Goal: Transaction & Acquisition: Book appointment/travel/reservation

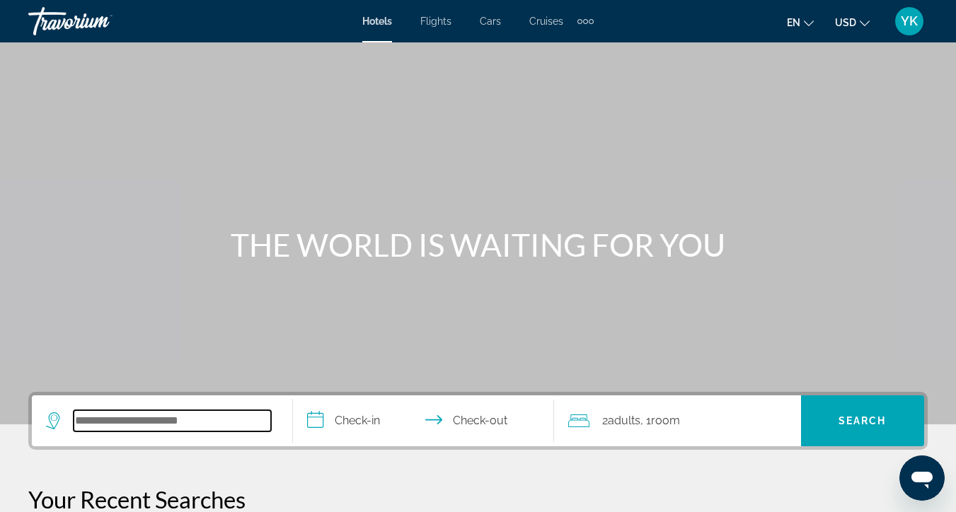
click at [141, 418] on input "Search hotel destination" at bounding box center [172, 420] width 197 height 21
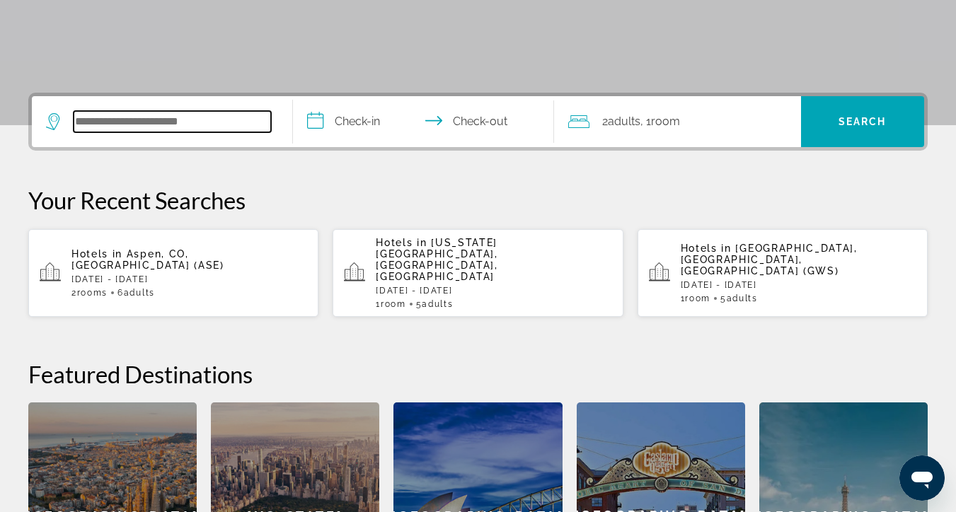
scroll to position [346, 0]
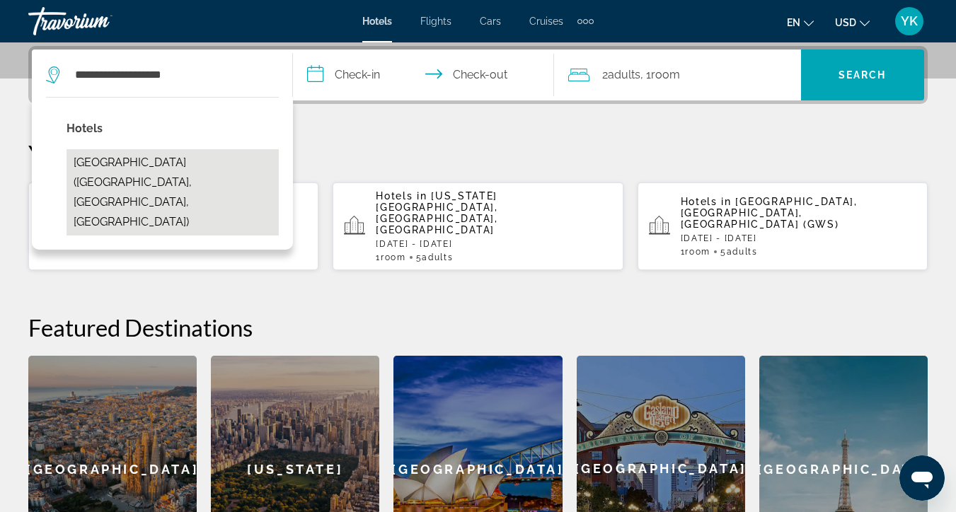
click at [175, 165] on button "Glenwood Hot Springs Resort (Glenwood Springs, CO, US)" at bounding box center [173, 192] width 212 height 86
type input "**********"
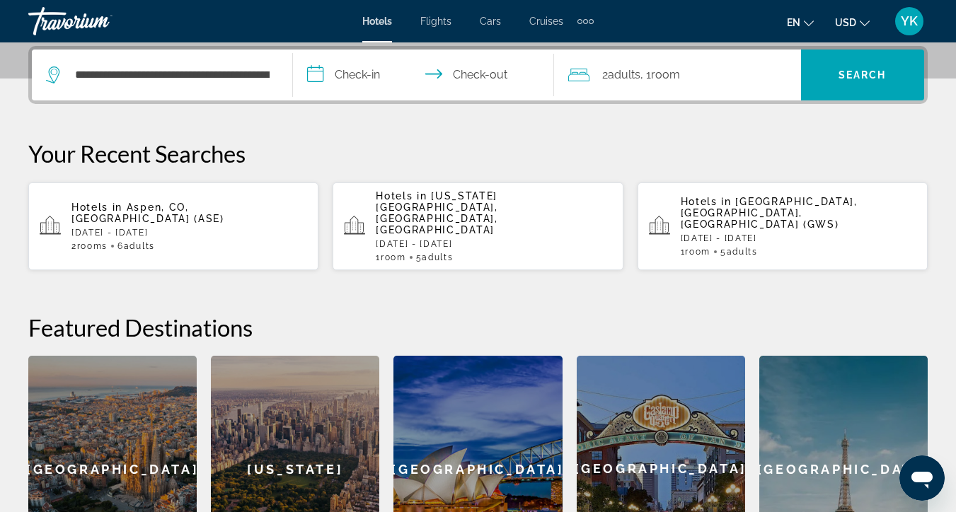
click at [379, 79] on input "**********" at bounding box center [426, 77] width 267 height 55
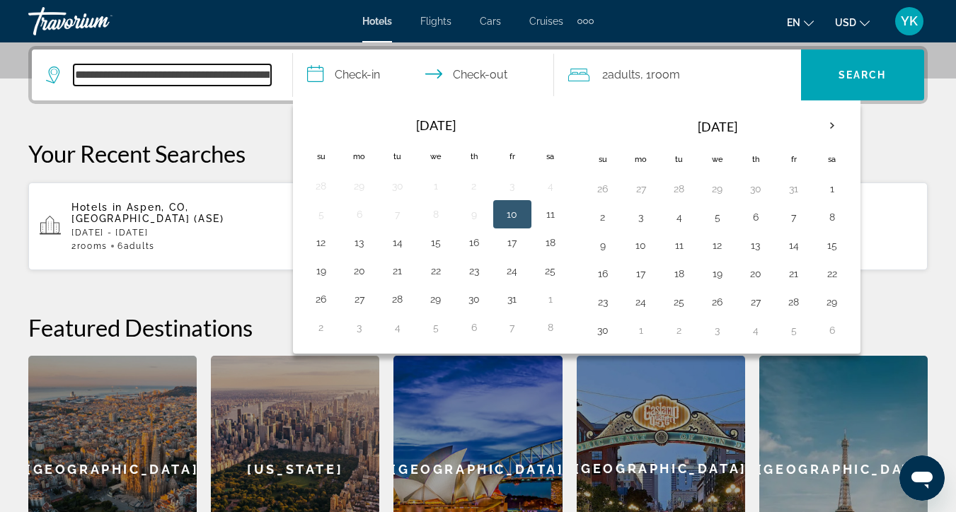
click at [264, 79] on input "**********" at bounding box center [172, 74] width 197 height 21
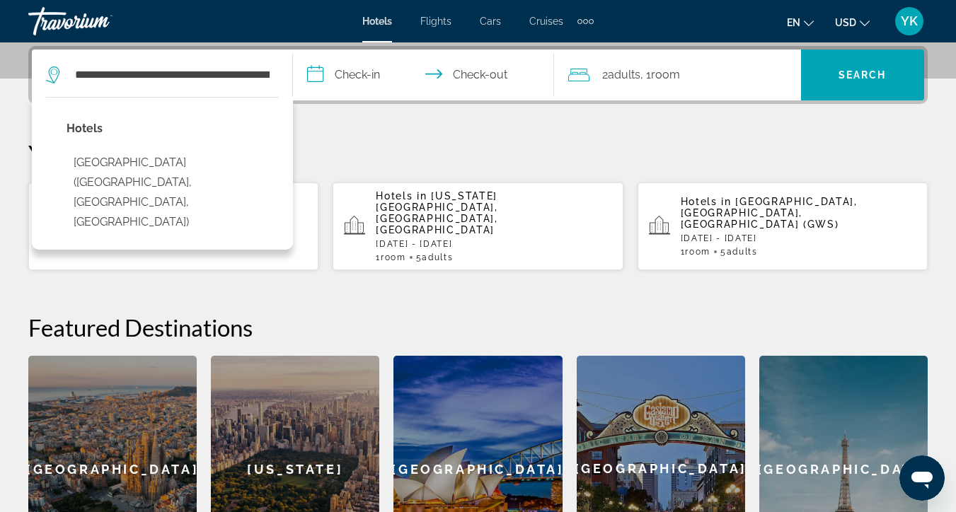
click at [381, 75] on input "**********" at bounding box center [426, 77] width 267 height 55
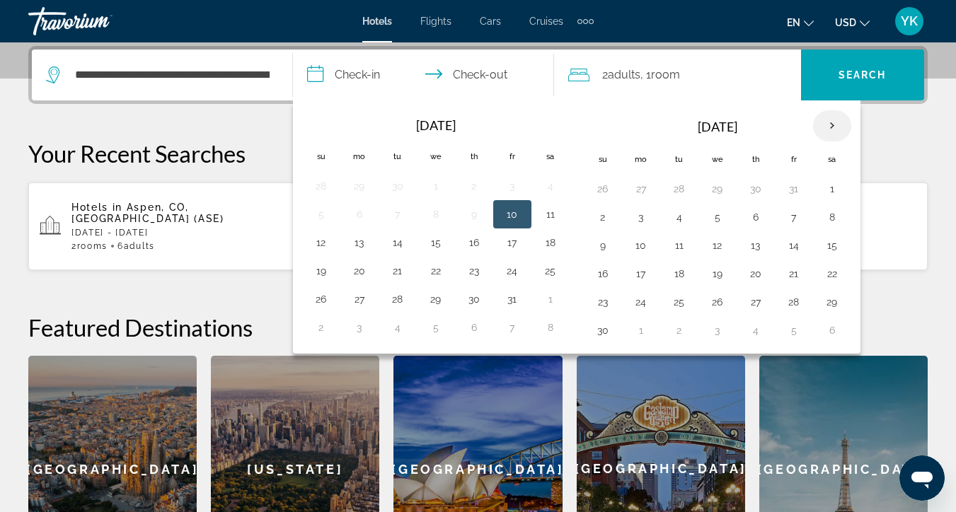
click at [834, 126] on th "Next month" at bounding box center [832, 125] width 38 height 31
click at [832, 277] on button "27" at bounding box center [832, 274] width 23 height 20
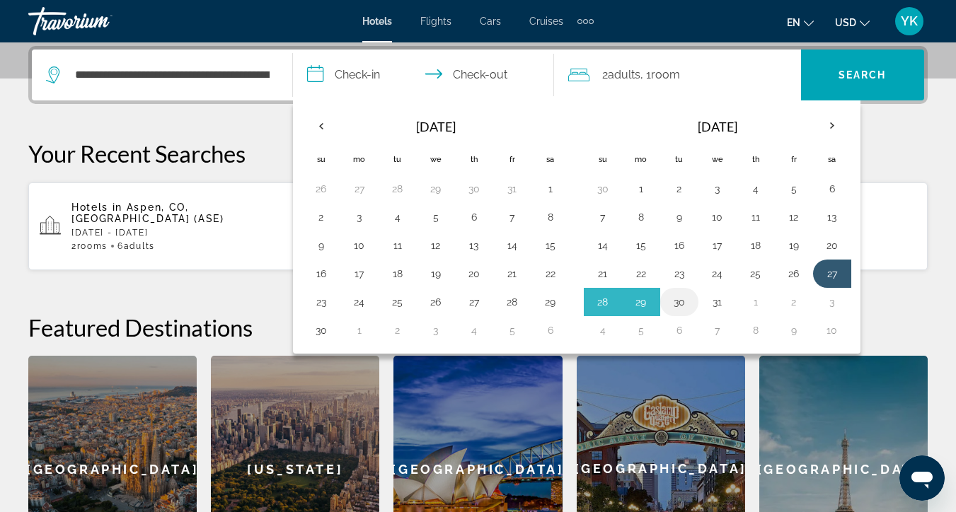
click at [682, 304] on button "30" at bounding box center [679, 302] width 23 height 20
type input "**********"
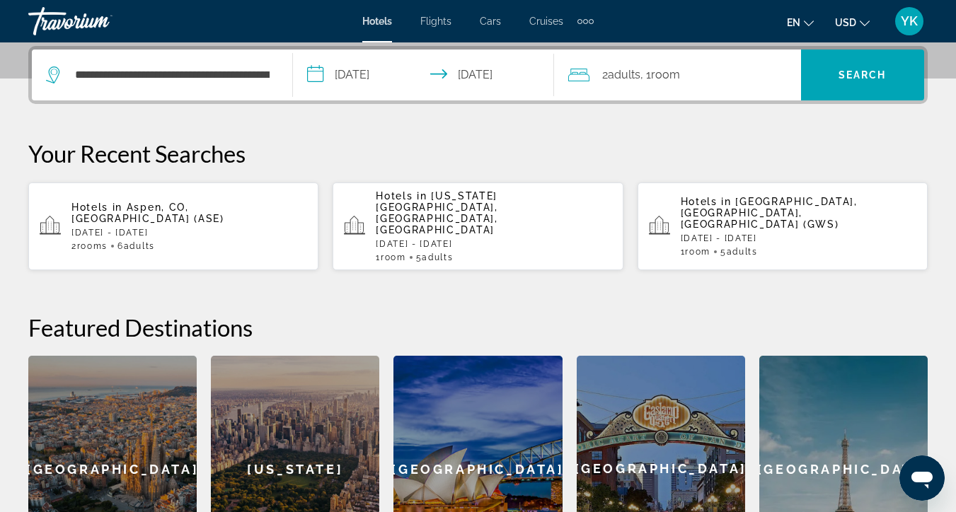
click at [720, 71] on div "2 Adult Adults , 1 Room rooms" at bounding box center [684, 75] width 233 height 20
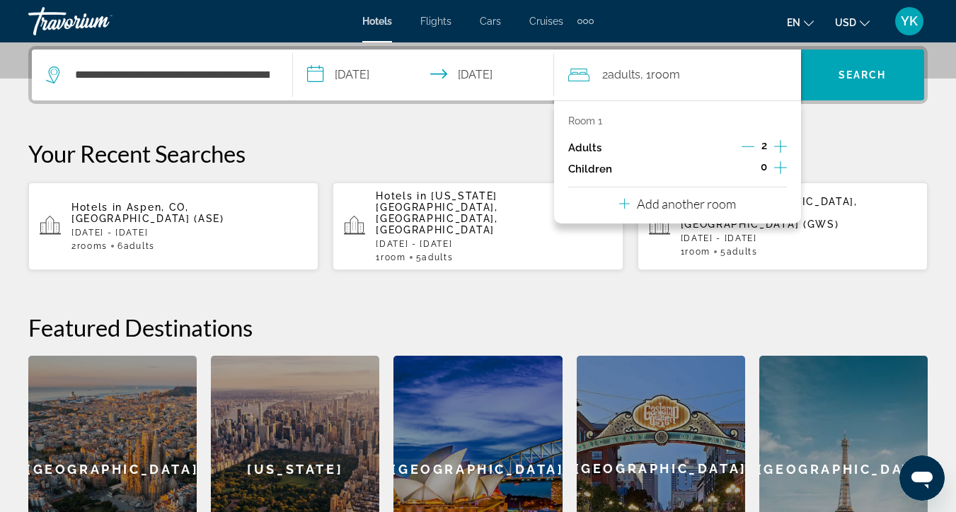
click at [779, 151] on icon "Increment adults" at bounding box center [780, 146] width 13 height 17
click at [851, 72] on span "Search" at bounding box center [863, 74] width 48 height 11
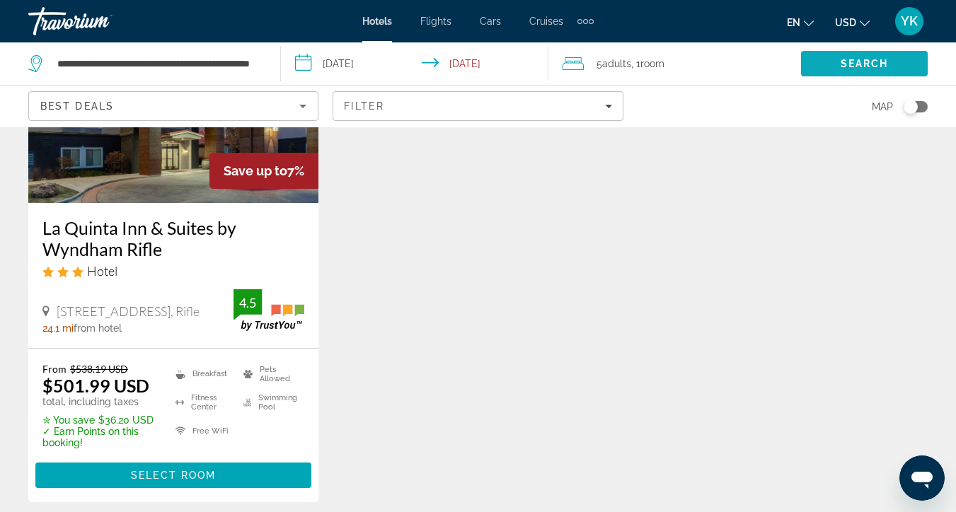
scroll to position [202, 0]
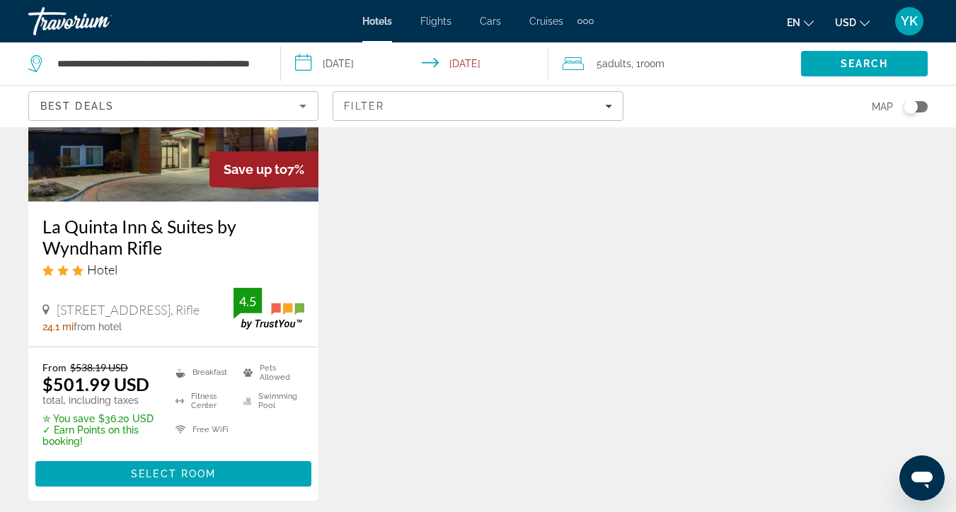
click at [163, 200] on img "Main content" at bounding box center [173, 88] width 290 height 226
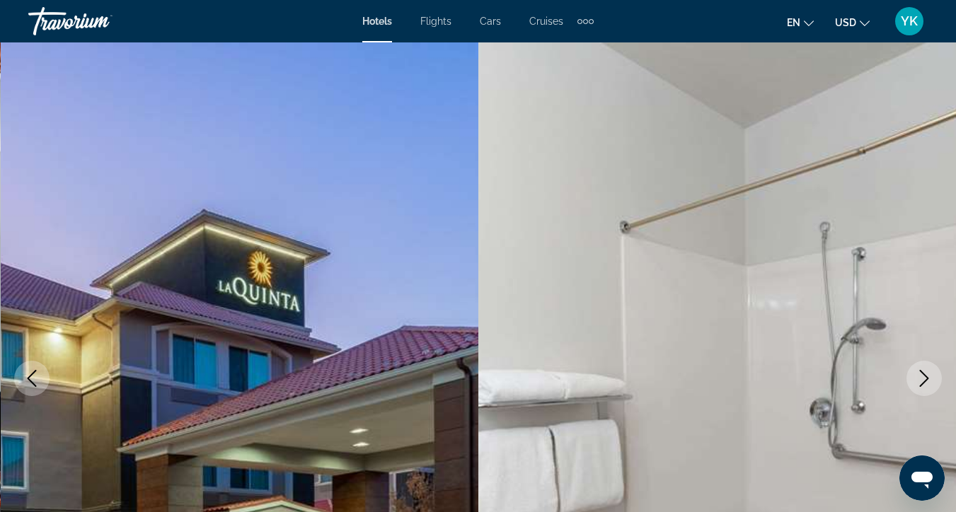
click at [927, 377] on icon "Next image" at bounding box center [924, 378] width 9 height 17
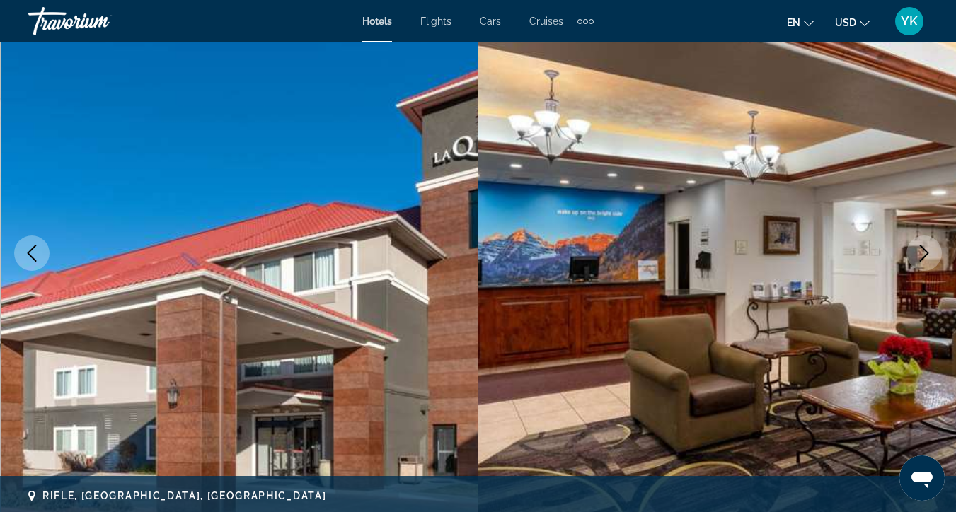
scroll to position [151, 0]
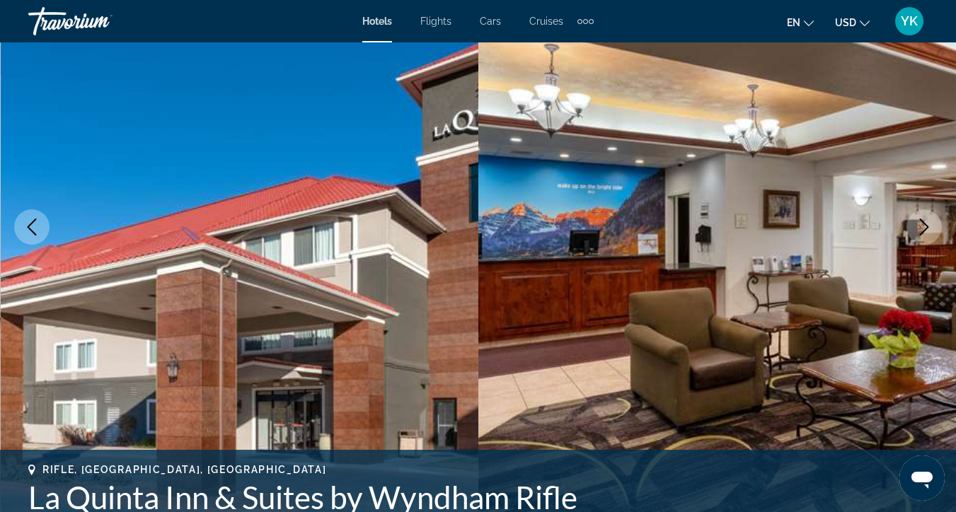
click at [931, 231] on icon "Next image" at bounding box center [924, 227] width 17 height 17
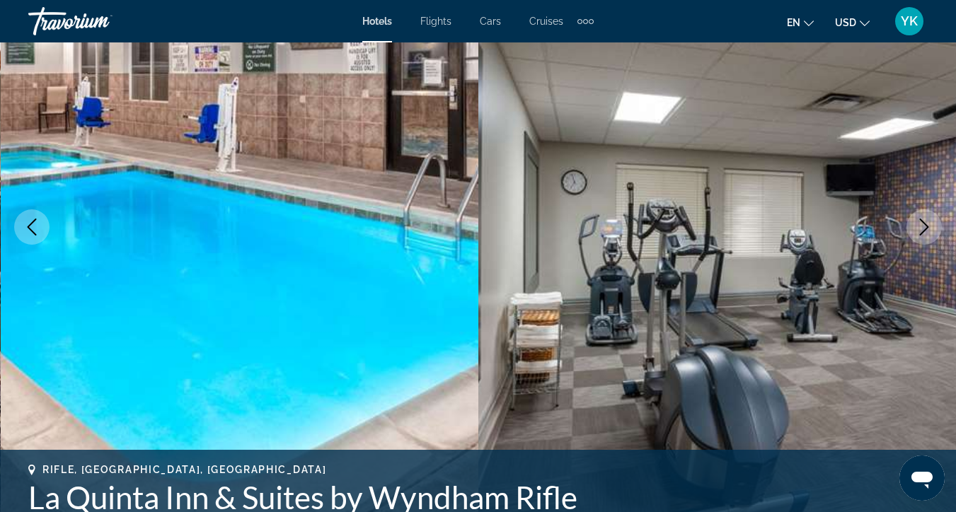
click at [931, 231] on icon "Next image" at bounding box center [924, 227] width 17 height 17
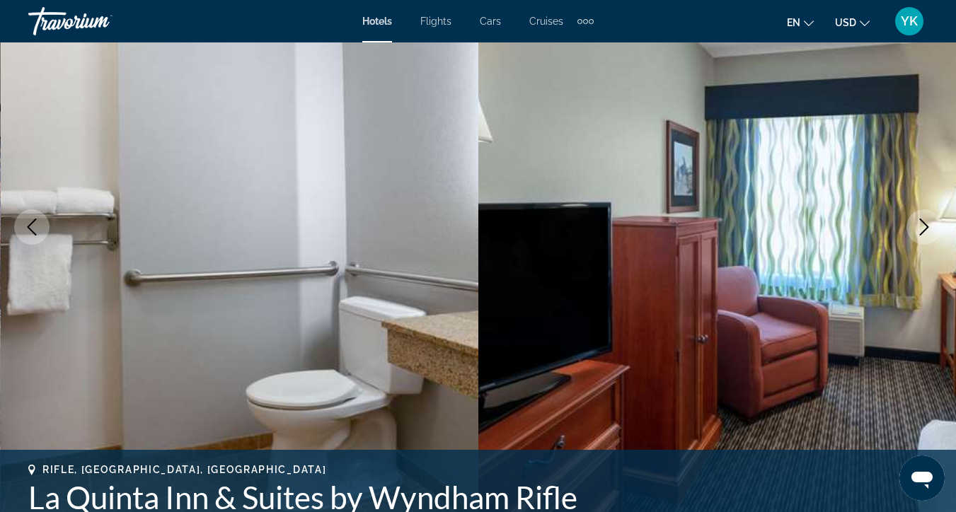
click at [931, 231] on icon "Next image" at bounding box center [924, 227] width 17 height 17
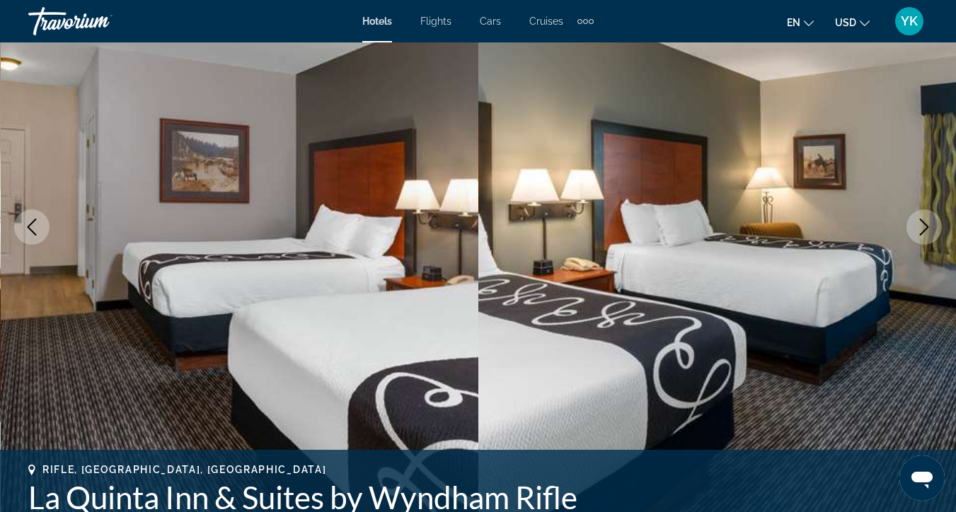
click at [931, 231] on icon "Next image" at bounding box center [924, 227] width 17 height 17
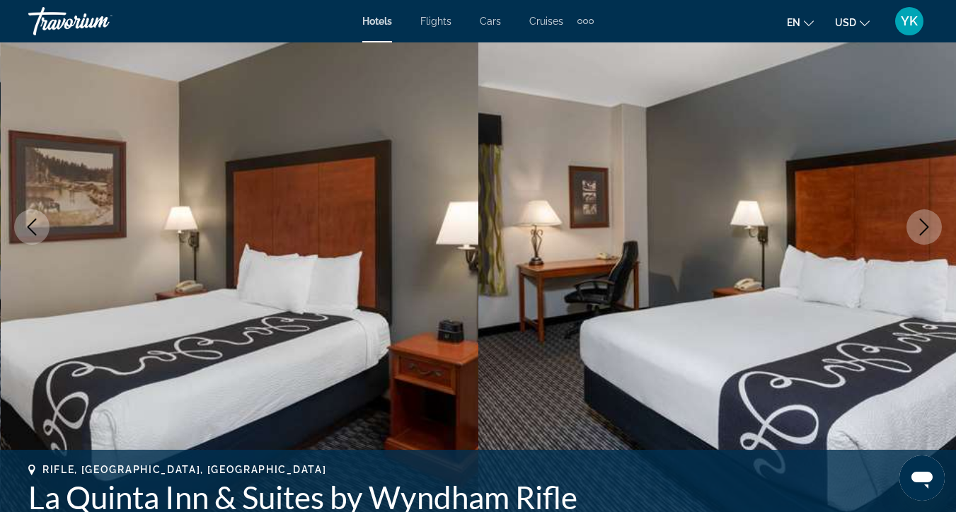
click at [931, 231] on icon "Next image" at bounding box center [924, 227] width 17 height 17
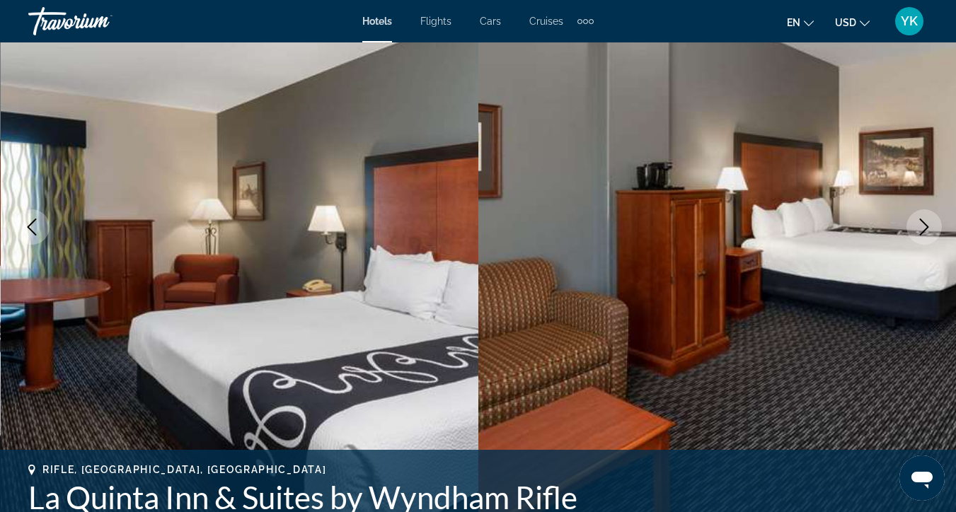
click at [931, 231] on icon "Next image" at bounding box center [924, 227] width 17 height 17
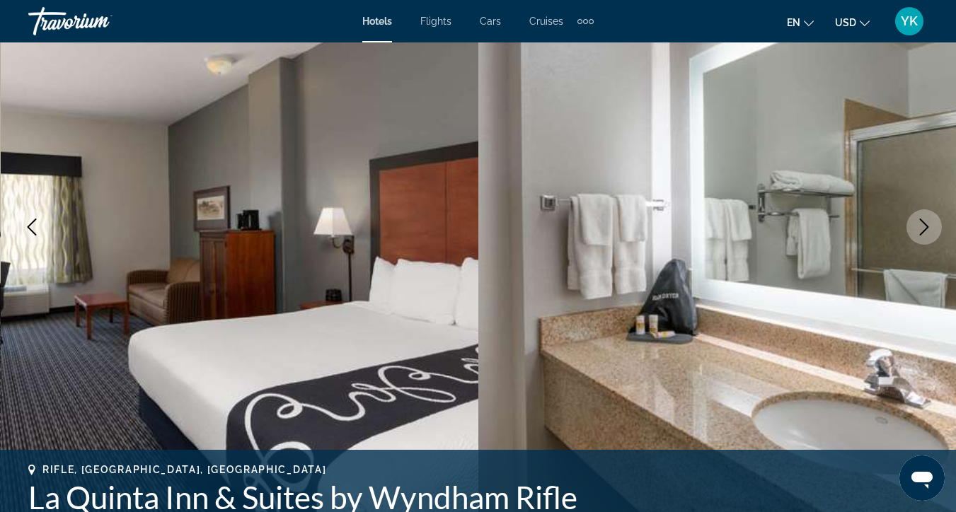
click at [931, 231] on icon "Next image" at bounding box center [924, 227] width 17 height 17
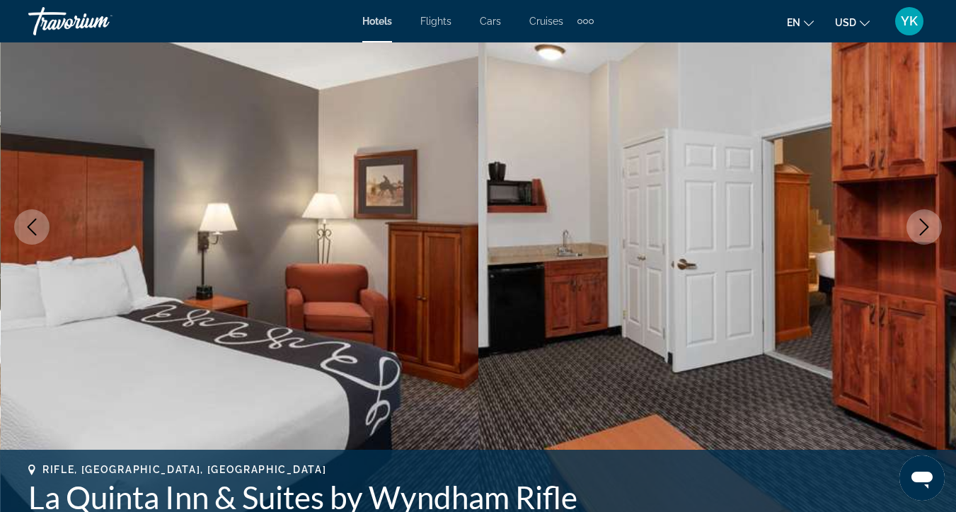
click at [931, 231] on icon "Next image" at bounding box center [924, 227] width 17 height 17
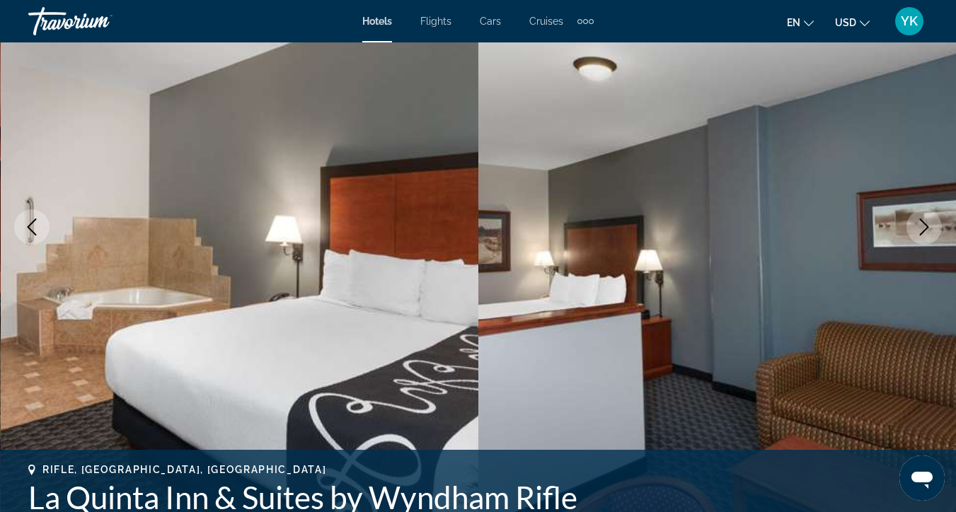
click at [931, 231] on icon "Next image" at bounding box center [924, 227] width 17 height 17
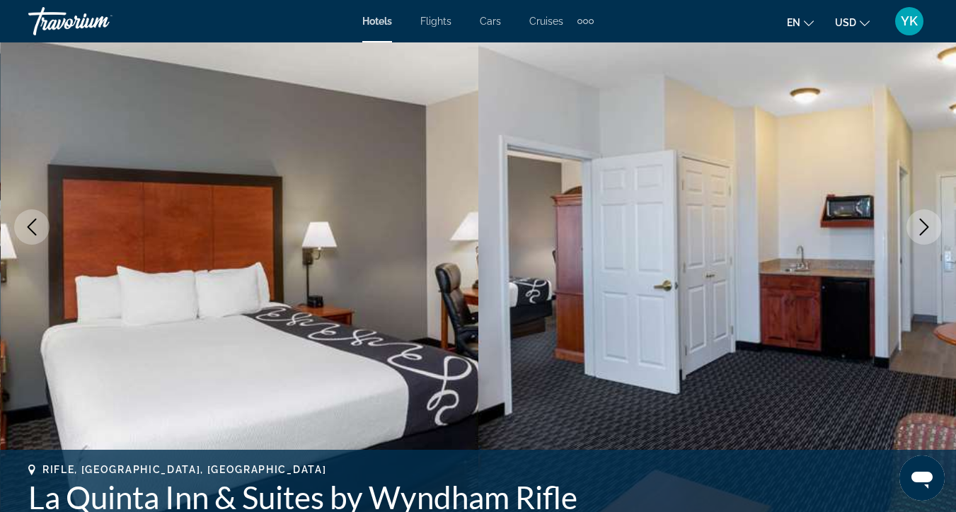
click at [931, 231] on icon "Next image" at bounding box center [924, 227] width 17 height 17
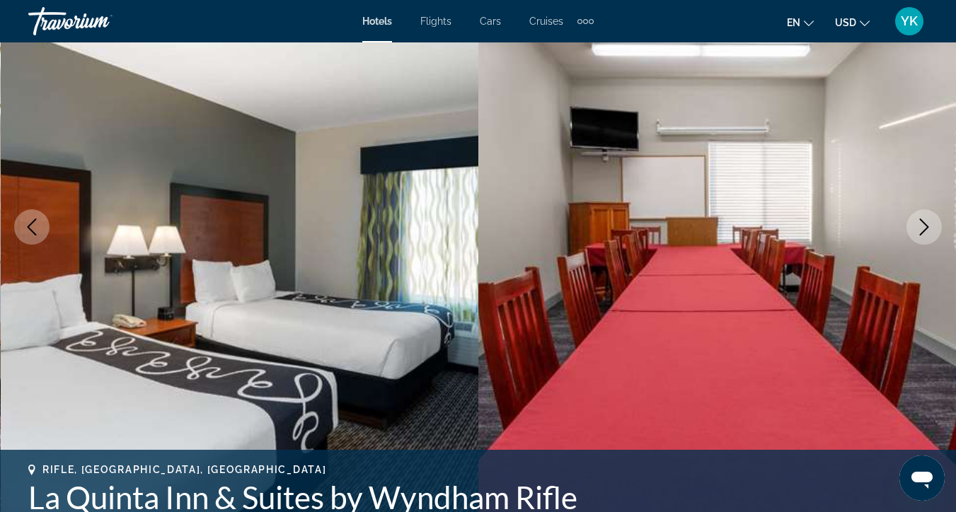
click at [931, 231] on icon "Next image" at bounding box center [924, 227] width 17 height 17
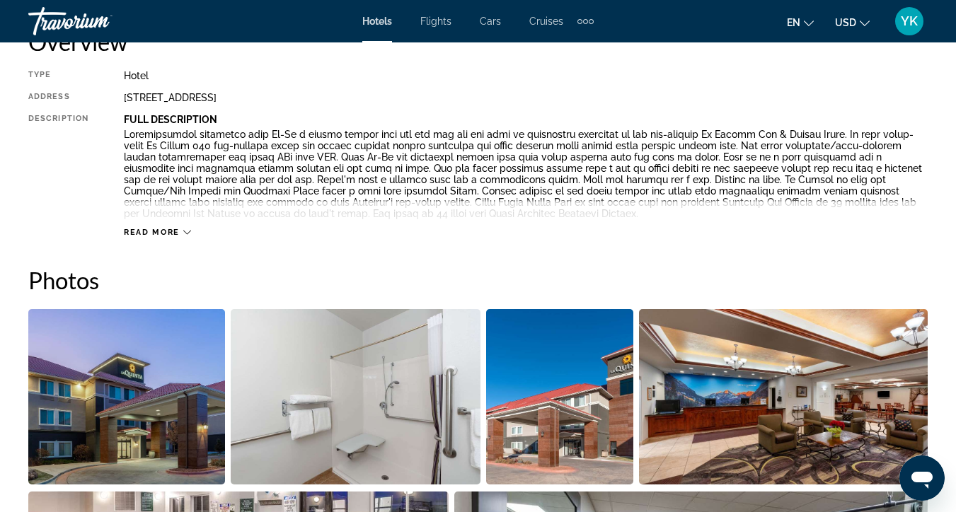
scroll to position [757, 0]
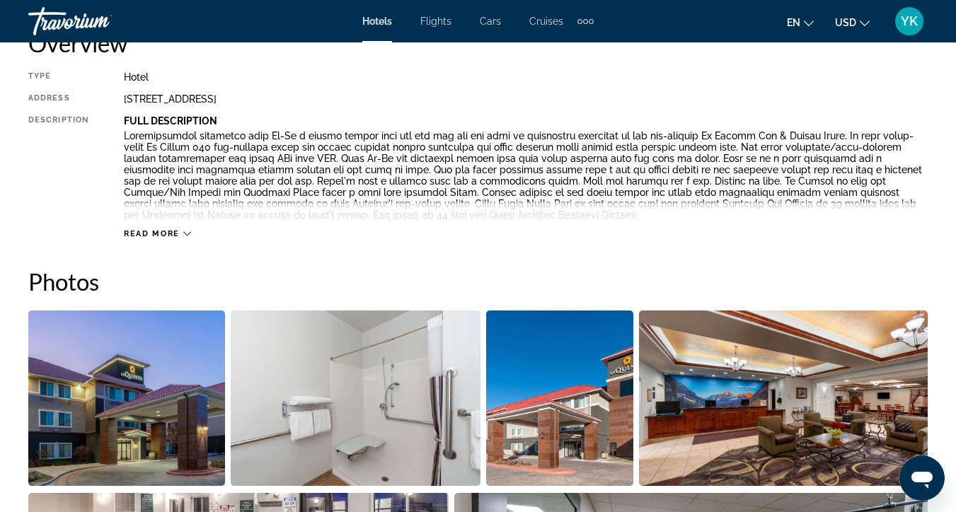
click at [185, 233] on icon "Main content" at bounding box center [187, 234] width 8 height 8
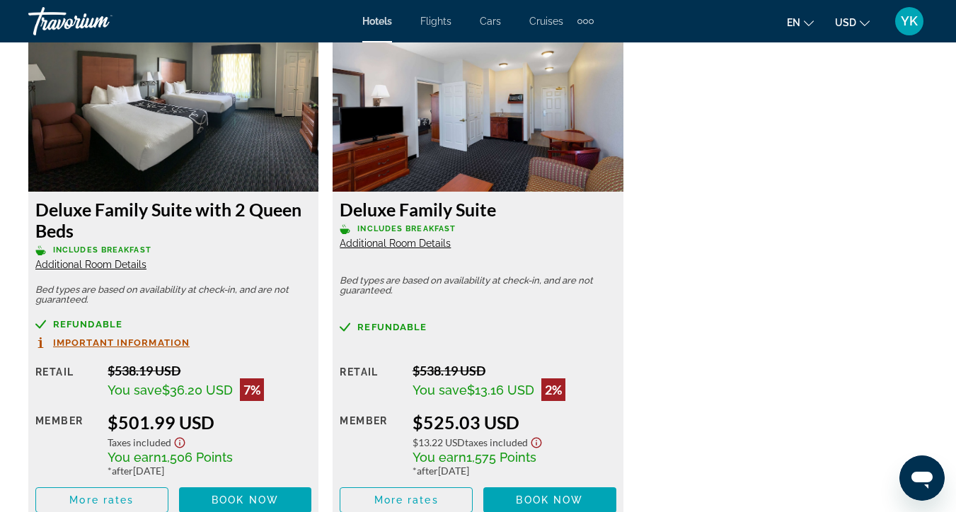
scroll to position [2448, 0]
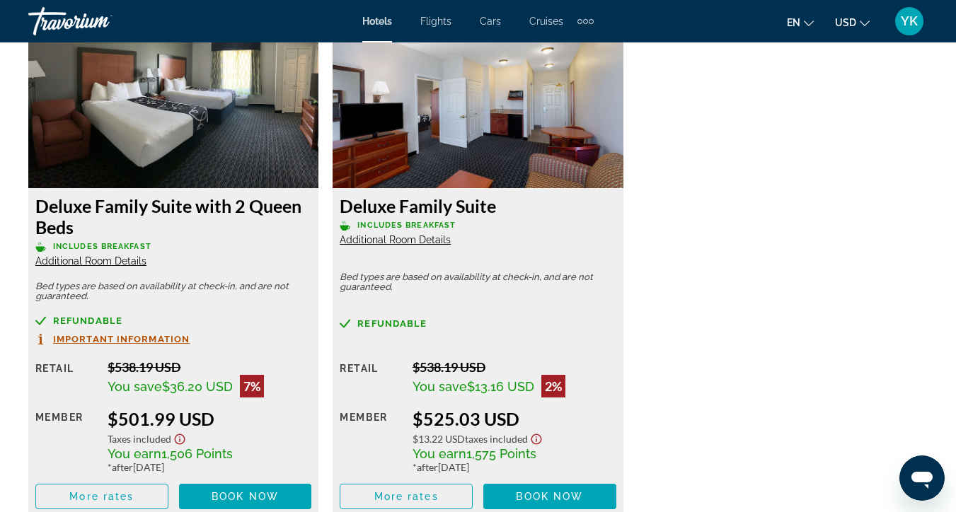
click at [443, 239] on span "Additional Room Details" at bounding box center [395, 239] width 111 height 11
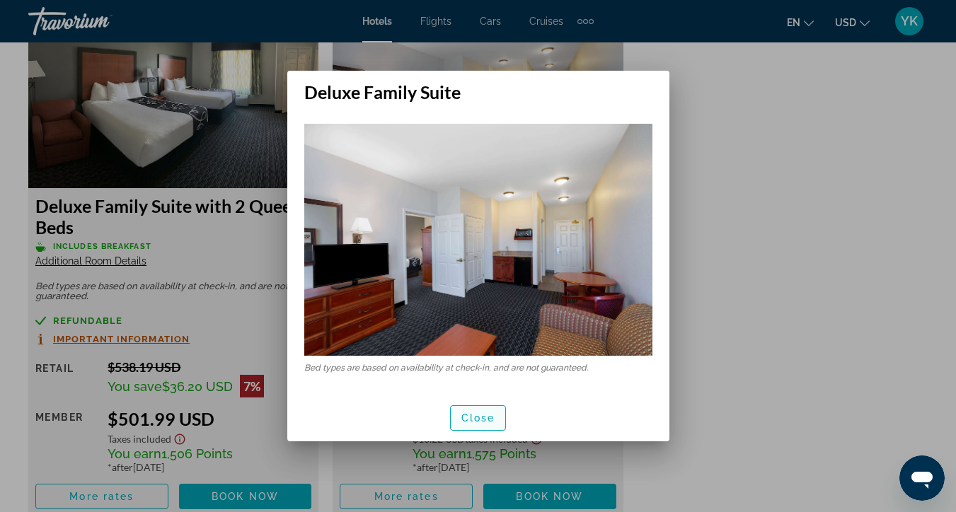
click at [469, 416] on span "Close" at bounding box center [478, 418] width 34 height 11
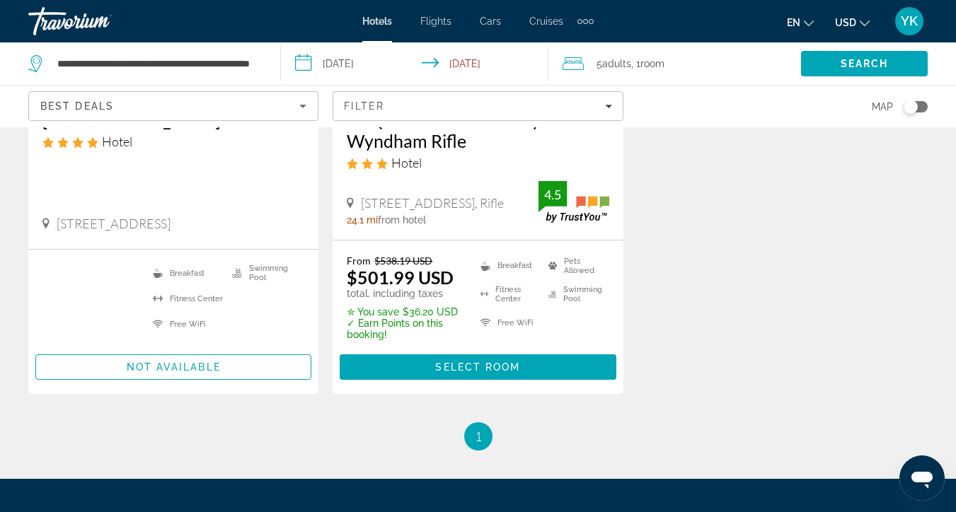
scroll to position [309, 0]
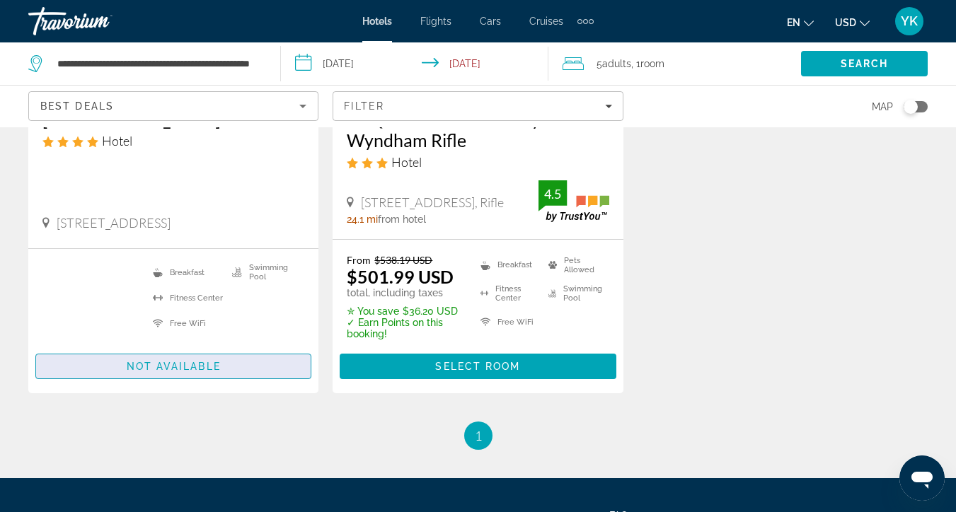
click at [125, 369] on span "Main content" at bounding box center [173, 367] width 275 height 34
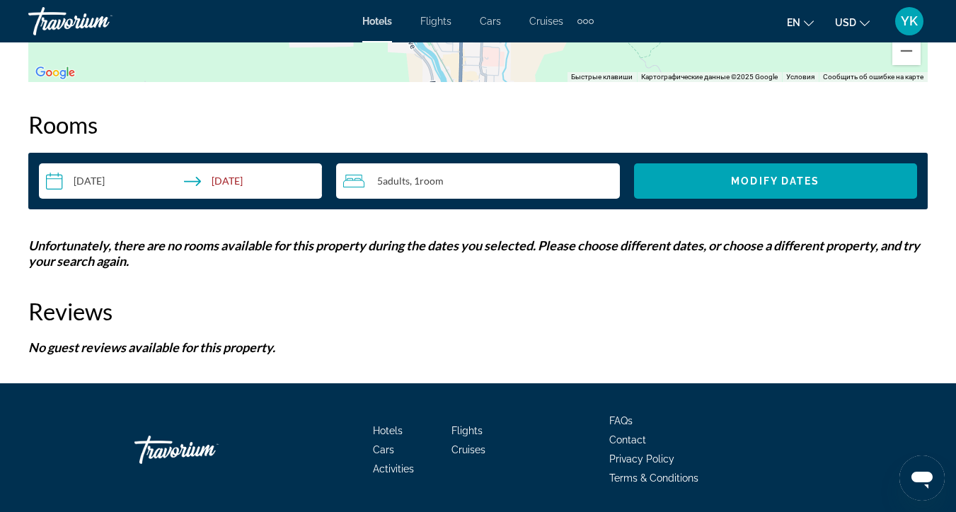
scroll to position [1996, 0]
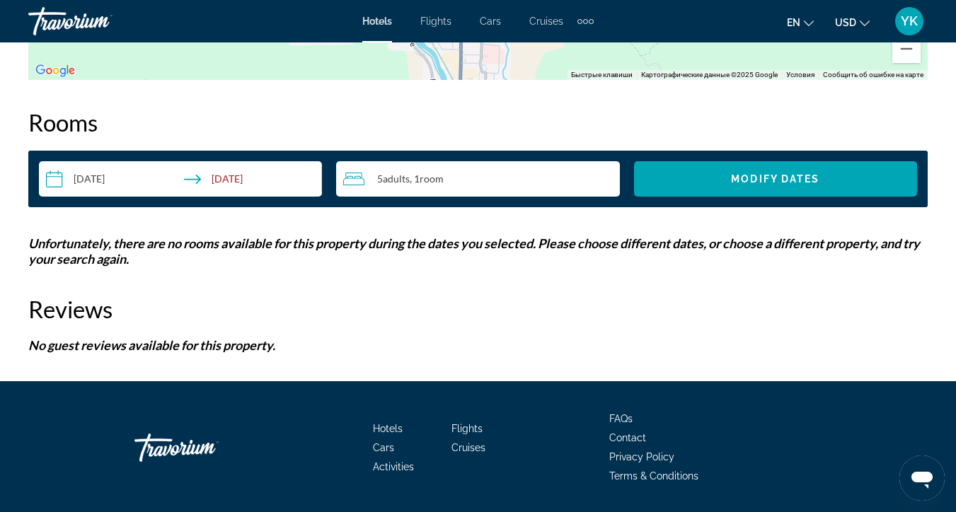
click at [122, 173] on input "**********" at bounding box center [183, 181] width 289 height 40
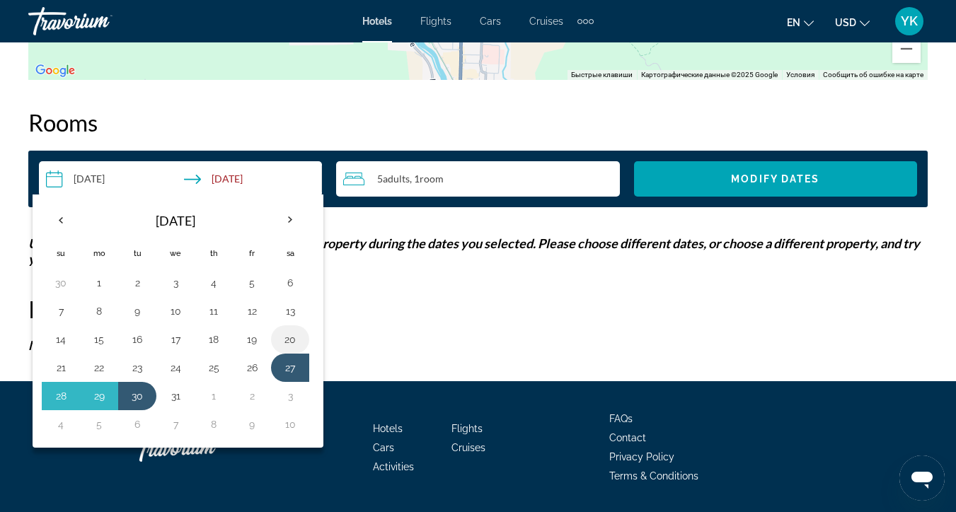
click at [291, 341] on button "20" at bounding box center [290, 340] width 23 height 20
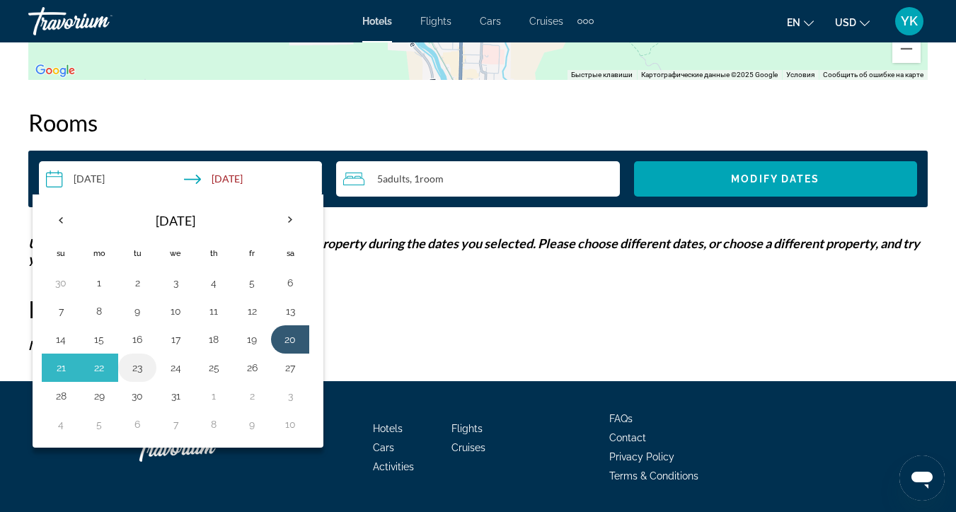
click at [139, 372] on button "23" at bounding box center [137, 368] width 23 height 20
type input "**********"
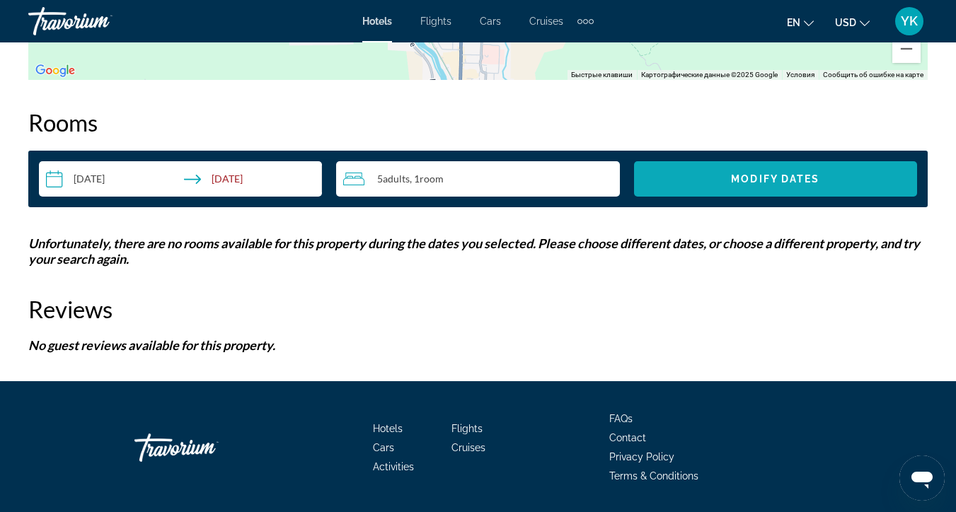
click at [725, 178] on span "Search widget" at bounding box center [775, 179] width 283 height 34
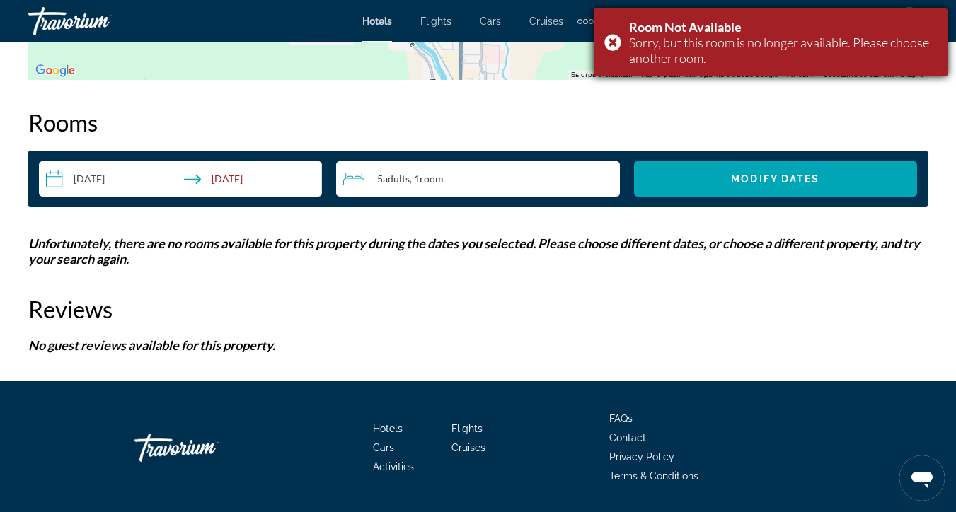
click at [614, 42] on div "Room Not Available Sorry, but this room is no longer available. Please choose a…" at bounding box center [771, 42] width 354 height 68
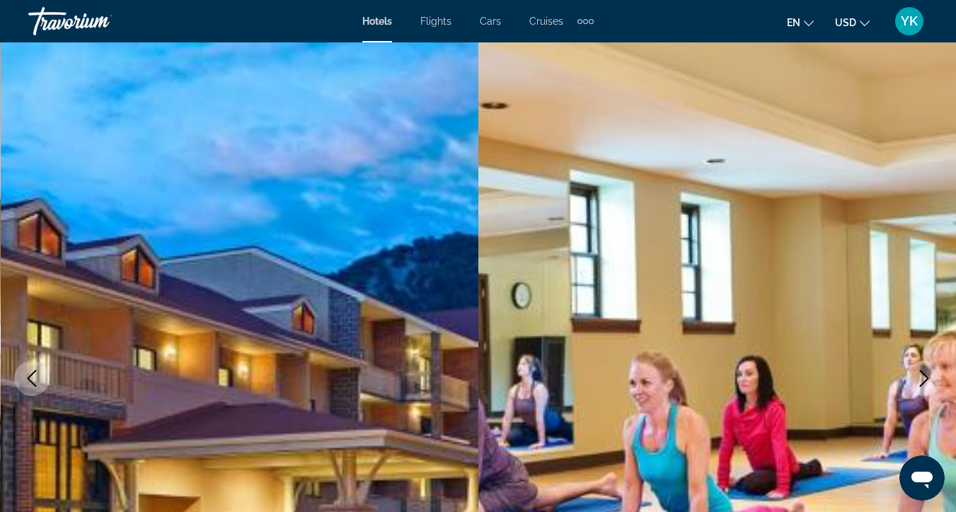
scroll to position [0, 0]
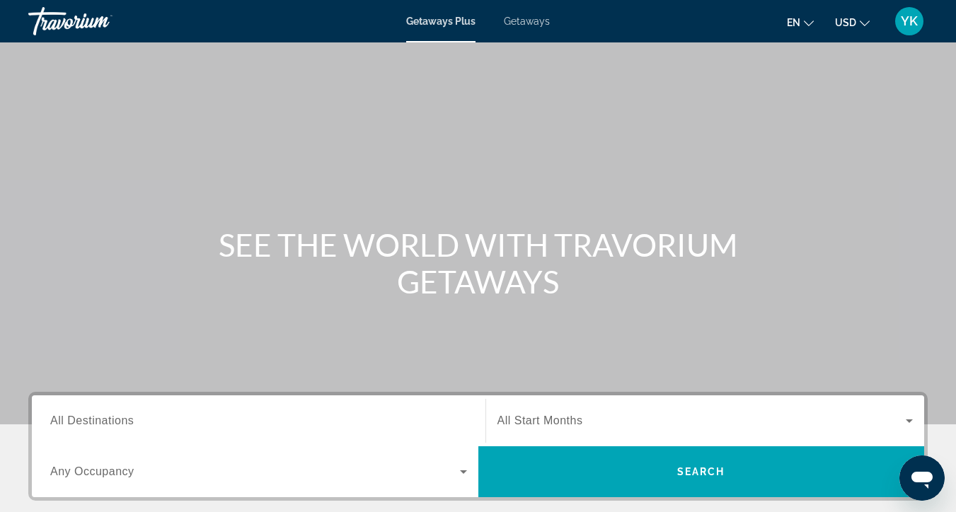
click at [120, 419] on span "All Destinations" at bounding box center [92, 421] width 84 height 12
click at [120, 419] on input "Destination All Destinations" at bounding box center [258, 421] width 417 height 17
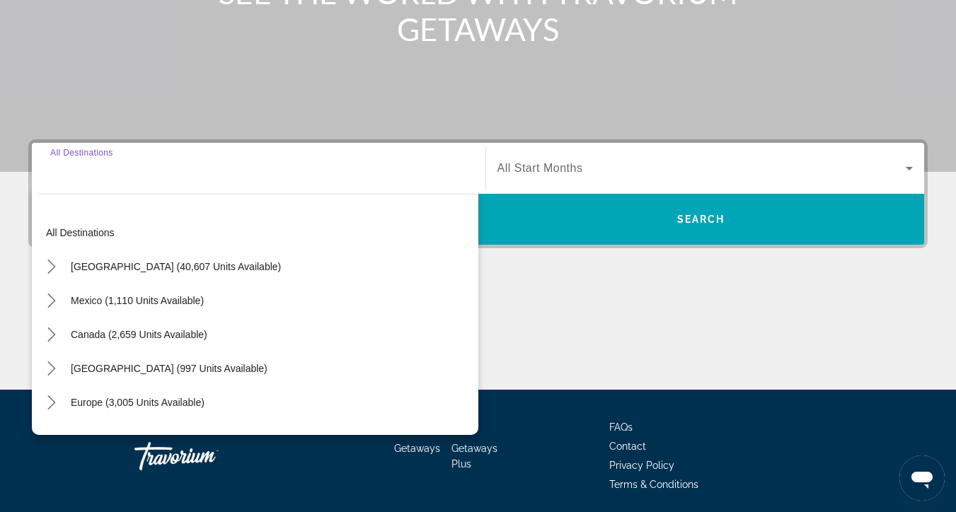
scroll to position [304, 0]
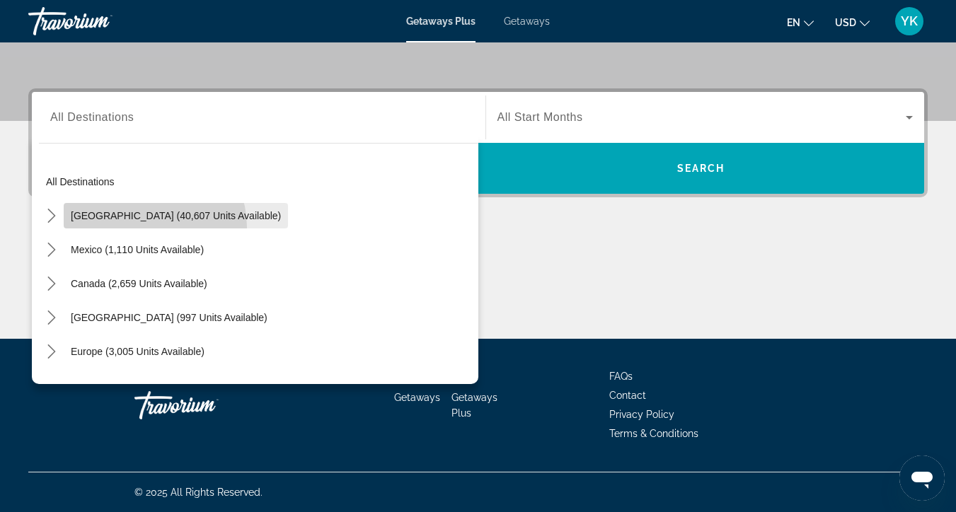
click at [139, 228] on span "Select destination: United States (40,607 units available)" at bounding box center [176, 216] width 224 height 34
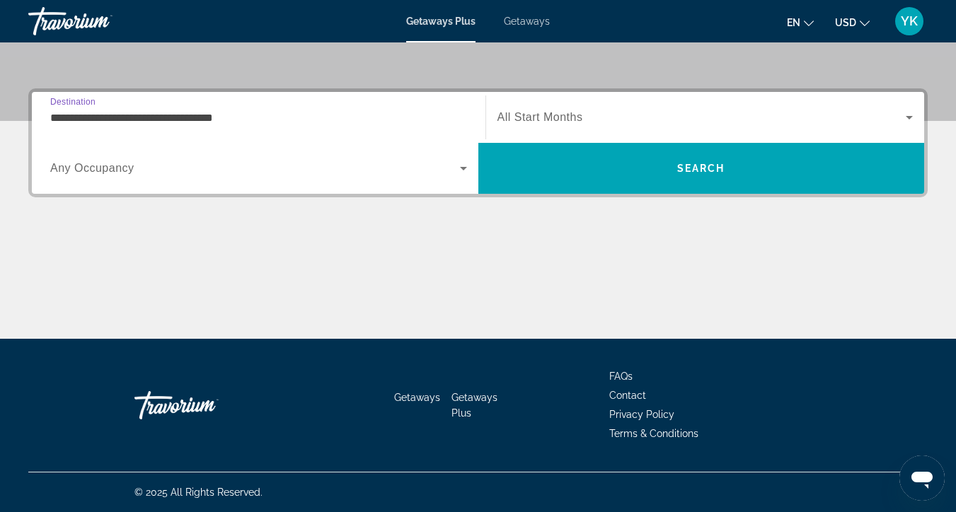
click at [190, 120] on input "**********" at bounding box center [258, 118] width 417 height 17
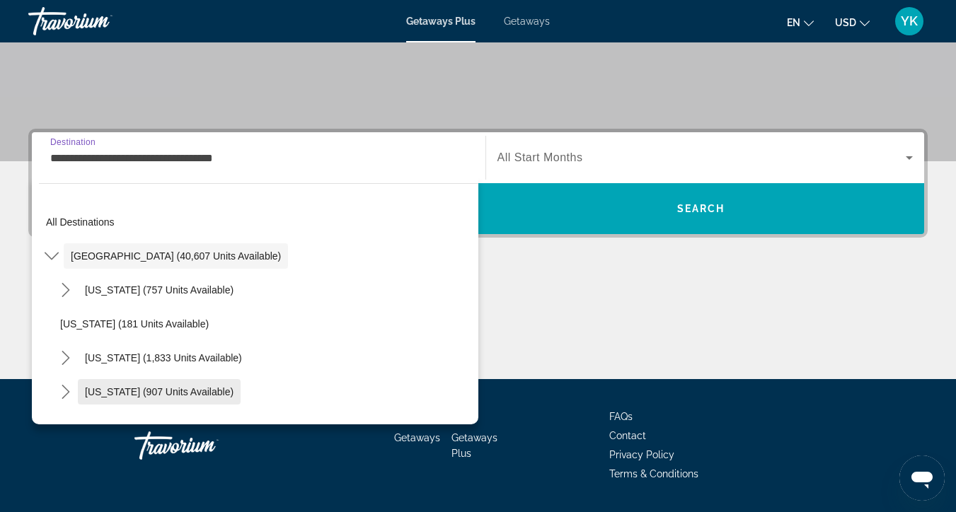
click at [113, 395] on span "Colorado (907 units available)" at bounding box center [159, 391] width 149 height 11
type input "**********"
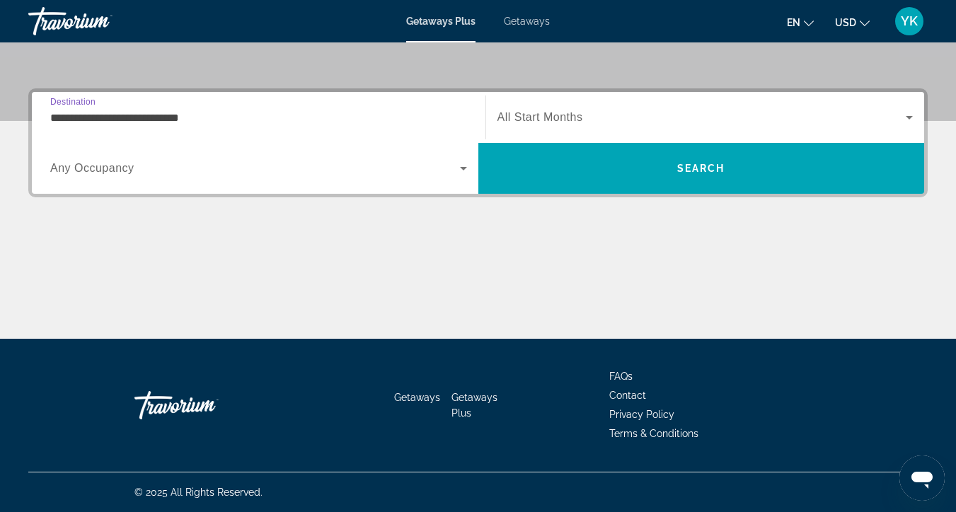
click at [121, 171] on span "Any Occupancy" at bounding box center [92, 168] width 84 height 12
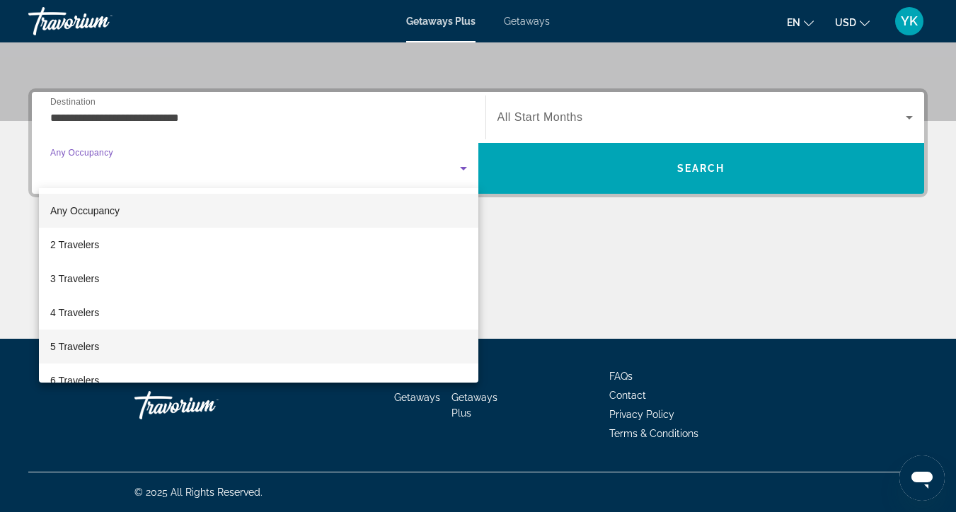
click at [90, 350] on span "5 Travelers" at bounding box center [74, 346] width 49 height 17
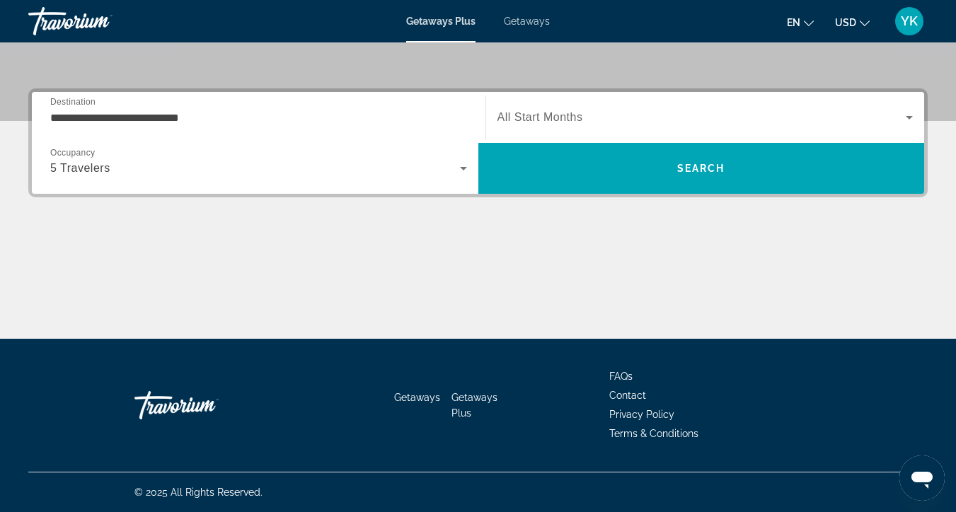
click at [560, 117] on span "All Start Months" at bounding box center [541, 117] width 86 height 12
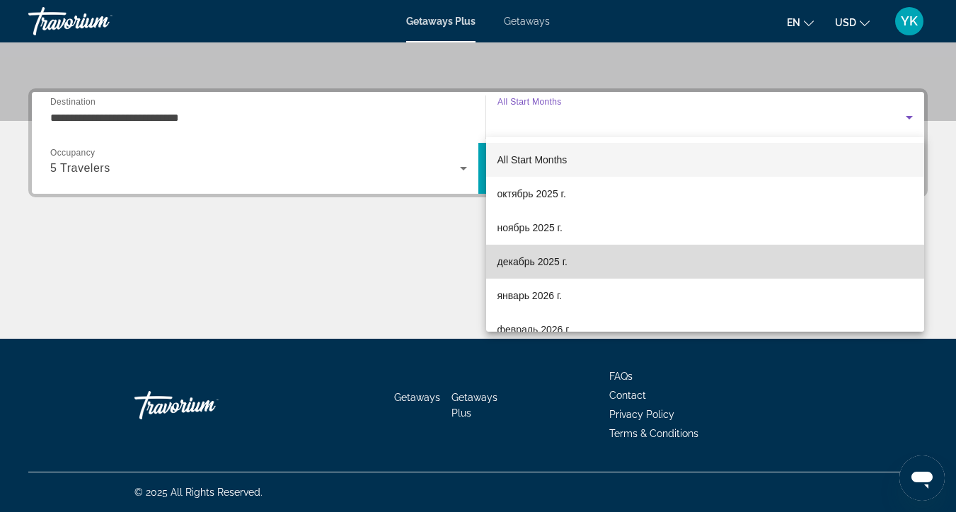
click at [539, 262] on span "декабрь 2025 г." at bounding box center [533, 261] width 70 height 17
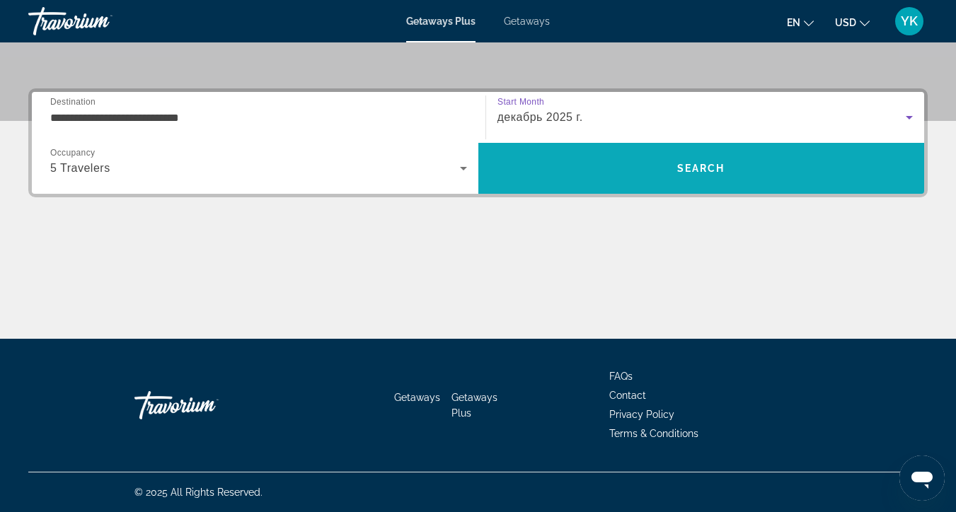
click at [595, 180] on span "Search" at bounding box center [701, 168] width 447 height 34
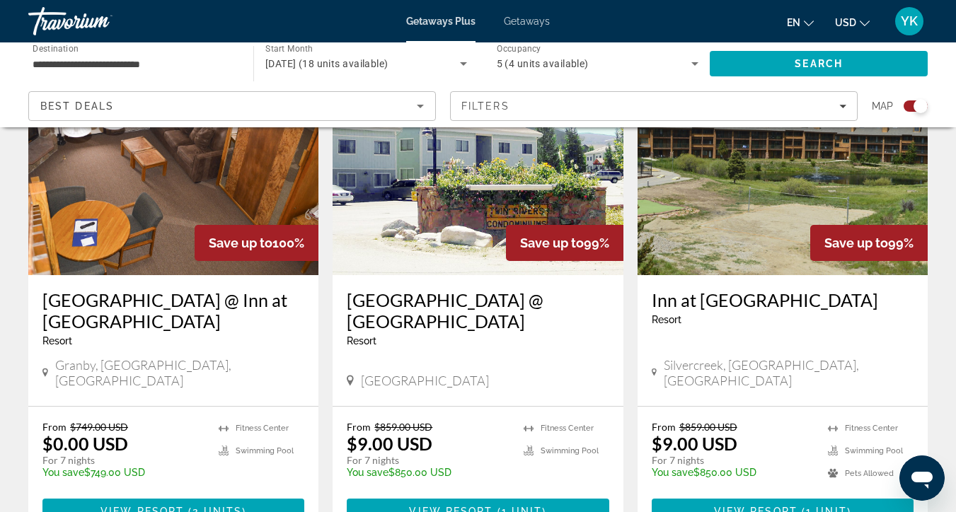
scroll to position [578, 0]
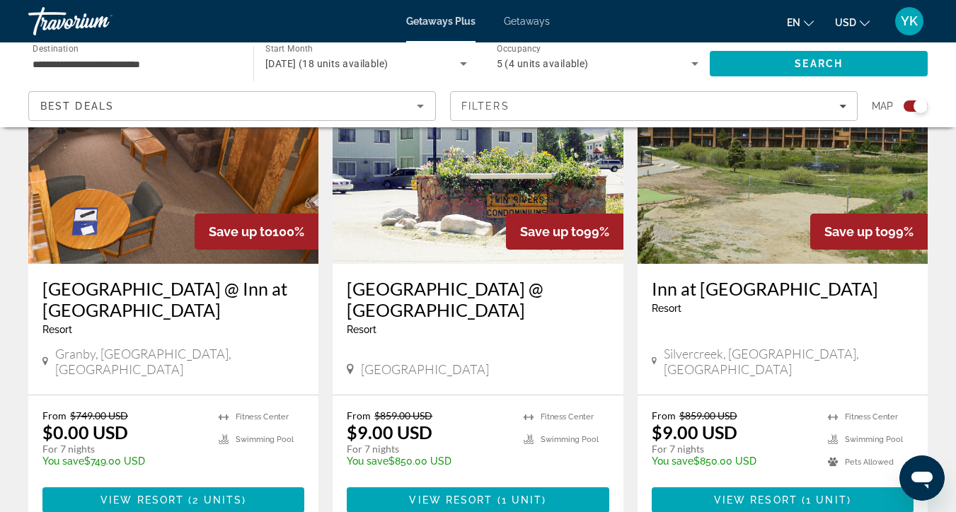
click at [703, 223] on img "Main content" at bounding box center [783, 151] width 290 height 226
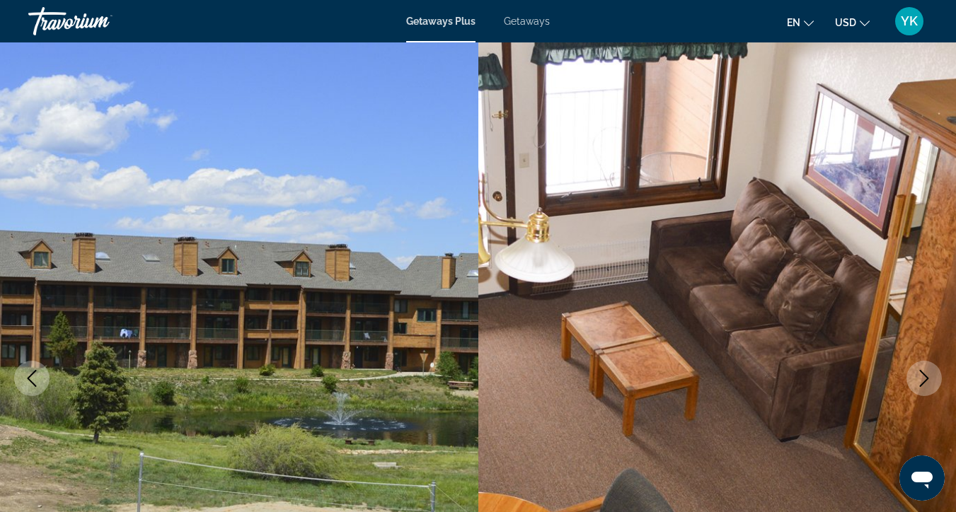
click at [914, 376] on button "Next image" at bounding box center [924, 378] width 35 height 35
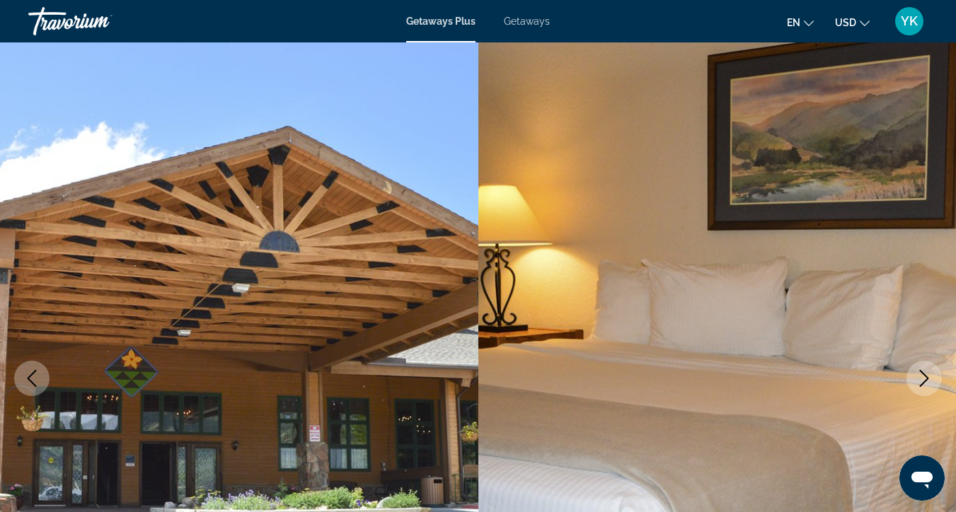
click at [914, 376] on button "Next image" at bounding box center [924, 378] width 35 height 35
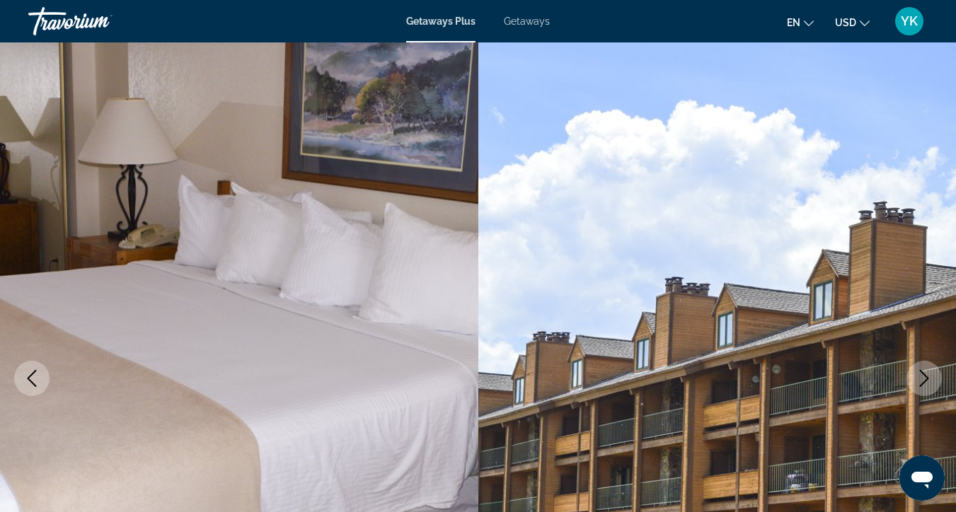
click at [914, 376] on button "Next image" at bounding box center [924, 378] width 35 height 35
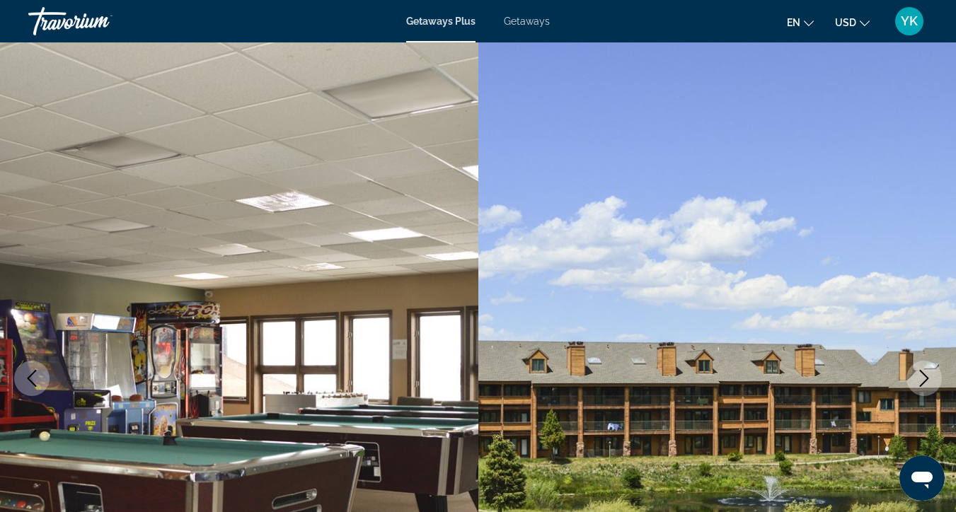
click at [914, 376] on button "Next image" at bounding box center [924, 378] width 35 height 35
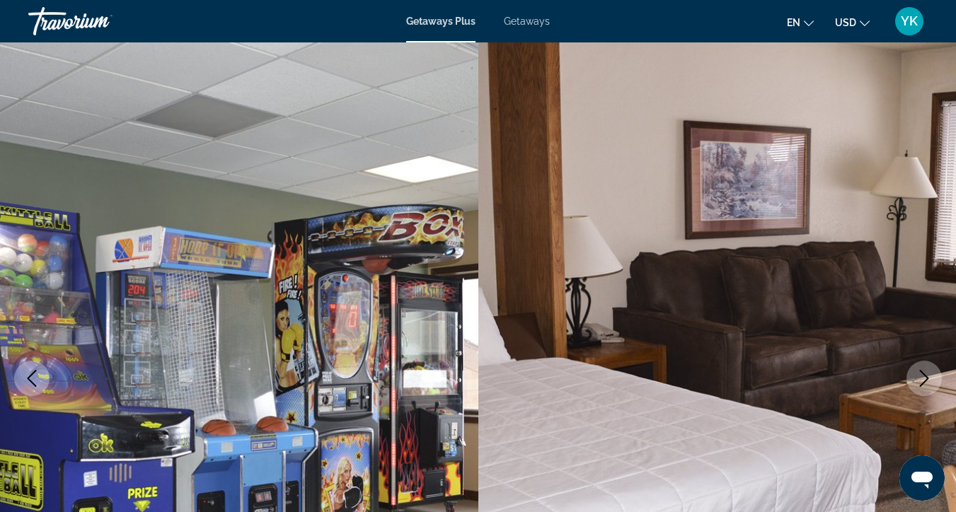
click at [914, 376] on button "Next image" at bounding box center [924, 378] width 35 height 35
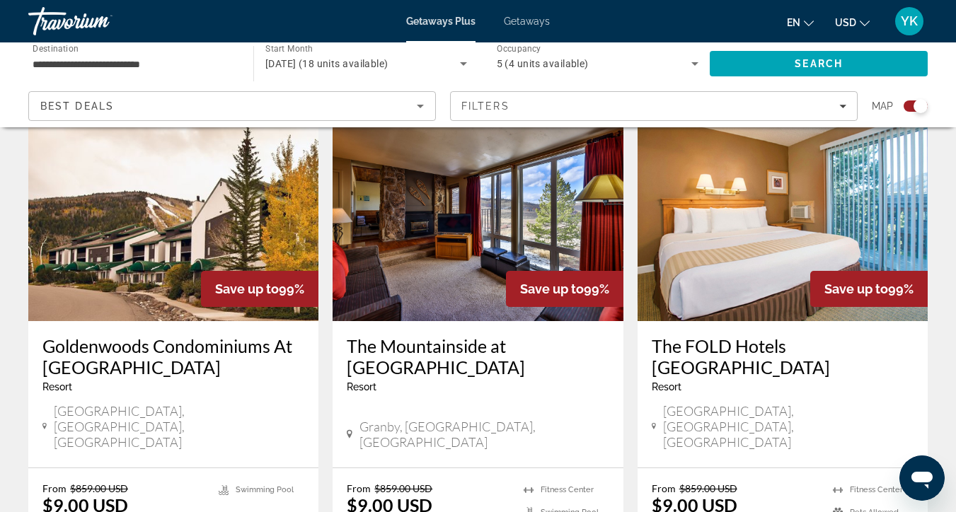
scroll to position [1057, 0]
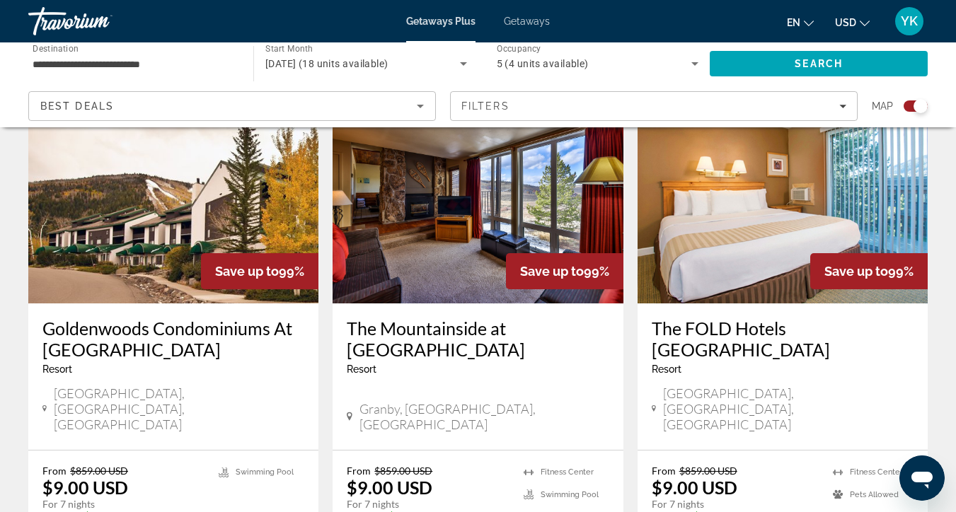
click at [149, 236] on img "Main content" at bounding box center [173, 190] width 290 height 226
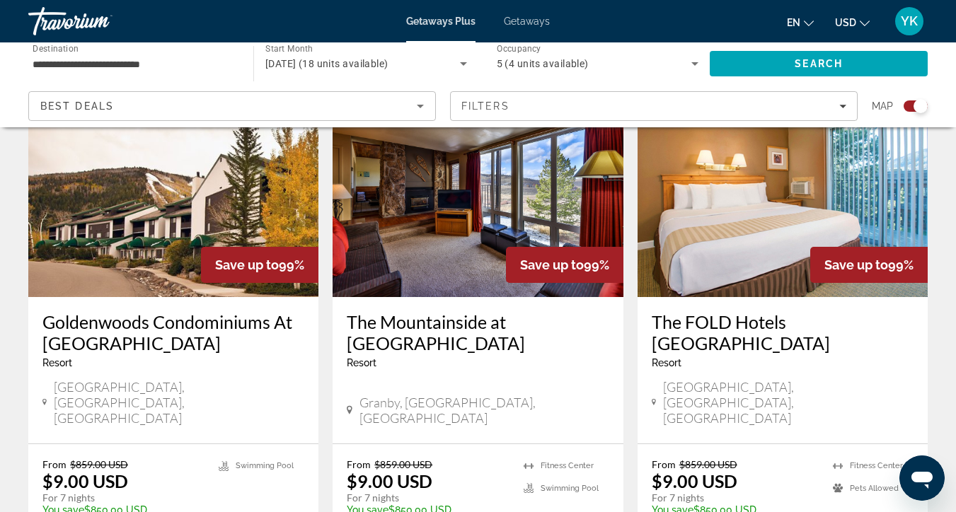
scroll to position [1061, 0]
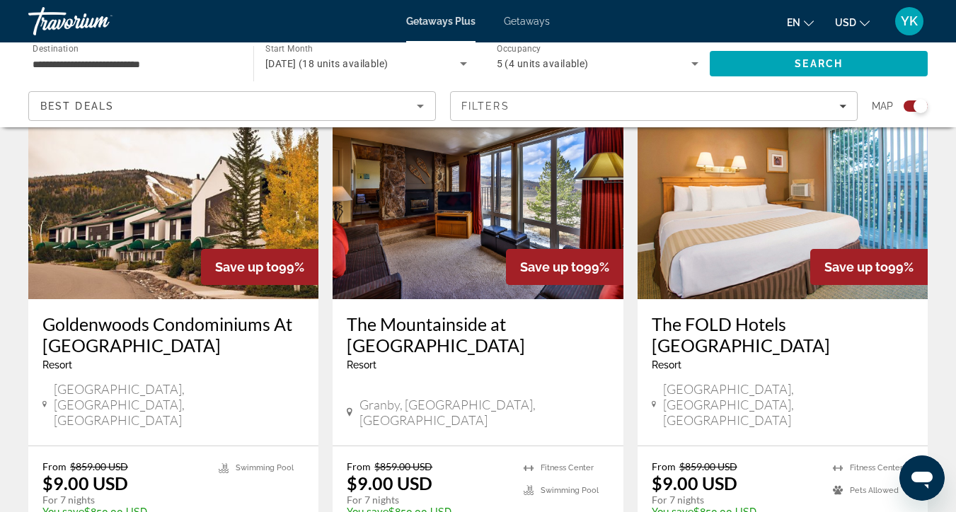
click at [720, 255] on img "Main content" at bounding box center [783, 186] width 290 height 226
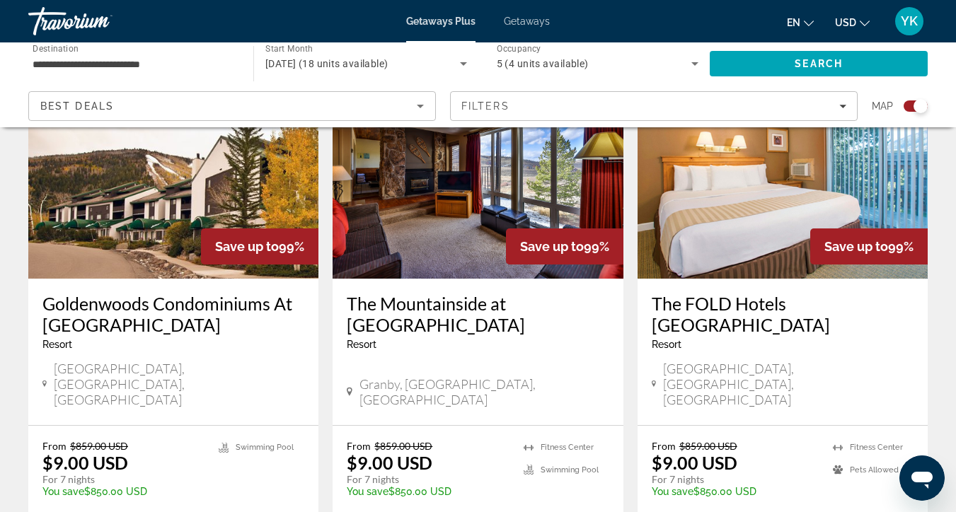
scroll to position [1082, 0]
click at [420, 212] on img "Main content" at bounding box center [478, 165] width 290 height 226
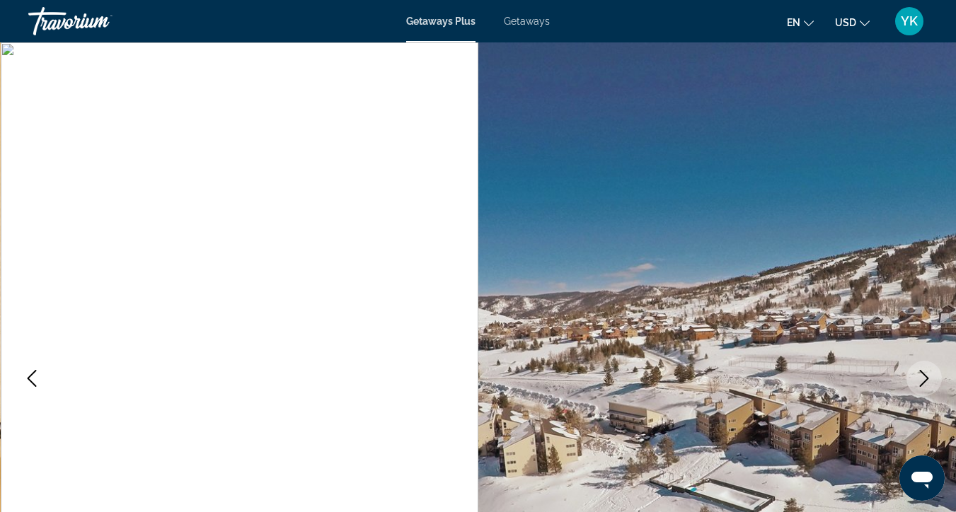
click at [943, 381] on img "Main content" at bounding box center [717, 378] width 478 height 672
click at [933, 381] on button "Next image" at bounding box center [924, 378] width 35 height 35
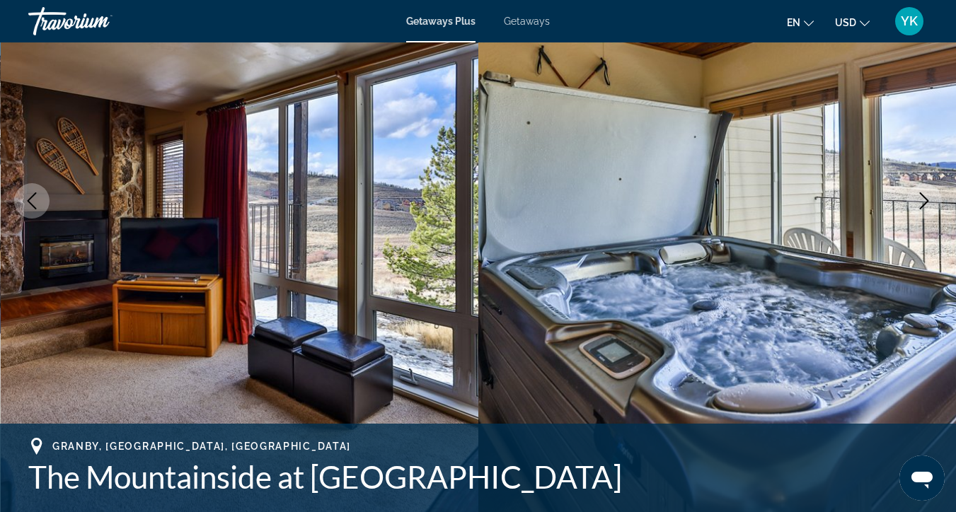
scroll to position [176, 0]
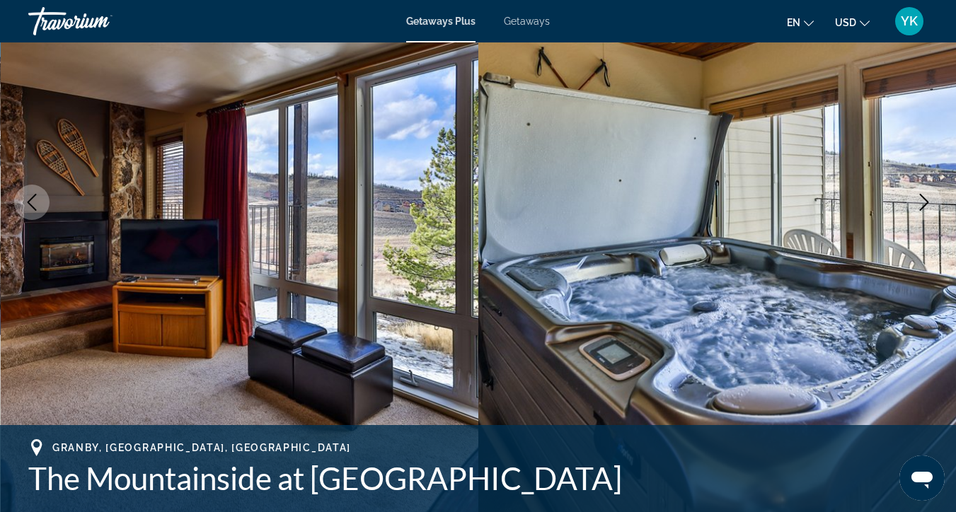
click at [925, 207] on icon "Next image" at bounding box center [924, 202] width 17 height 17
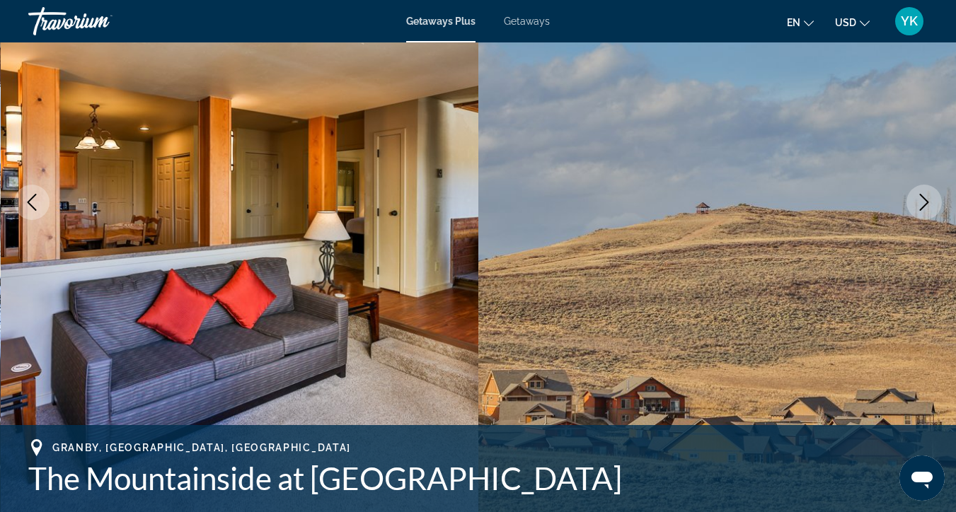
click at [925, 207] on icon "Next image" at bounding box center [924, 202] width 17 height 17
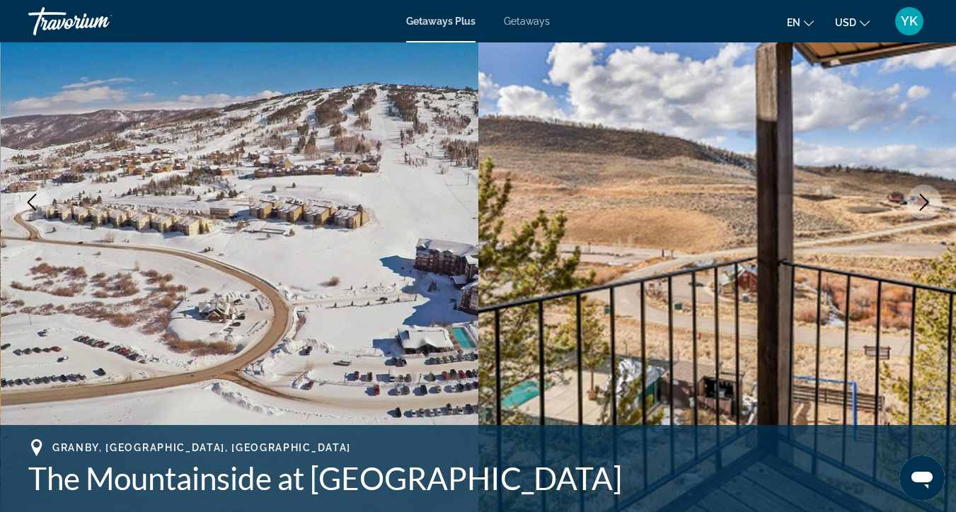
click at [929, 209] on icon "Next image" at bounding box center [924, 202] width 17 height 17
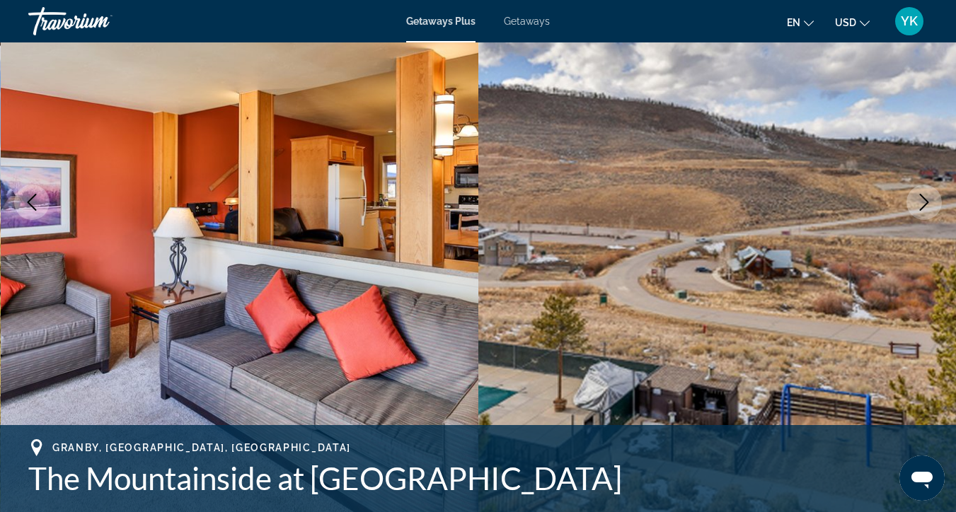
click at [929, 209] on icon "Next image" at bounding box center [924, 202] width 17 height 17
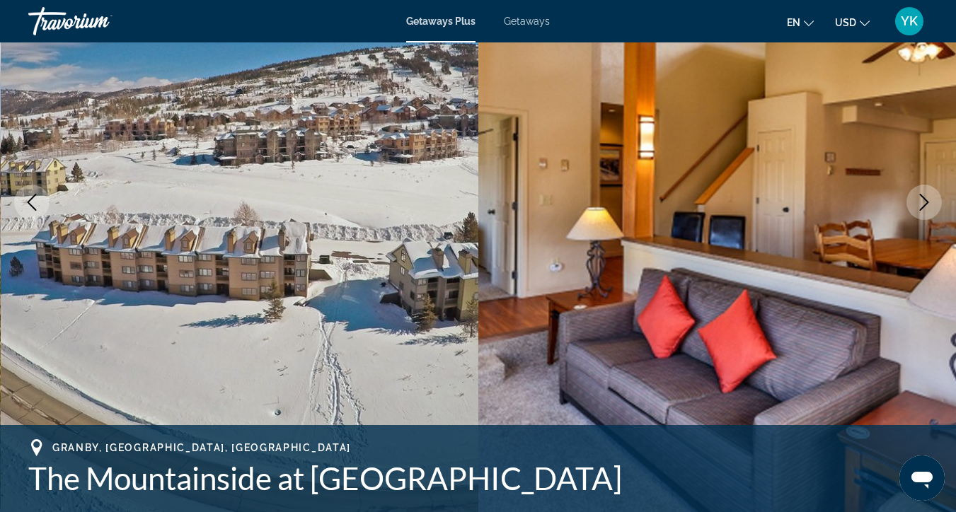
click at [929, 209] on icon "Next image" at bounding box center [924, 202] width 17 height 17
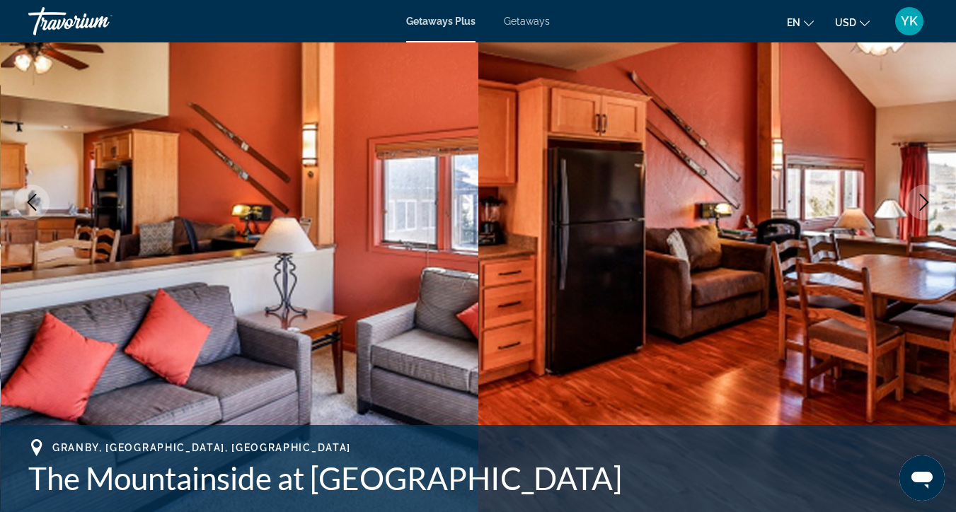
click at [929, 209] on icon "Next image" at bounding box center [924, 202] width 17 height 17
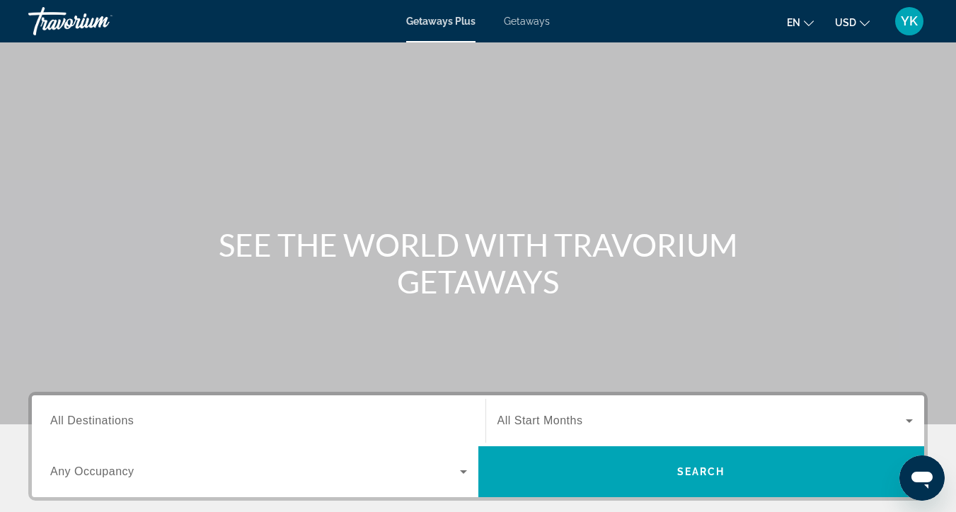
click at [126, 423] on span "All Destinations" at bounding box center [92, 421] width 84 height 12
click at [126, 423] on input "Destination All Destinations" at bounding box center [258, 421] width 417 height 17
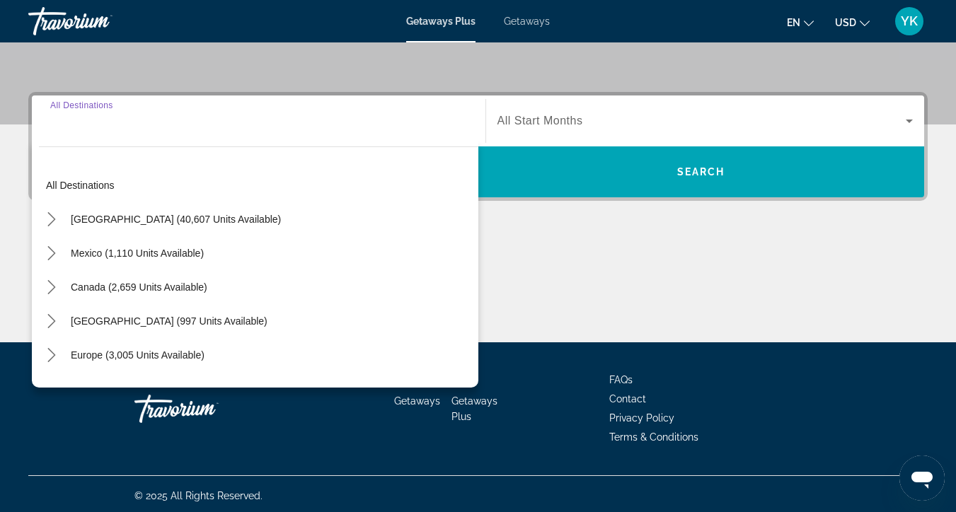
scroll to position [304, 0]
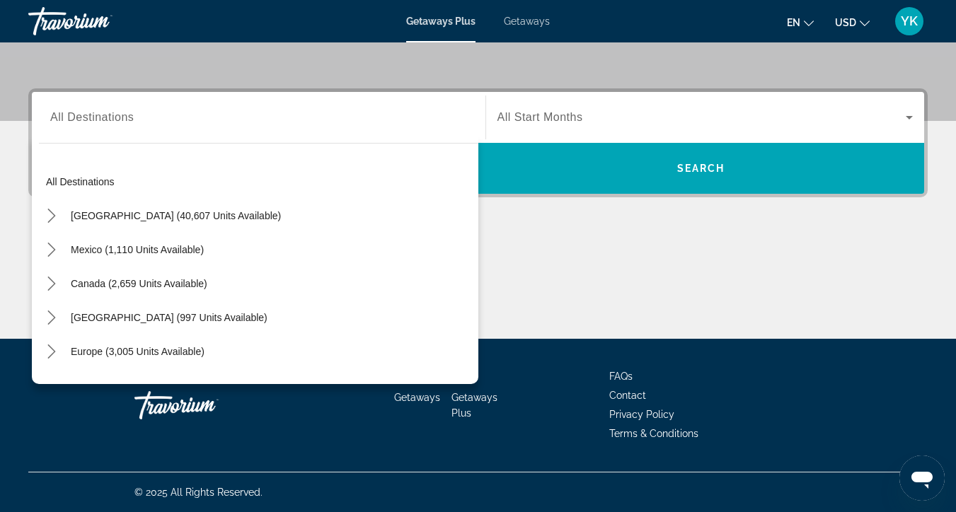
click at [192, 130] on div "Search widget" at bounding box center [258, 118] width 417 height 40
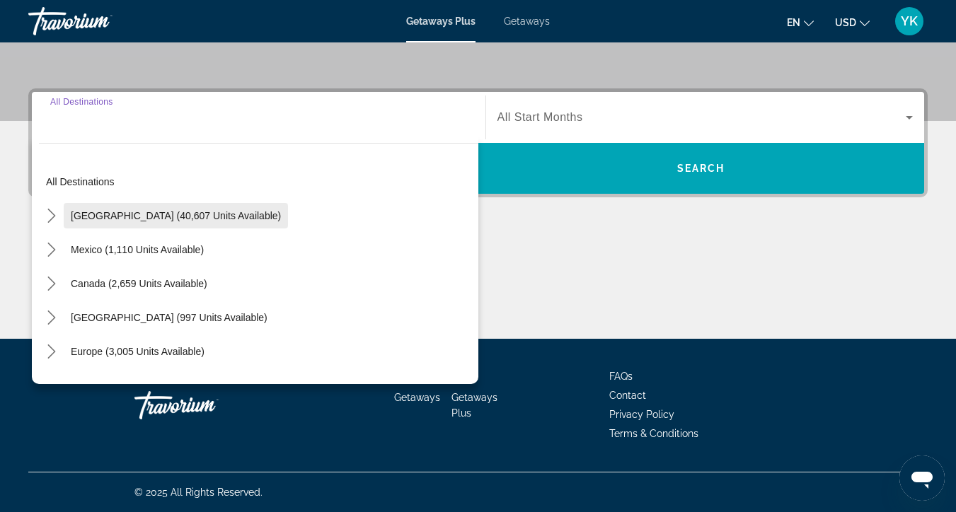
scroll to position [0, 0]
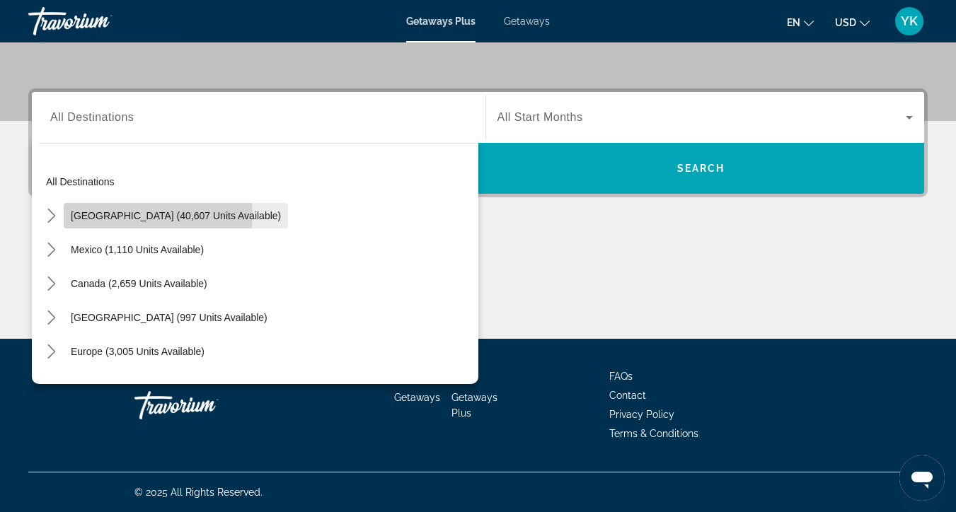
click at [158, 215] on span "[GEOGRAPHIC_DATA] (40,607 units available)" at bounding box center [176, 215] width 210 height 11
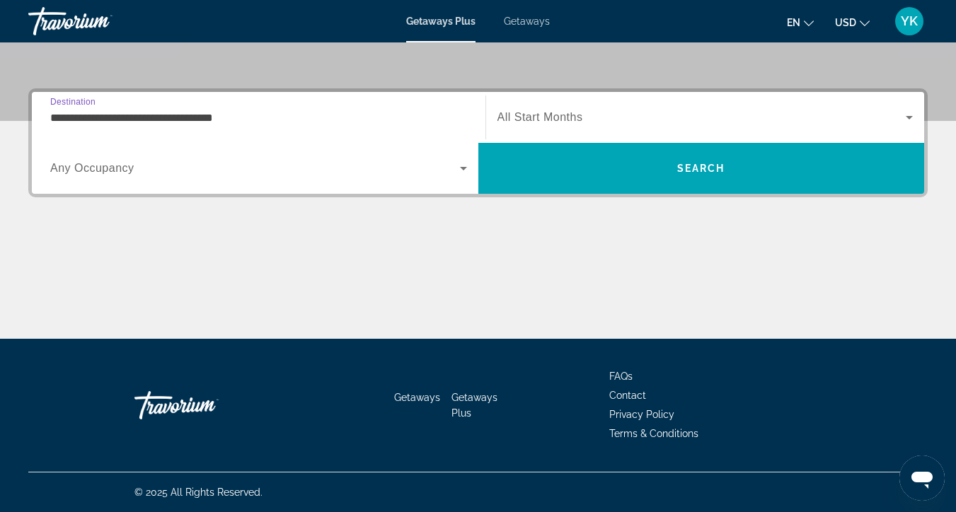
click at [188, 116] on input "**********" at bounding box center [258, 118] width 417 height 17
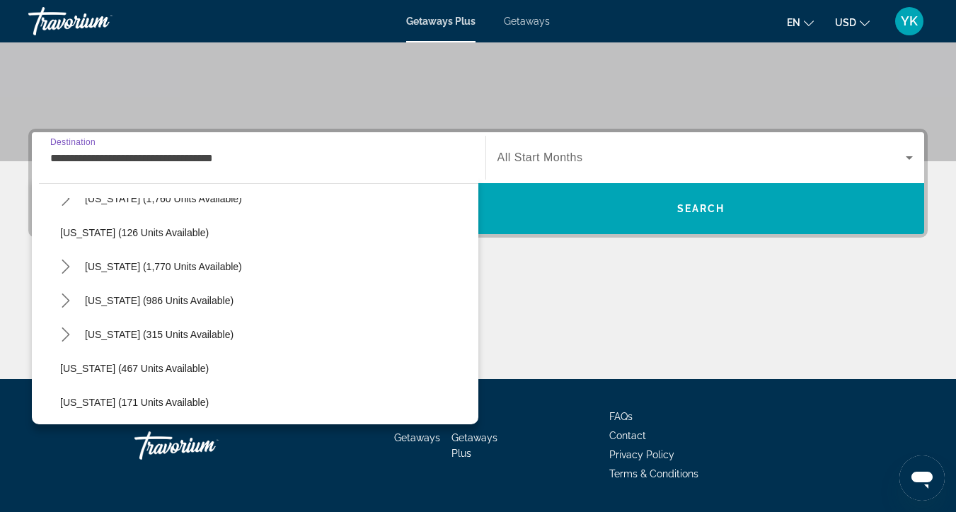
scroll to position [1009, 0]
click at [168, 299] on span "[US_STATE] (986 units available)" at bounding box center [159, 299] width 149 height 11
type input "**********"
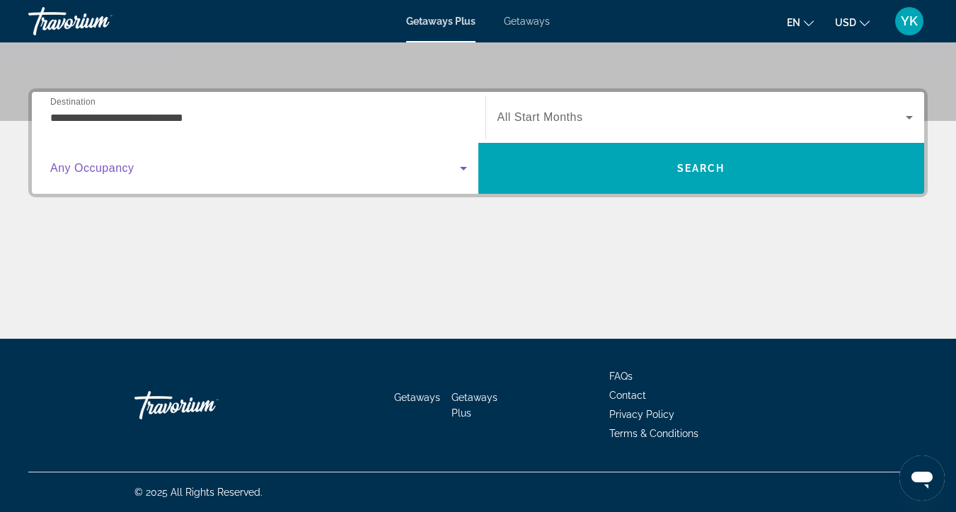
click at [173, 164] on span "Search widget" at bounding box center [255, 168] width 410 height 17
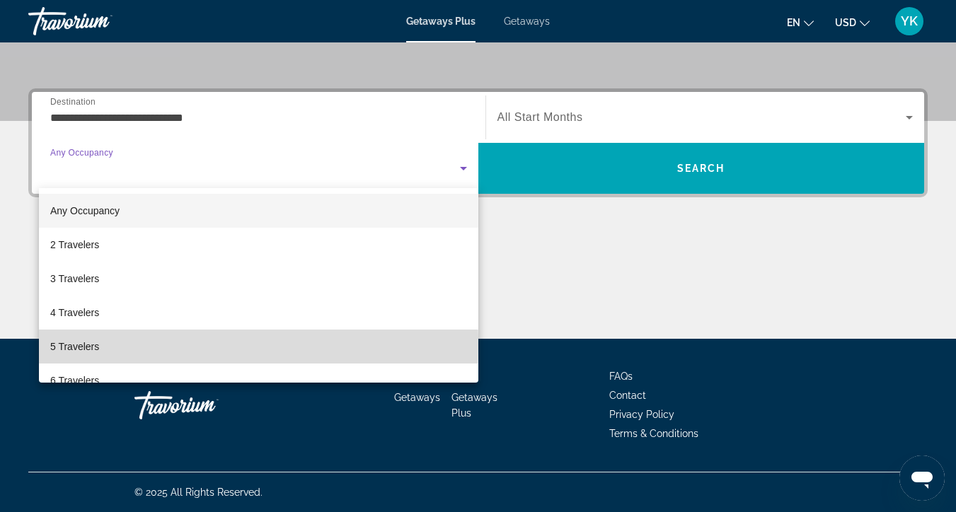
click at [108, 345] on mat-option "5 Travelers" at bounding box center [259, 347] width 440 height 34
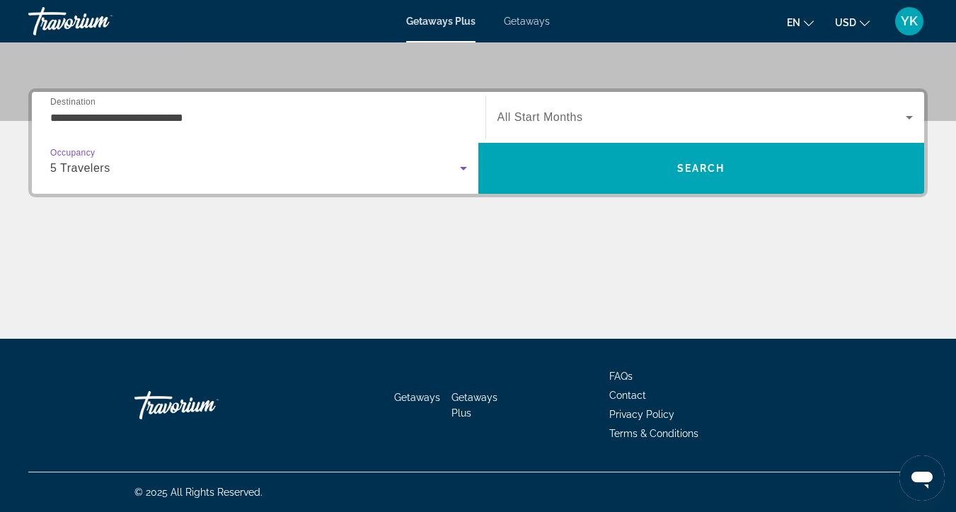
click at [582, 120] on span "All Start Months" at bounding box center [541, 117] width 86 height 12
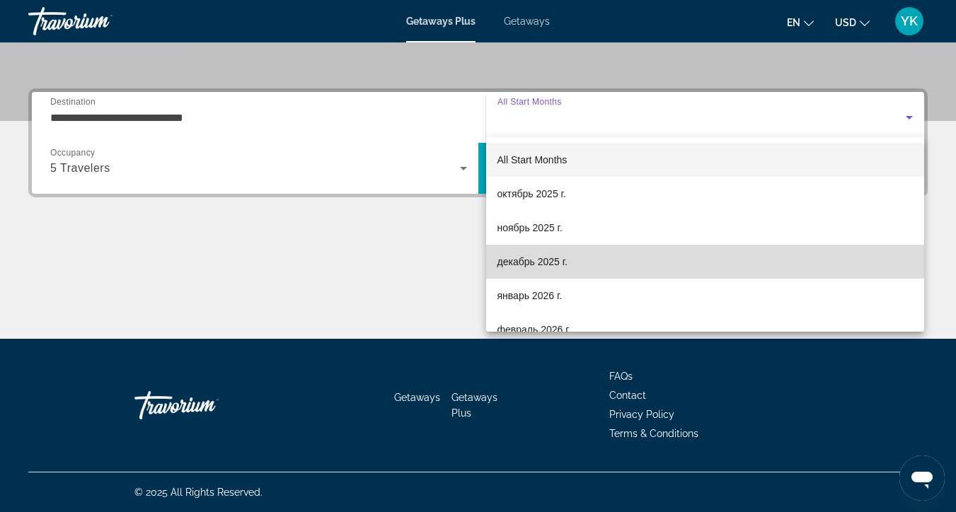
click at [547, 267] on span "декабрь 2025 г." at bounding box center [533, 261] width 70 height 17
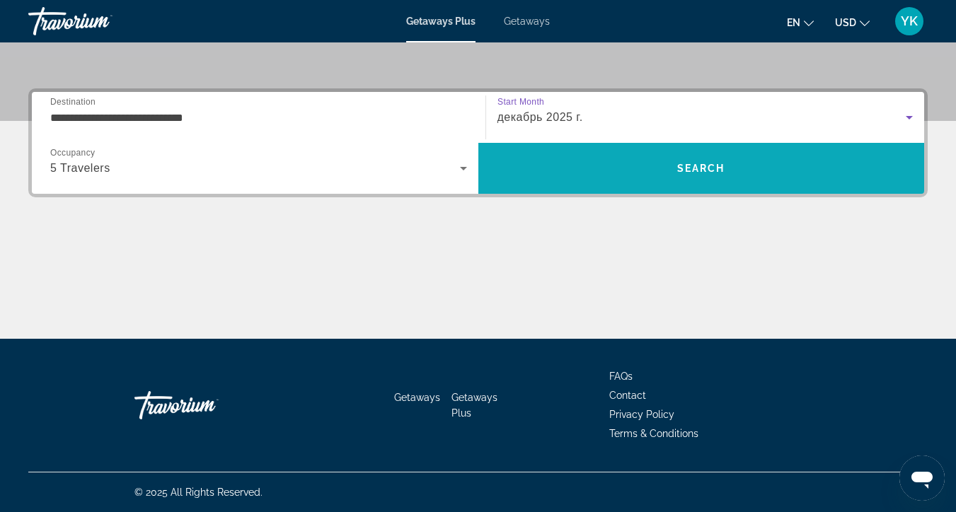
click at [615, 180] on span "Search" at bounding box center [701, 168] width 447 height 34
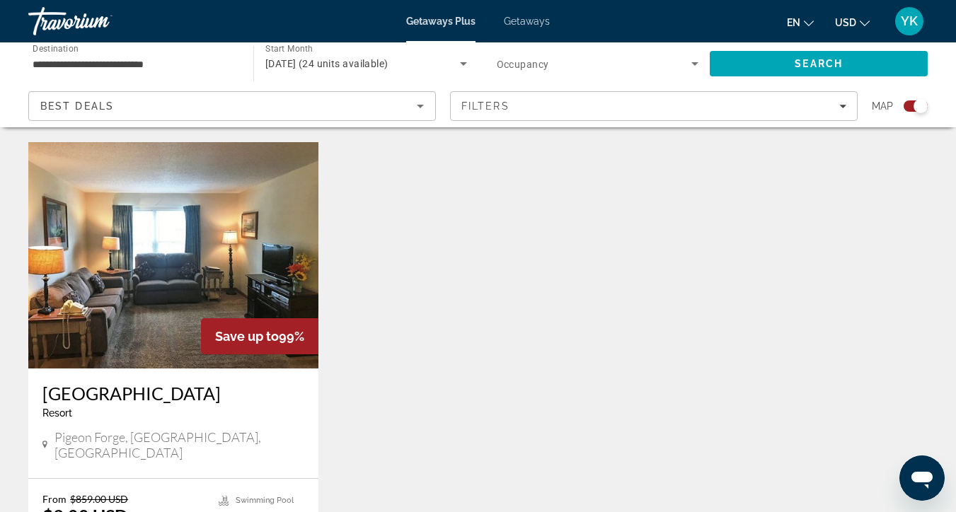
scroll to position [1006, 0]
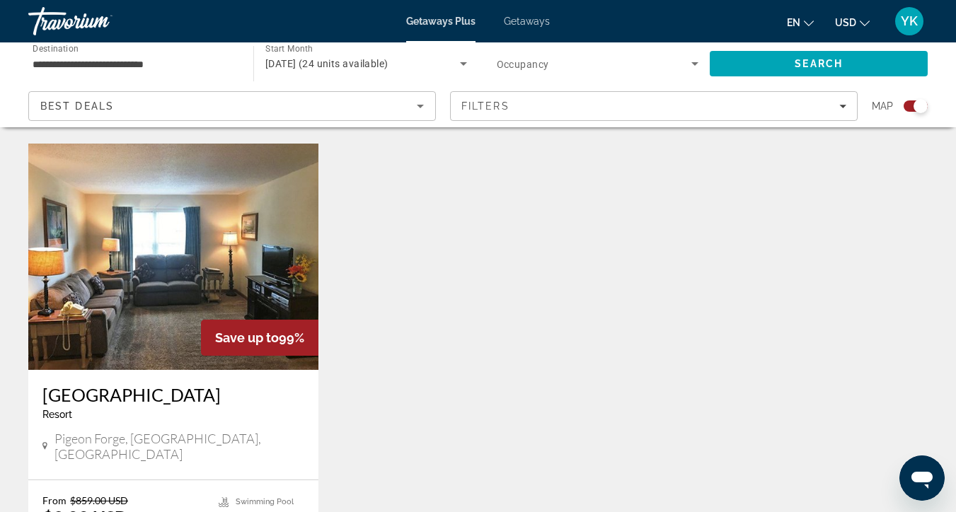
click at [277, 260] on img "Main content" at bounding box center [173, 257] width 290 height 226
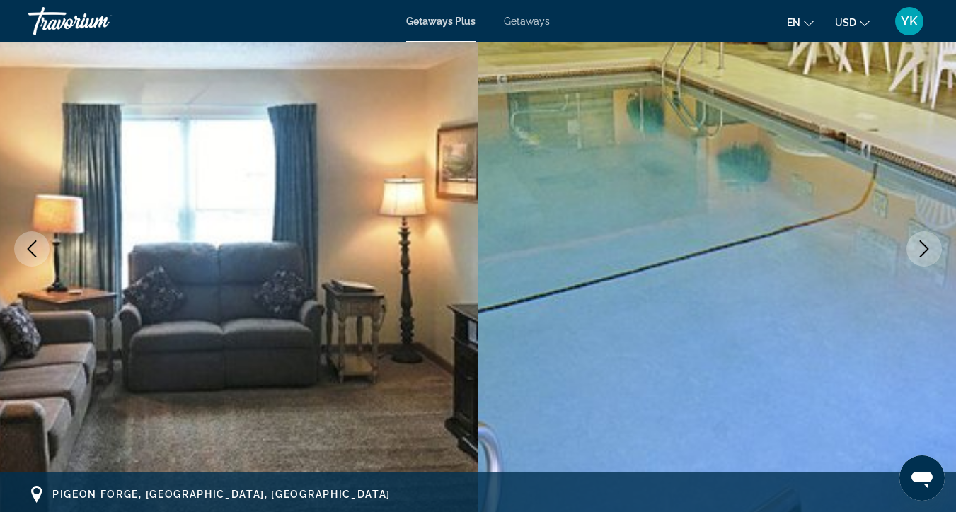
scroll to position [127, 0]
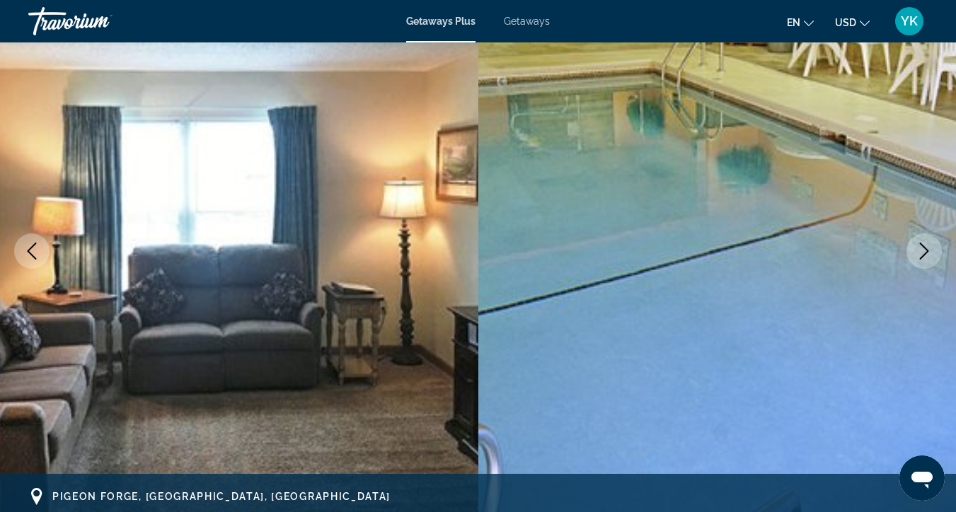
click at [927, 243] on icon "Next image" at bounding box center [924, 251] width 17 height 17
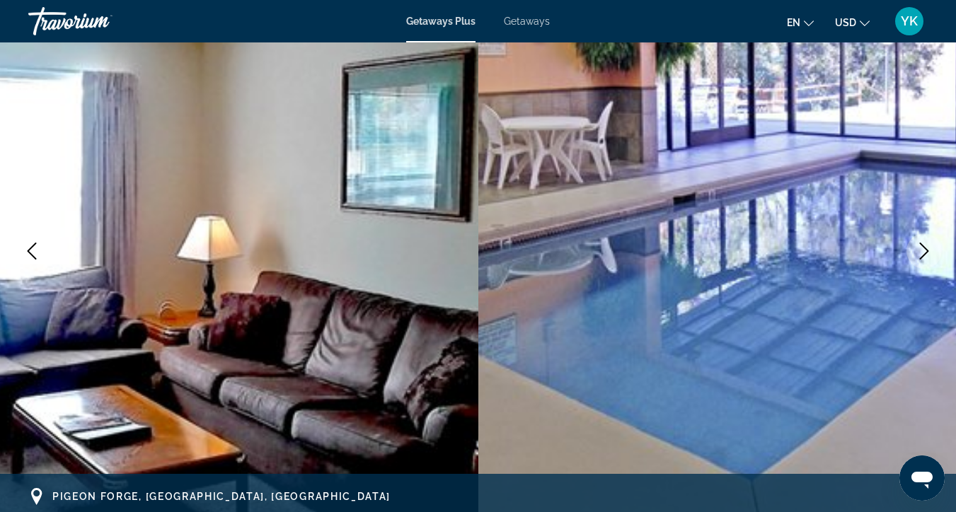
click at [929, 247] on icon "Next image" at bounding box center [924, 251] width 17 height 17
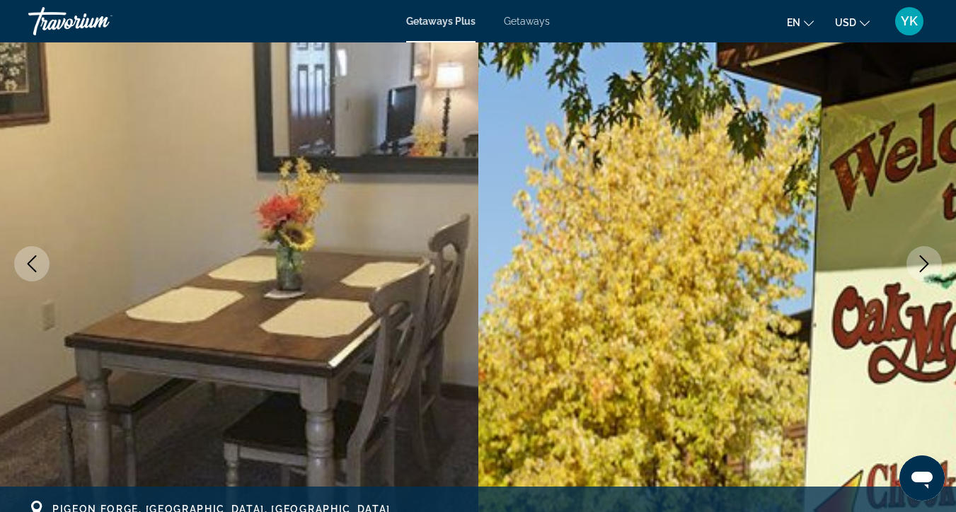
scroll to position [110, 0]
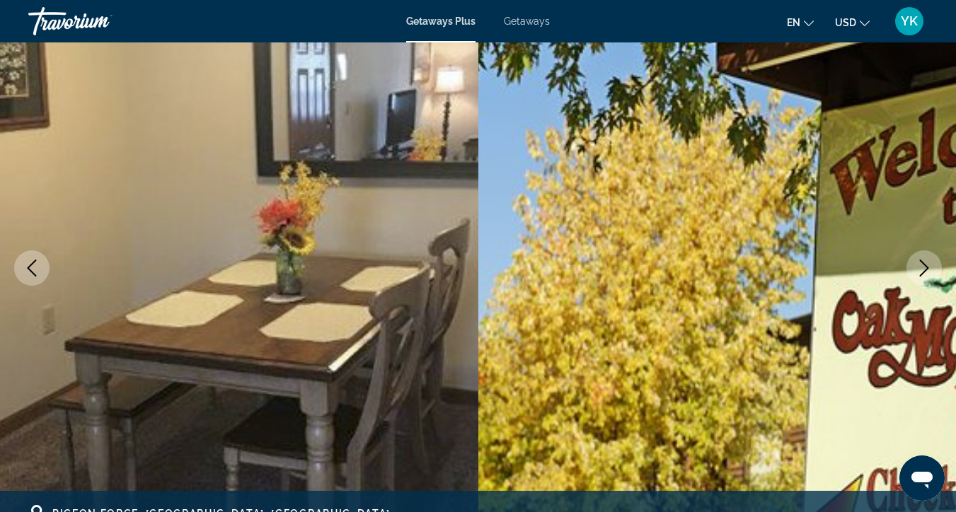
click at [922, 270] on icon "Next image" at bounding box center [924, 268] width 17 height 17
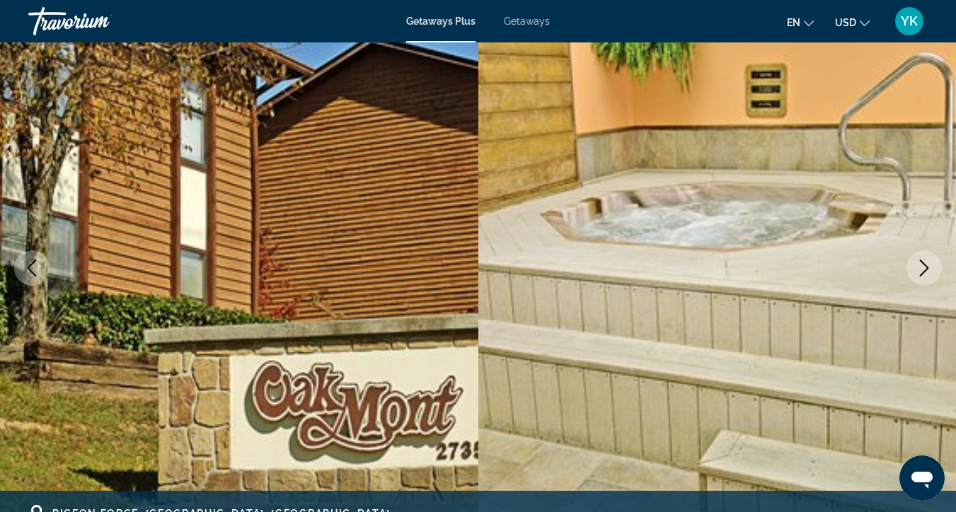
click at [923, 270] on icon "Next image" at bounding box center [924, 268] width 17 height 17
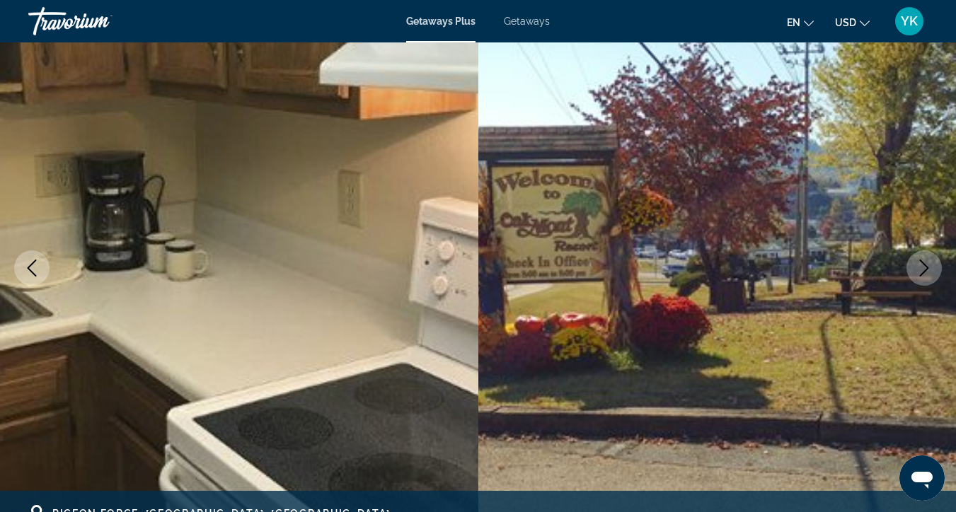
click at [923, 270] on icon "Next image" at bounding box center [924, 268] width 17 height 17
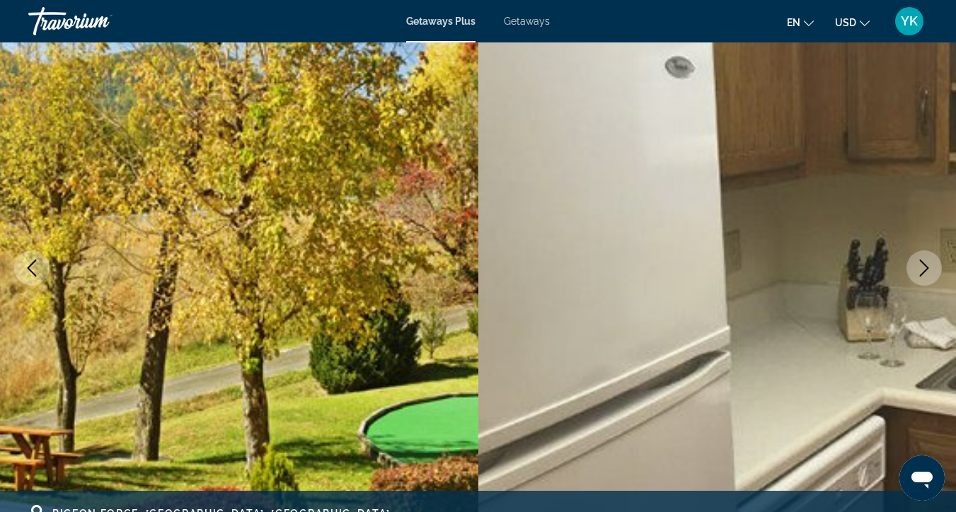
click at [924, 270] on icon "Next image" at bounding box center [924, 268] width 17 height 17
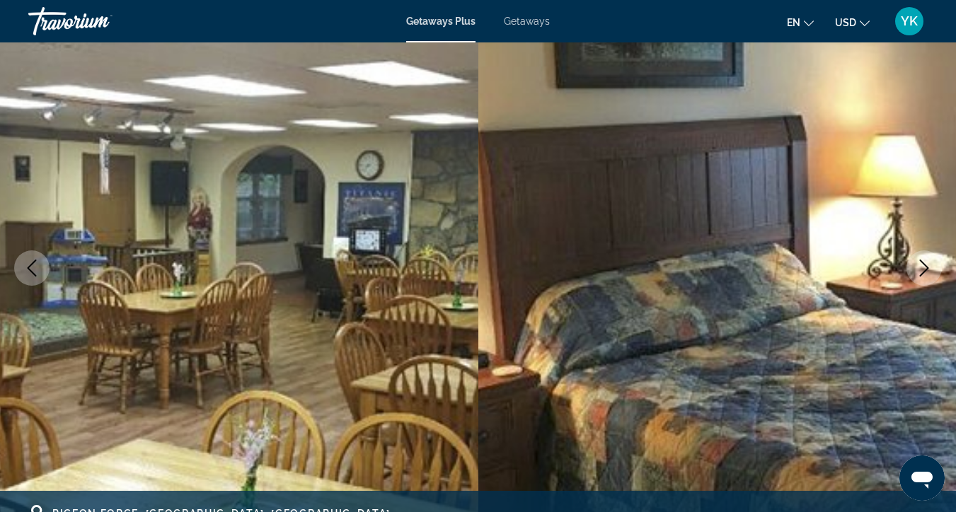
click at [924, 270] on icon "Next image" at bounding box center [924, 268] width 17 height 17
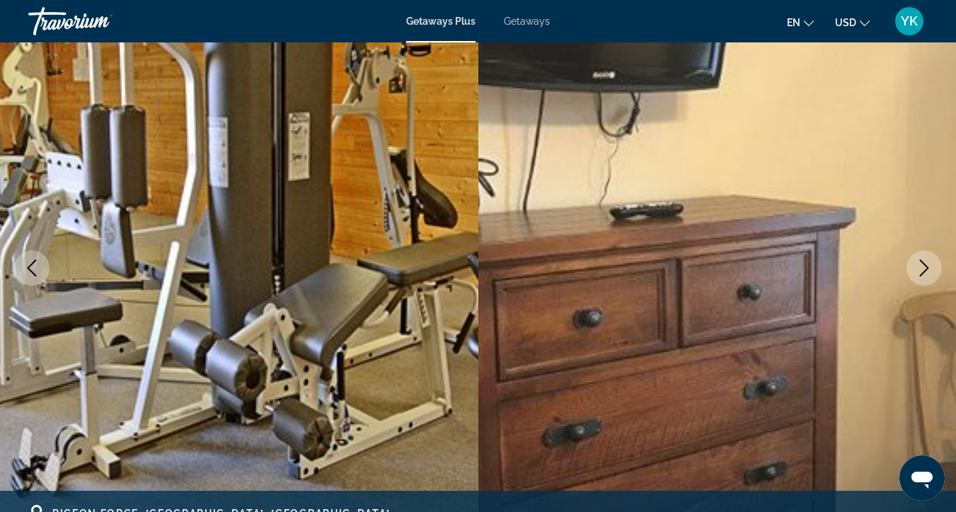
click at [925, 270] on icon "Next image" at bounding box center [924, 268] width 17 height 17
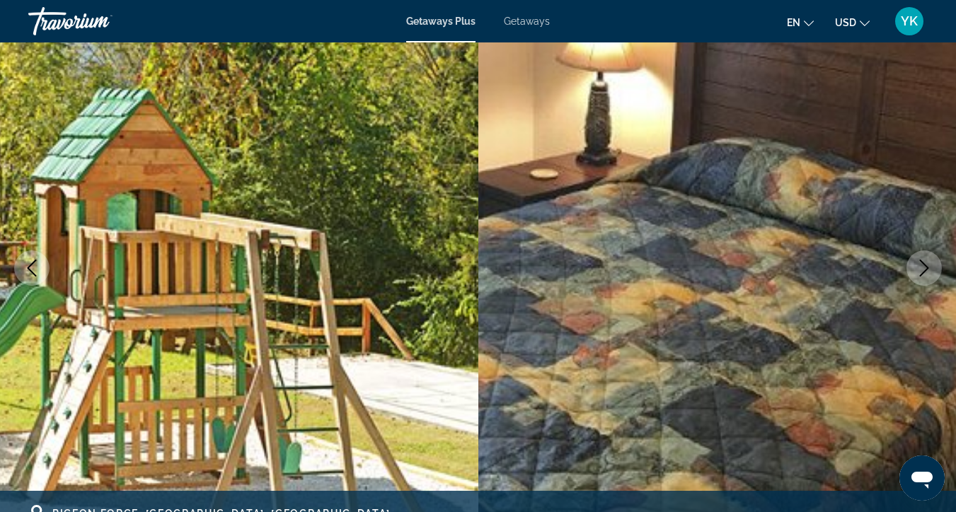
click at [925, 269] on icon "Next image" at bounding box center [924, 268] width 17 height 17
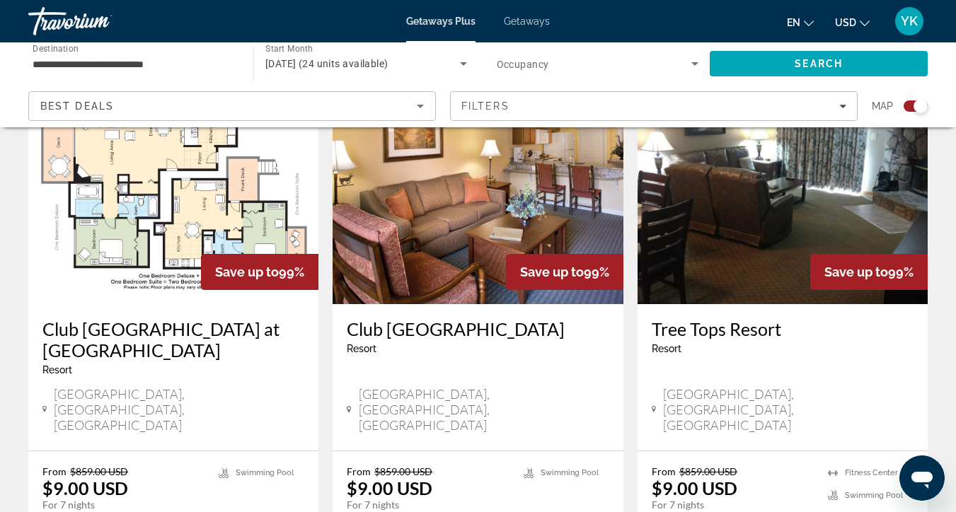
scroll to position [544, 0]
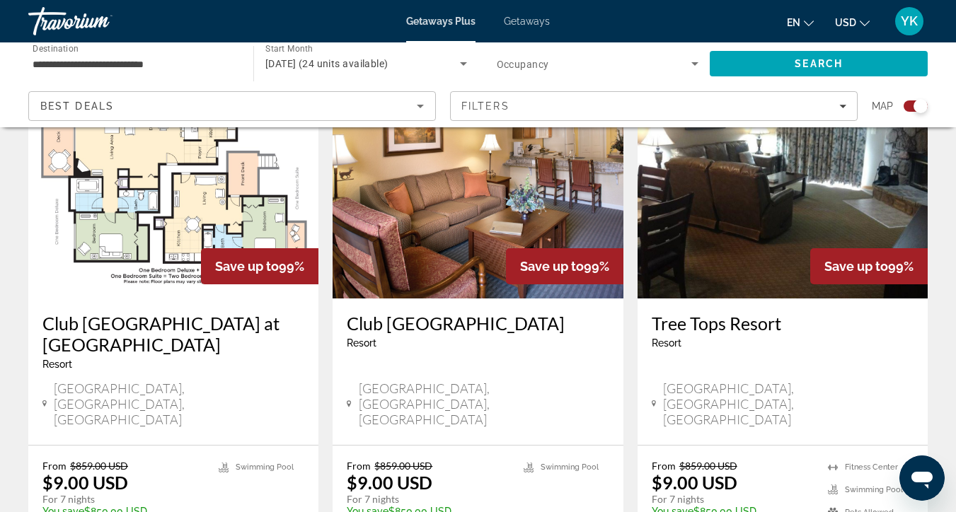
click at [391, 239] on img "Main content" at bounding box center [478, 185] width 290 height 226
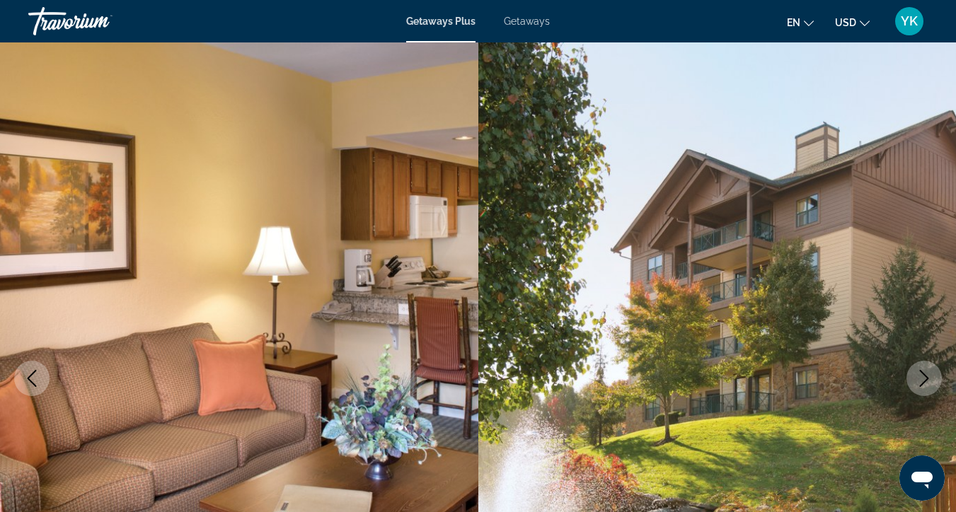
click at [927, 373] on icon "Next image" at bounding box center [924, 378] width 17 height 17
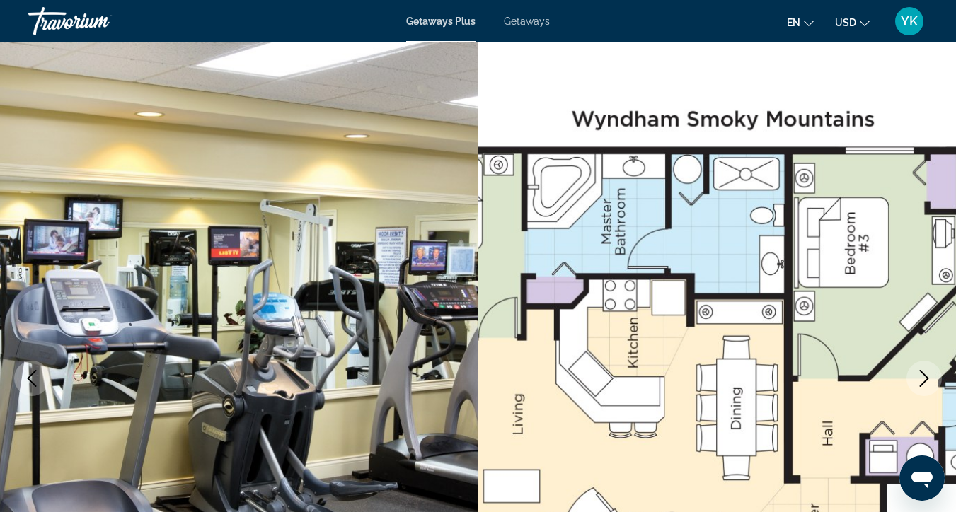
click at [927, 374] on icon "Next image" at bounding box center [924, 378] width 17 height 17
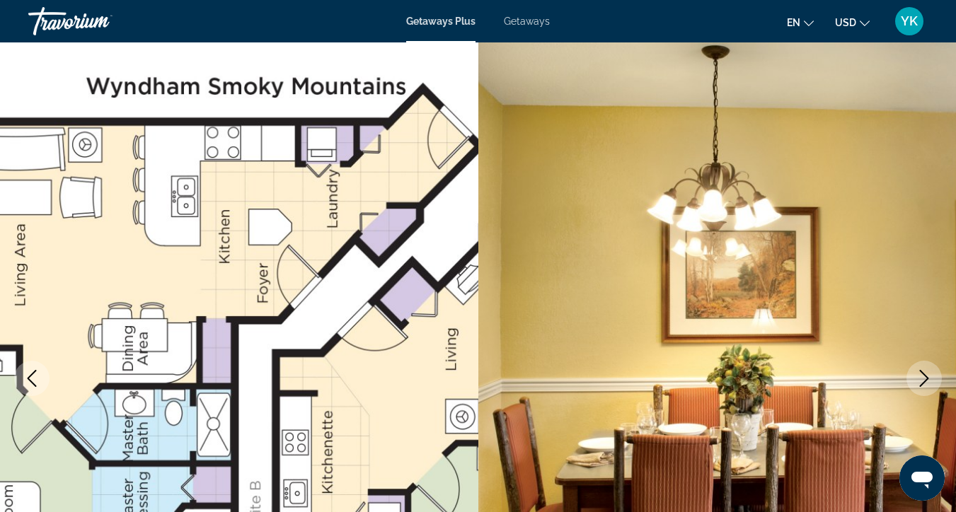
click at [927, 374] on icon "Next image" at bounding box center [924, 378] width 17 height 17
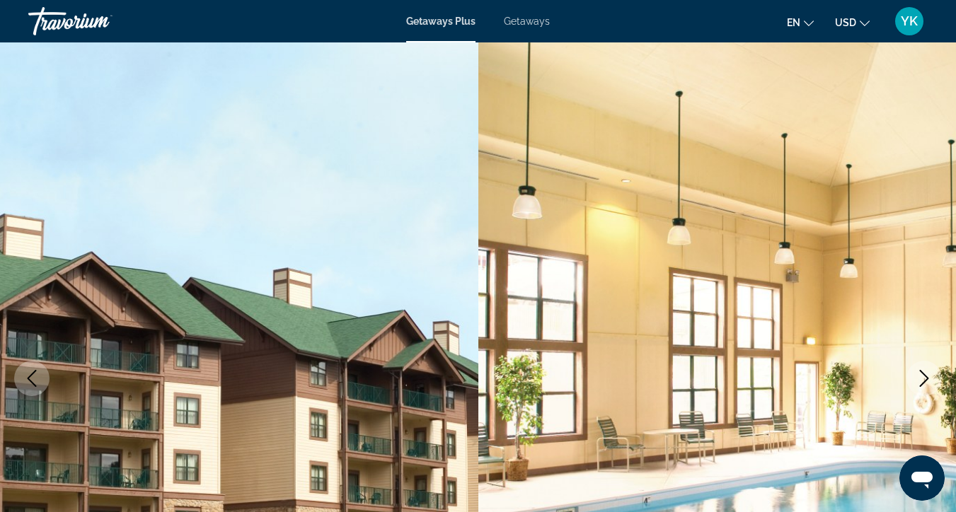
click at [928, 374] on icon "Next image" at bounding box center [924, 378] width 17 height 17
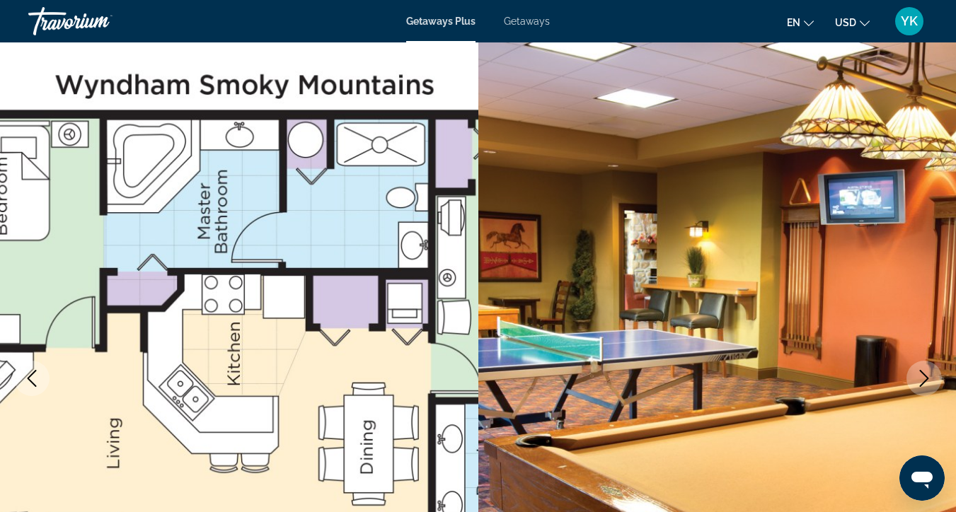
click at [928, 374] on icon "Next image" at bounding box center [924, 378] width 17 height 17
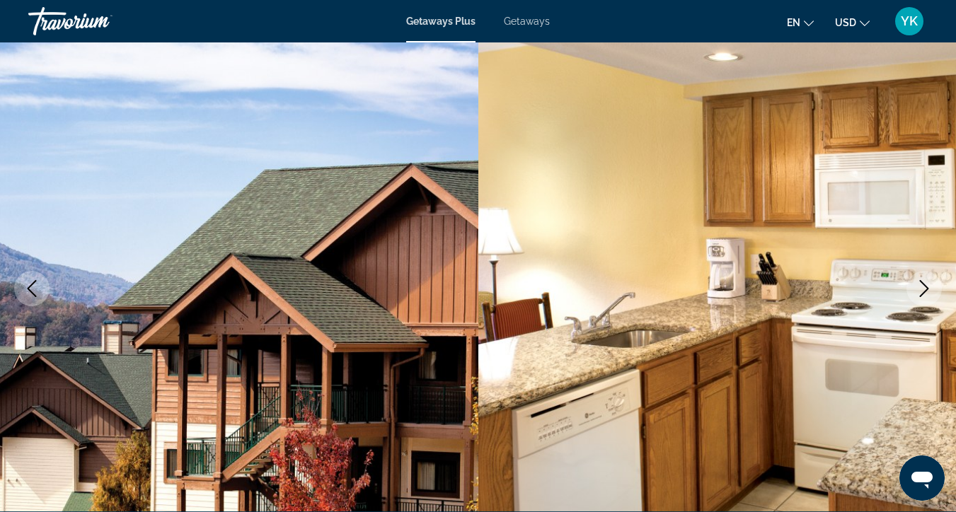
scroll to position [98, 0]
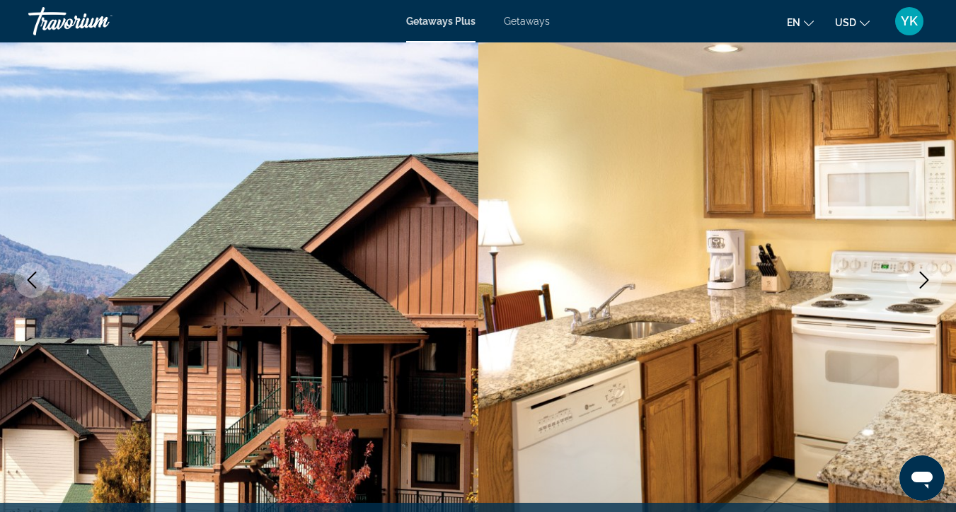
click at [921, 284] on icon "Next image" at bounding box center [924, 280] width 17 height 17
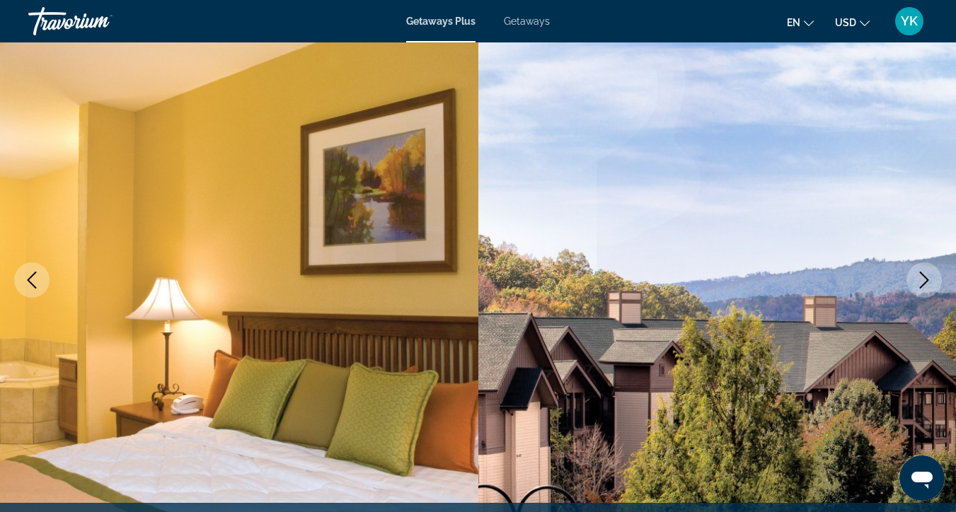
click at [921, 284] on icon "Next image" at bounding box center [924, 280] width 17 height 17
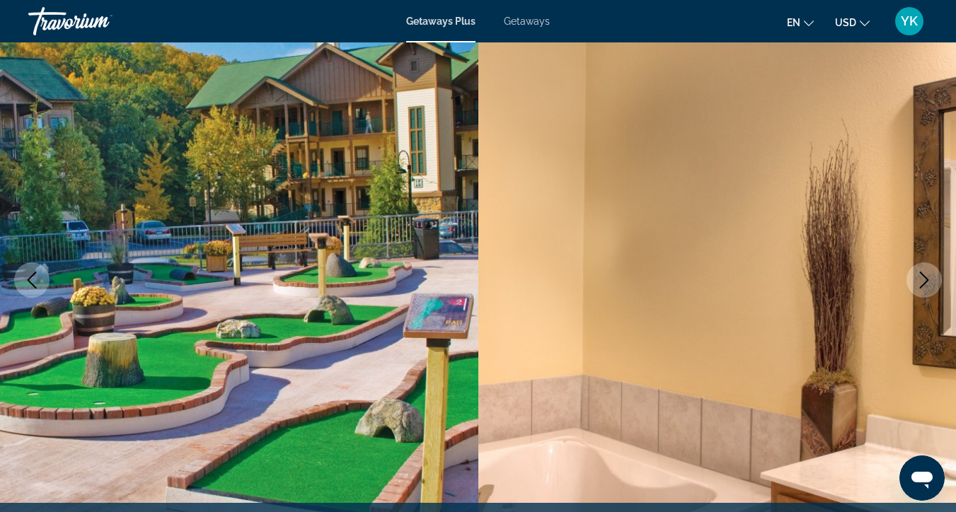
click at [921, 277] on icon "Next image" at bounding box center [924, 280] width 17 height 17
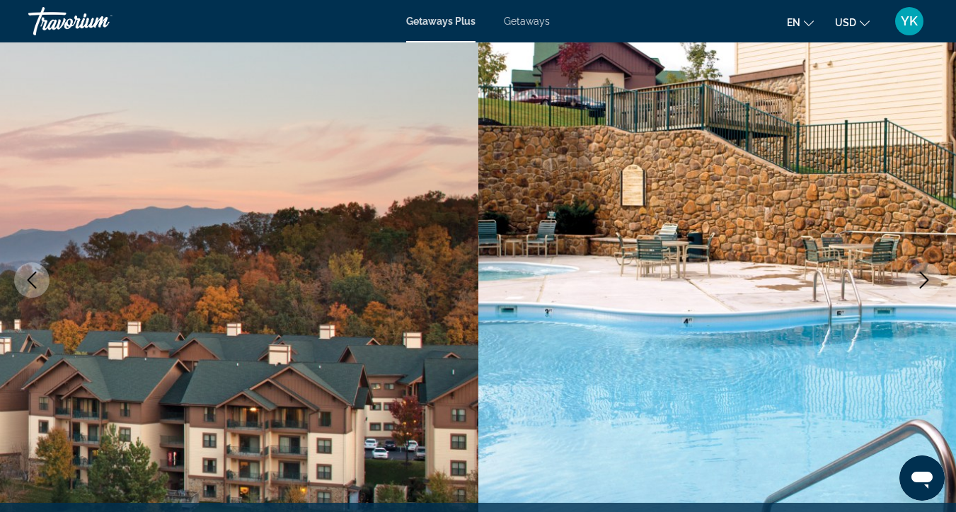
click at [921, 277] on icon "Next image" at bounding box center [924, 280] width 17 height 17
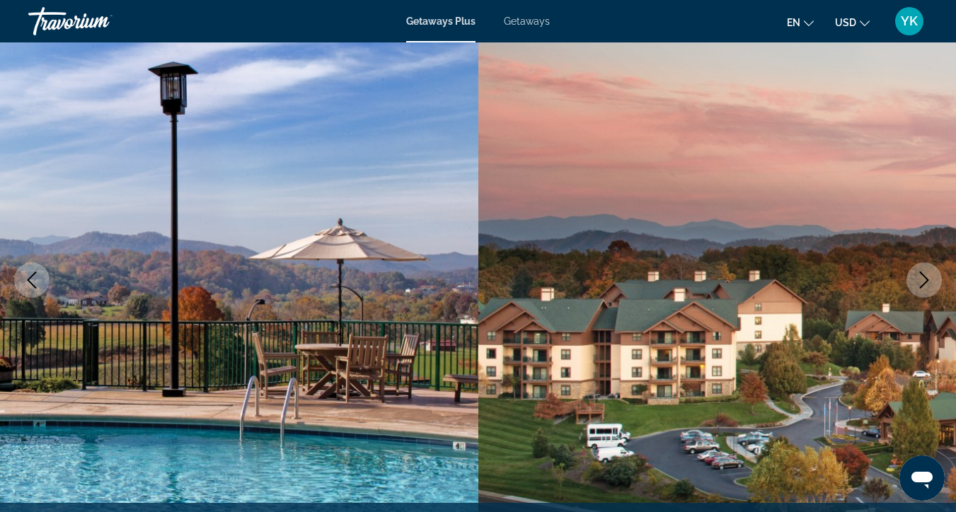
click at [921, 278] on icon "Next image" at bounding box center [924, 280] width 17 height 17
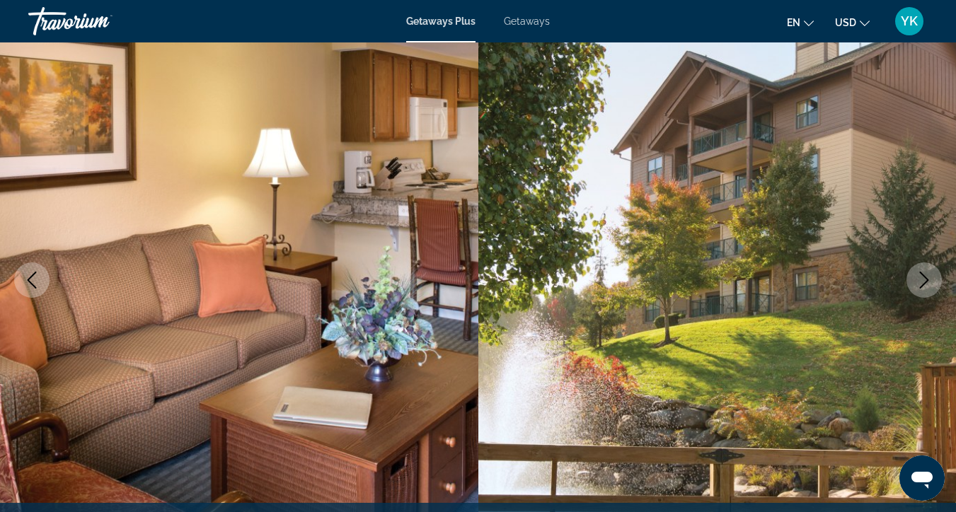
click at [922, 279] on icon "Next image" at bounding box center [924, 280] width 17 height 17
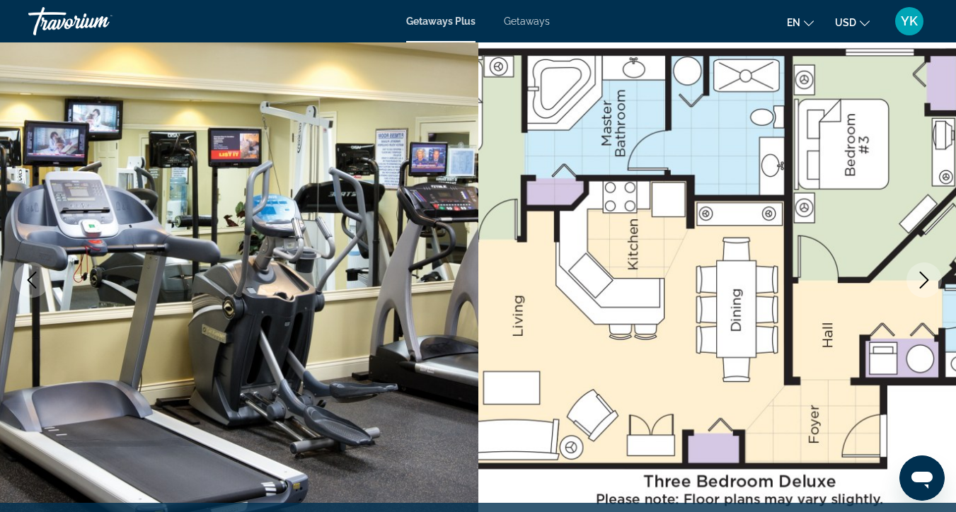
click at [922, 279] on icon "Next image" at bounding box center [924, 280] width 17 height 17
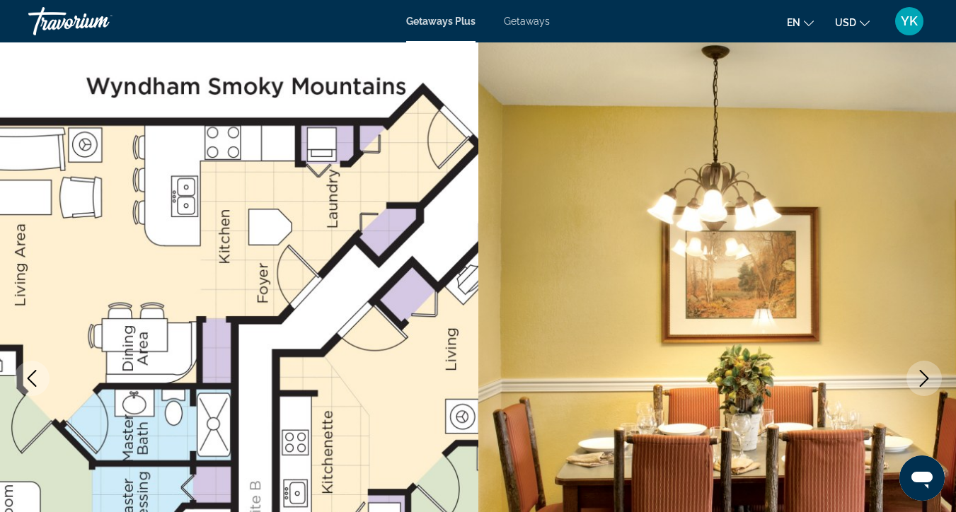
scroll to position [0, 0]
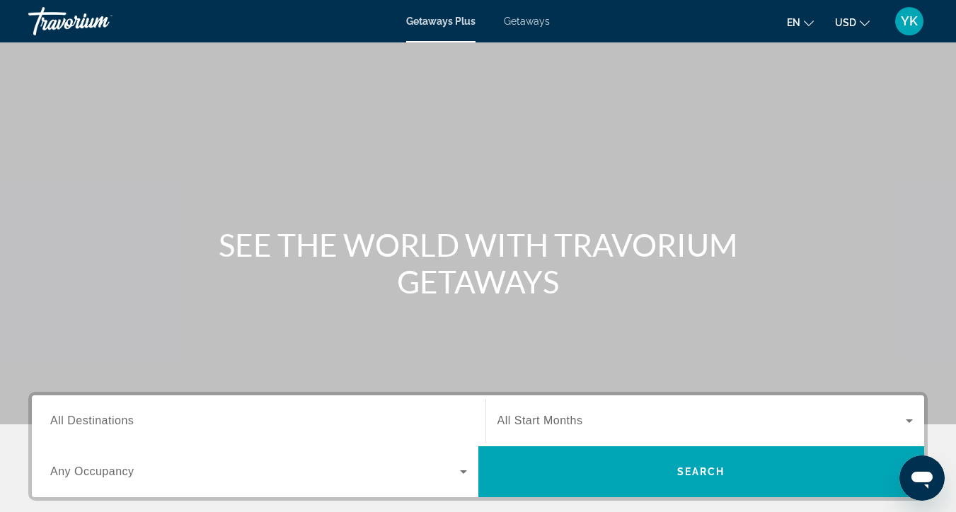
click at [122, 416] on span "All Destinations" at bounding box center [92, 421] width 84 height 12
click at [122, 416] on input "Destination All Destinations" at bounding box center [258, 421] width 417 height 17
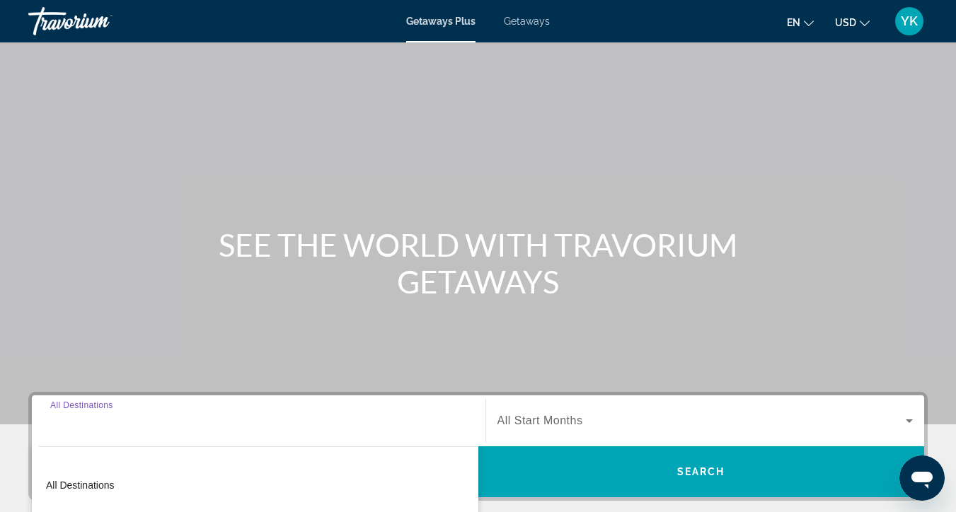
scroll to position [304, 0]
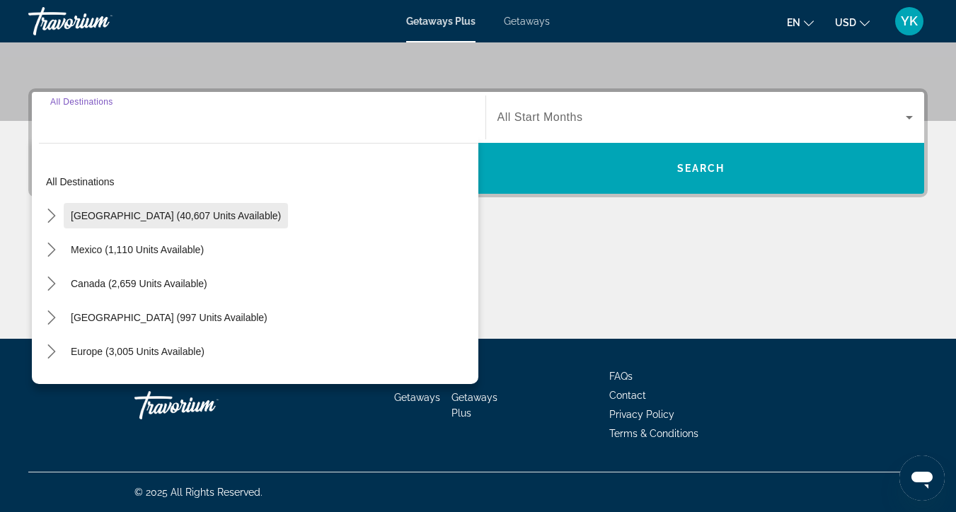
click at [162, 219] on span "United States (40,607 units available)" at bounding box center [176, 215] width 210 height 11
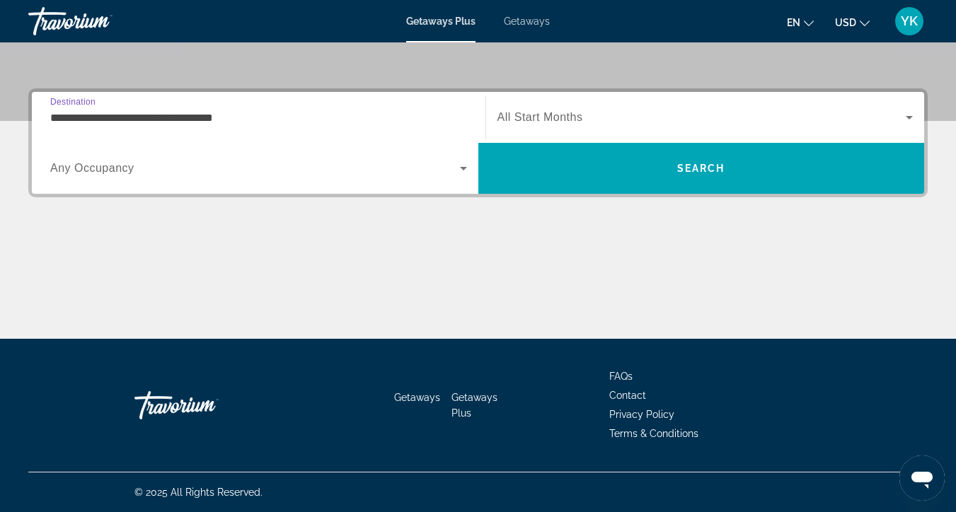
click at [161, 115] on input "**********" at bounding box center [258, 118] width 417 height 17
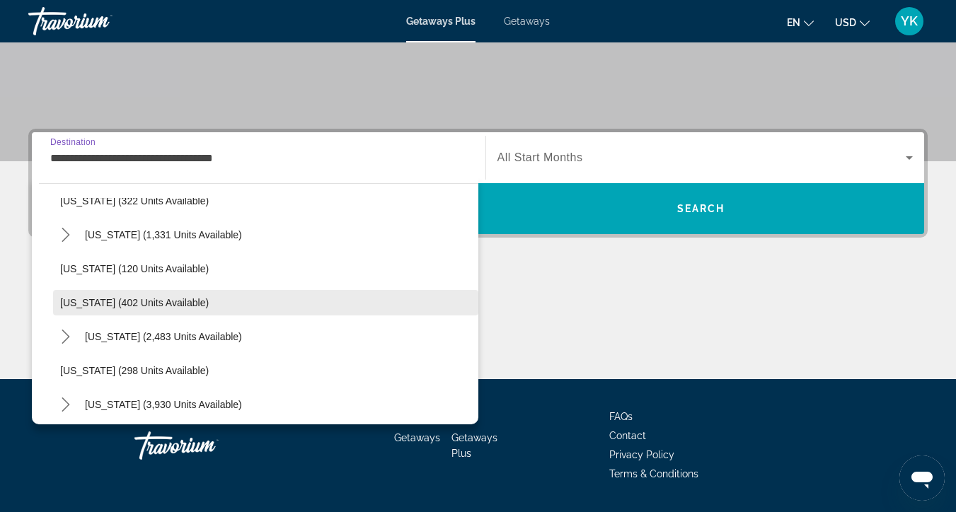
scroll to position [568, 0]
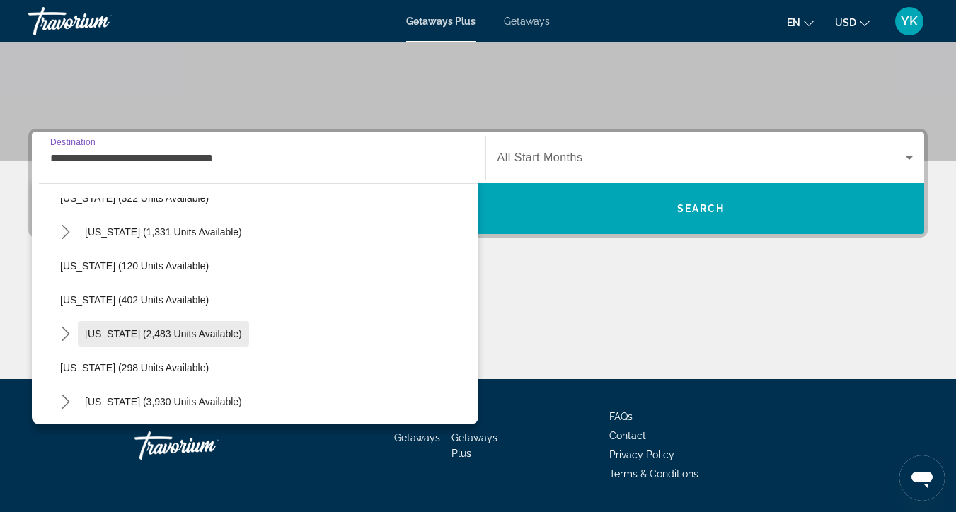
click at [132, 339] on span "[US_STATE] (2,483 units available)" at bounding box center [163, 333] width 157 height 11
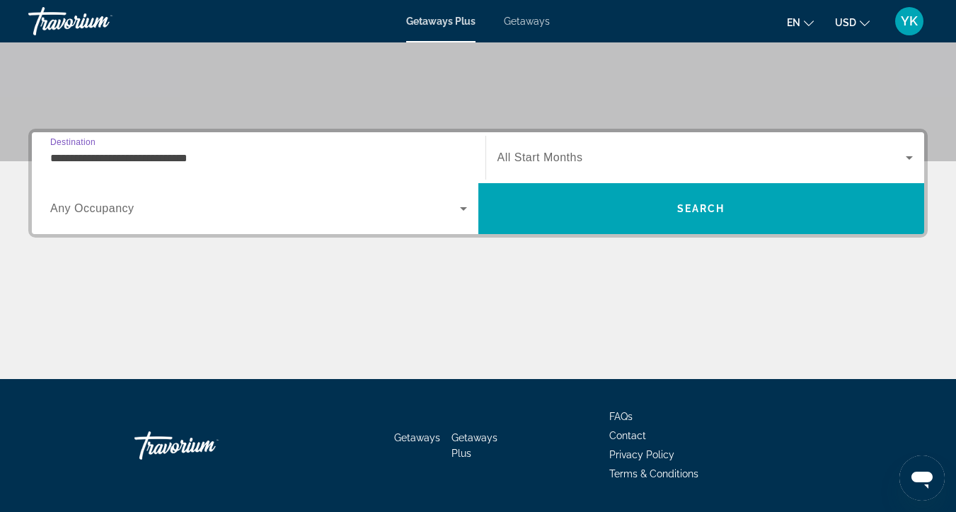
scroll to position [304, 0]
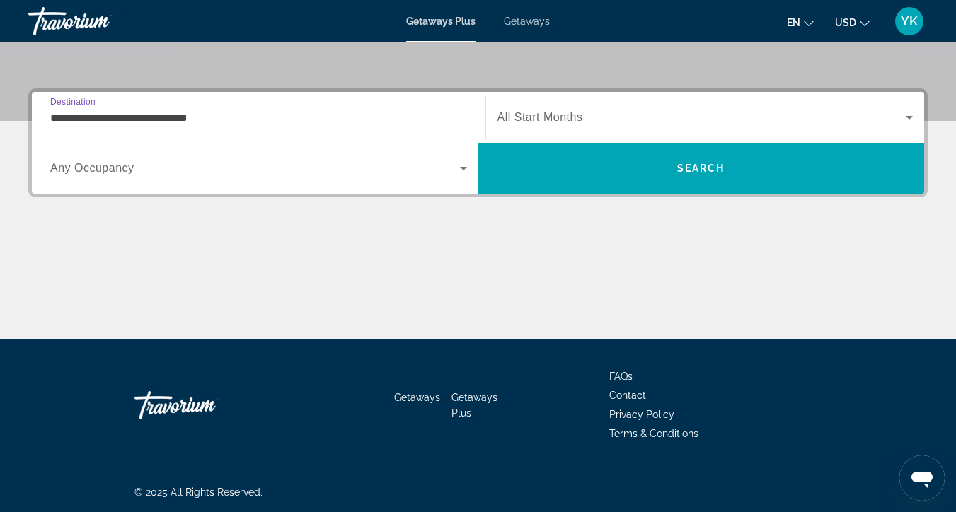
click at [133, 118] on input "**********" at bounding box center [258, 118] width 417 height 17
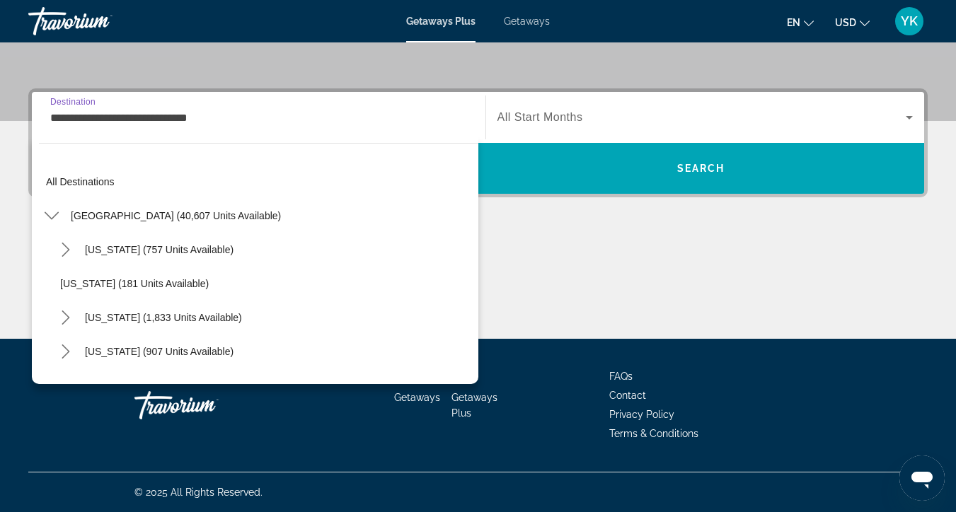
scroll to position [594, 0]
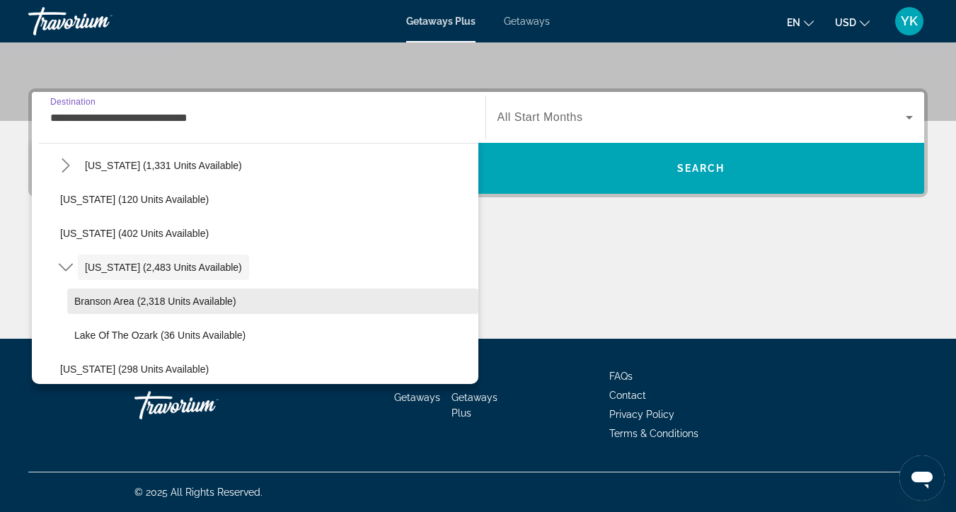
click at [127, 306] on span "Branson Area (2,318 units available)" at bounding box center [155, 301] width 162 height 11
type input "**********"
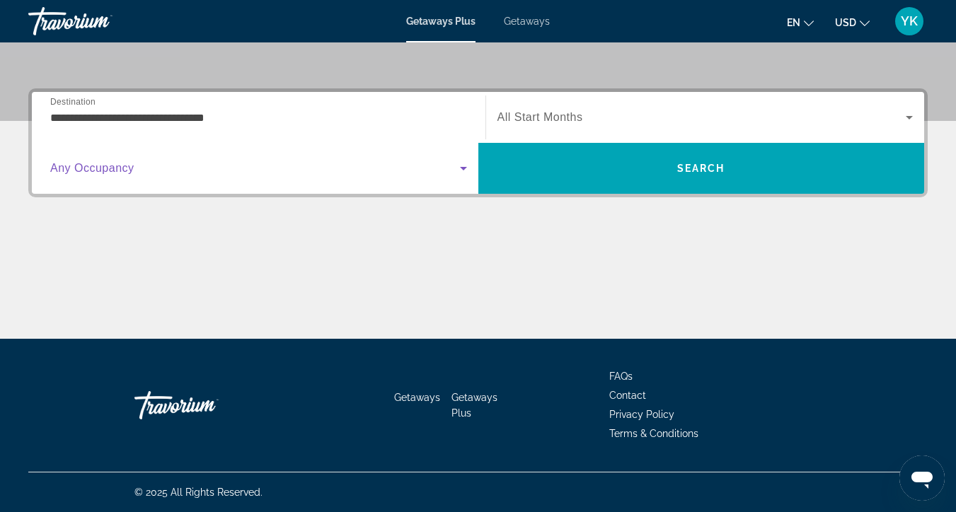
click at [156, 166] on span "Search widget" at bounding box center [255, 168] width 410 height 17
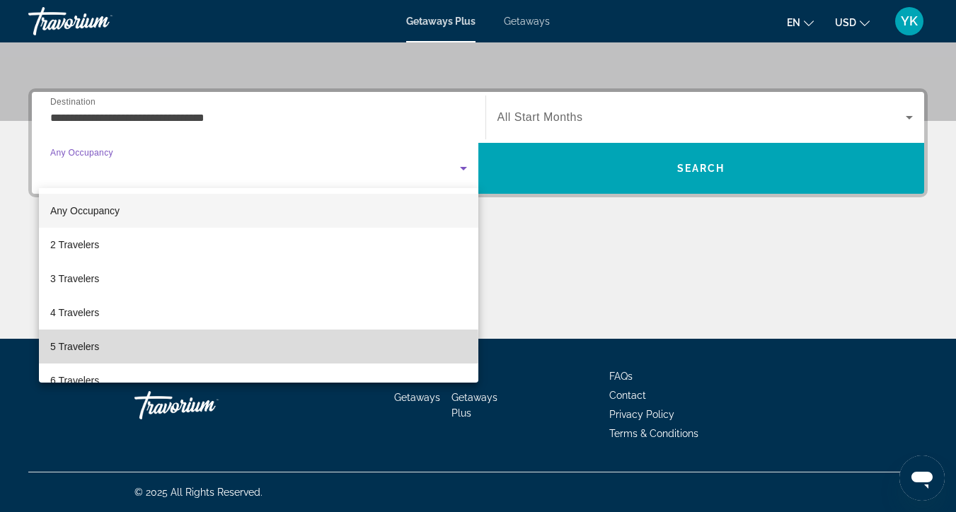
click at [93, 348] on span "5 Travelers" at bounding box center [74, 346] width 49 height 17
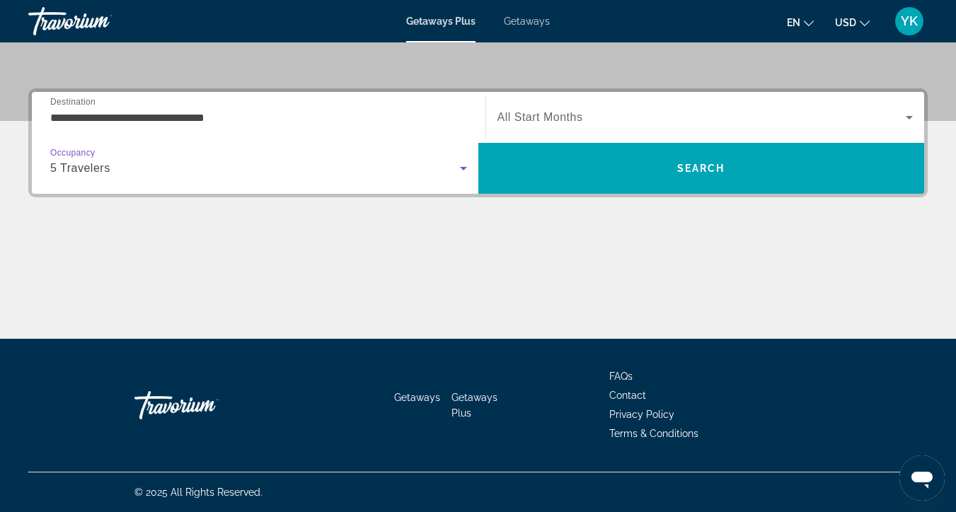
click at [578, 113] on span "All Start Months" at bounding box center [541, 117] width 86 height 12
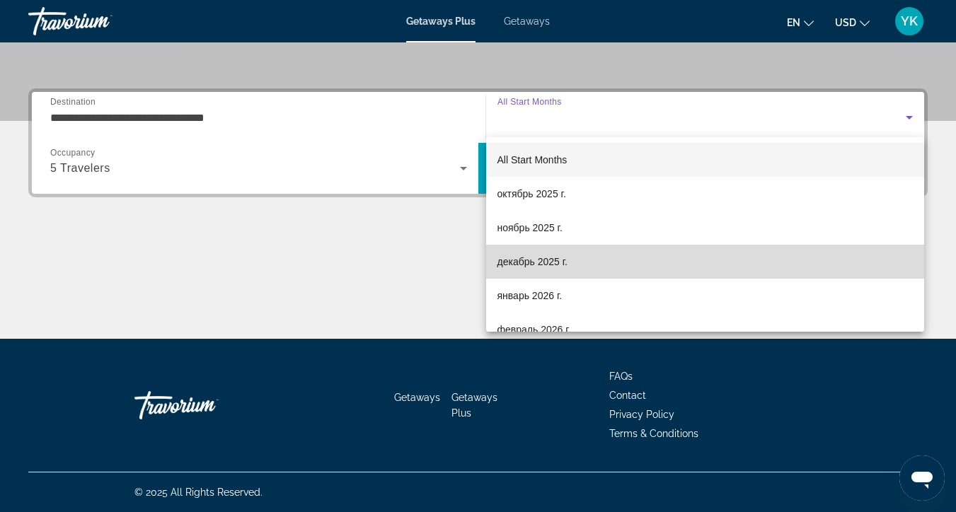
click at [522, 265] on span "декабрь 2025 г." at bounding box center [533, 261] width 70 height 17
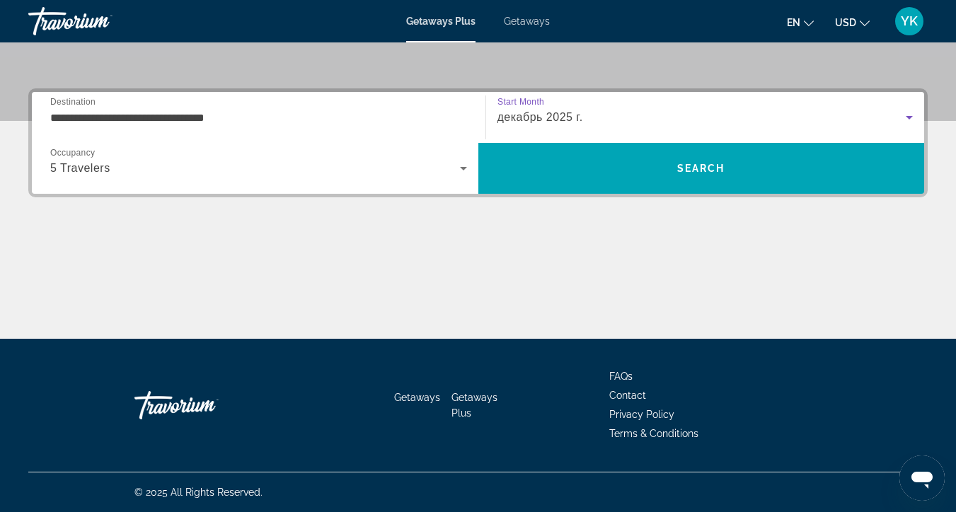
scroll to position [304, 0]
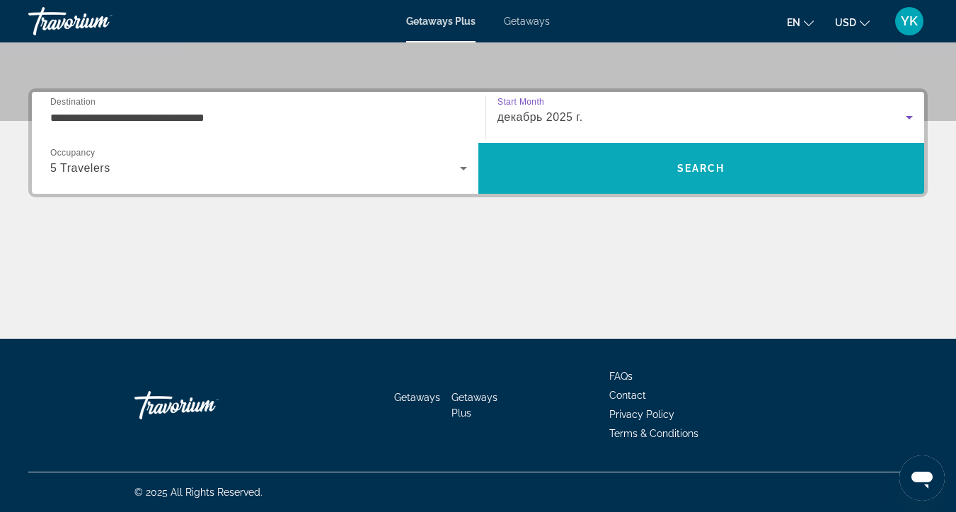
click at [659, 177] on span "Search" at bounding box center [701, 168] width 447 height 34
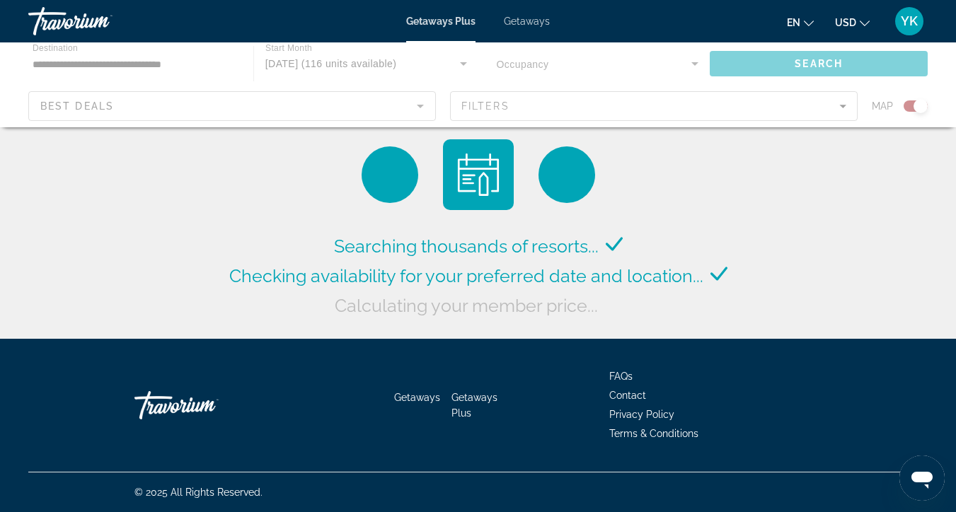
click at [840, 103] on div "Main content" at bounding box center [478, 84] width 956 height 85
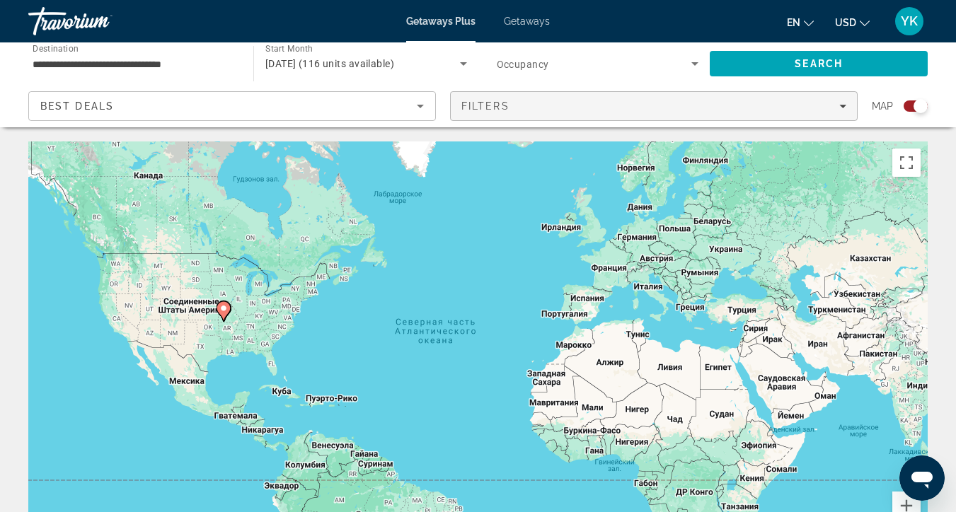
click at [842, 108] on icon "Filters" at bounding box center [842, 106] width 7 height 7
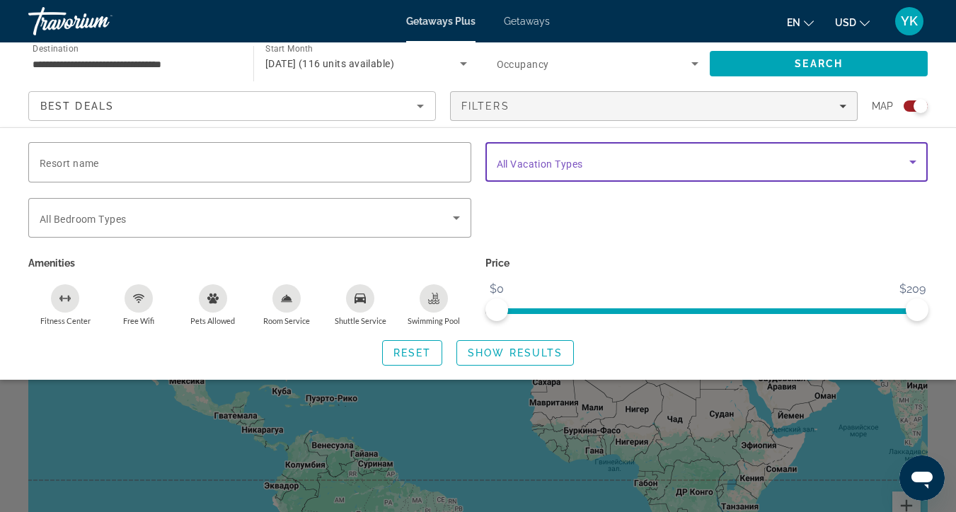
click at [805, 160] on span "Search widget" at bounding box center [703, 162] width 413 height 17
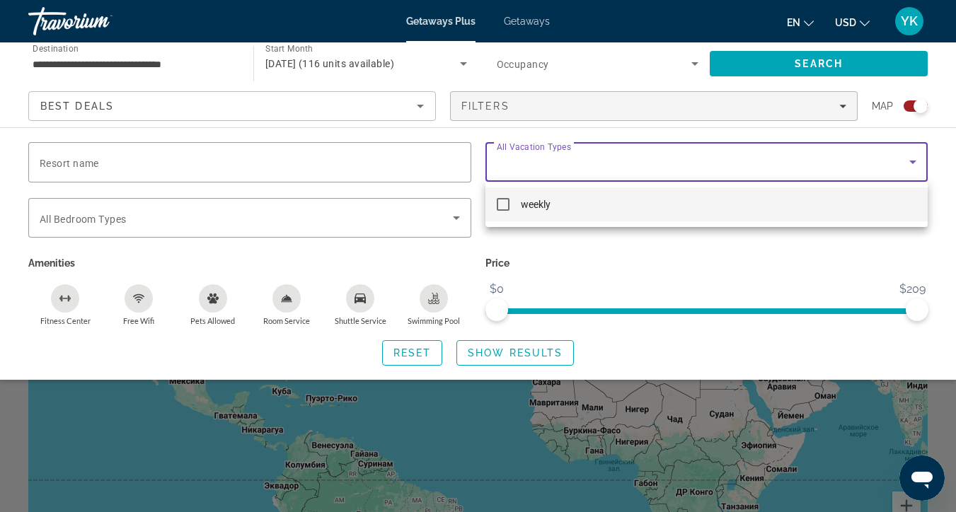
click at [782, 152] on div at bounding box center [478, 256] width 956 height 512
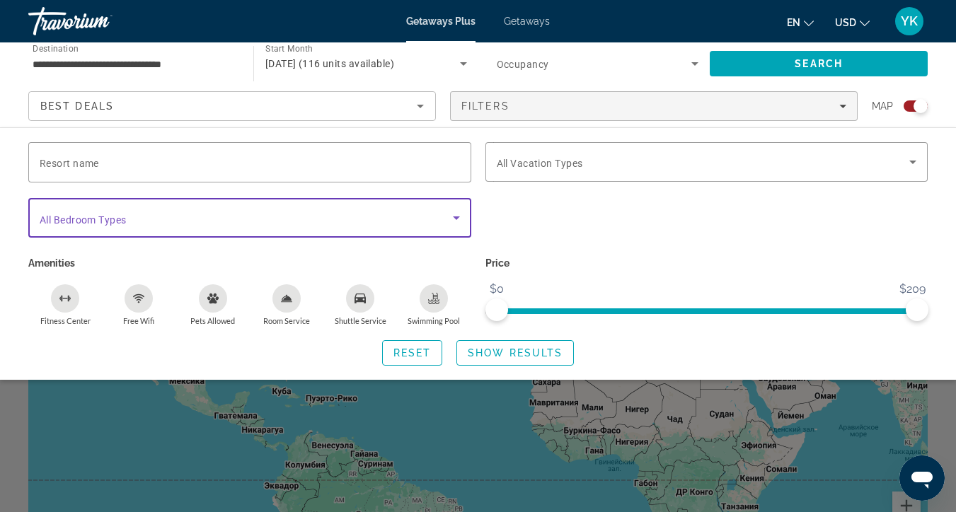
click at [424, 220] on span "Search widget" at bounding box center [246, 217] width 413 height 17
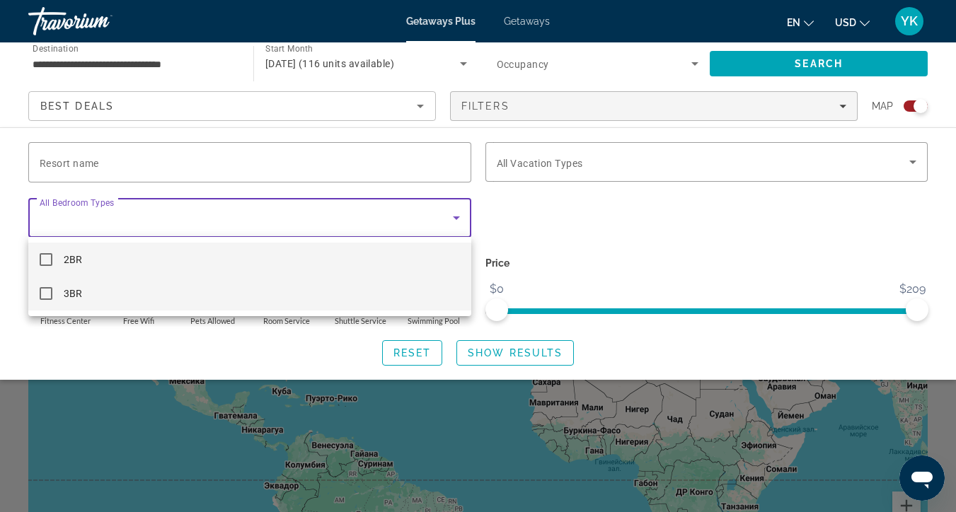
click at [45, 298] on mat-pseudo-checkbox at bounding box center [46, 293] width 13 height 13
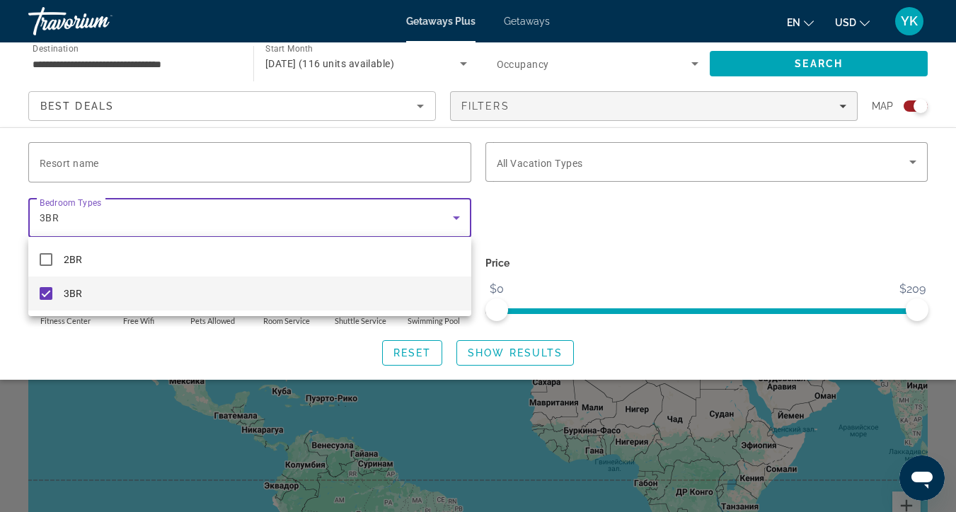
click at [821, 64] on div at bounding box center [478, 256] width 956 height 512
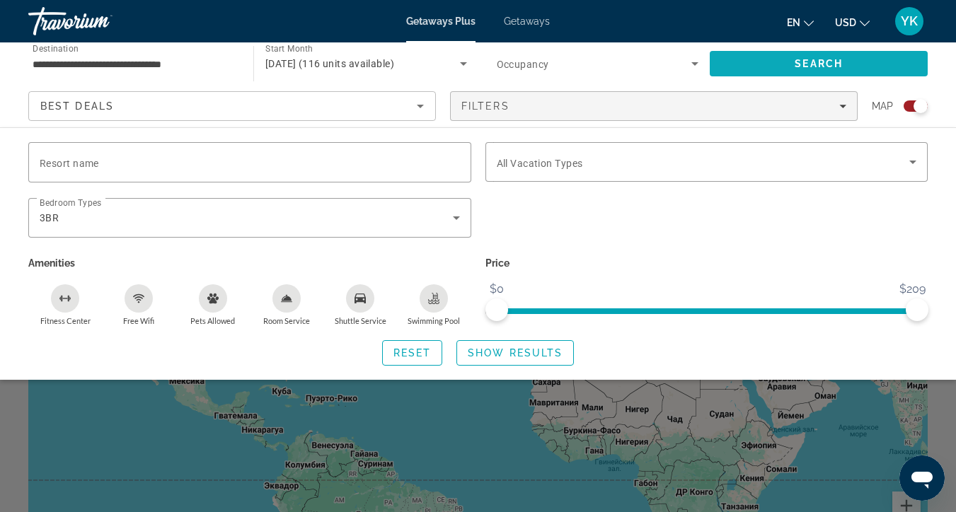
click at [824, 65] on span "Search" at bounding box center [819, 63] width 48 height 11
click at [498, 457] on div "Search widget" at bounding box center [478, 362] width 956 height 300
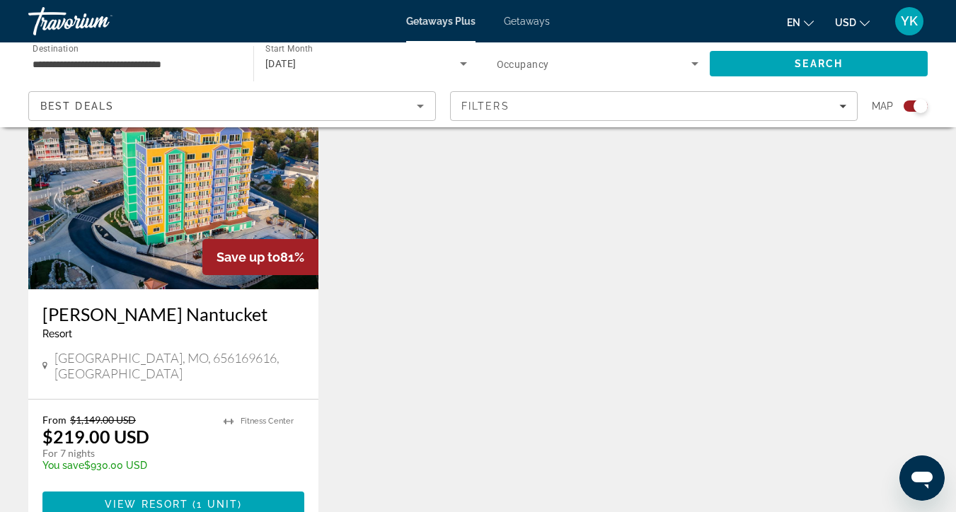
scroll to position [555, 0]
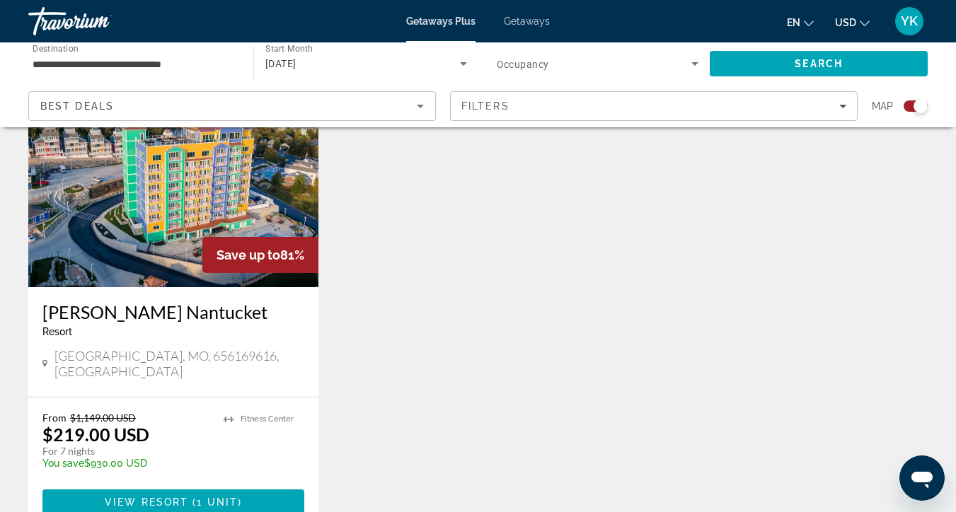
click at [232, 224] on img "Main content" at bounding box center [173, 174] width 290 height 226
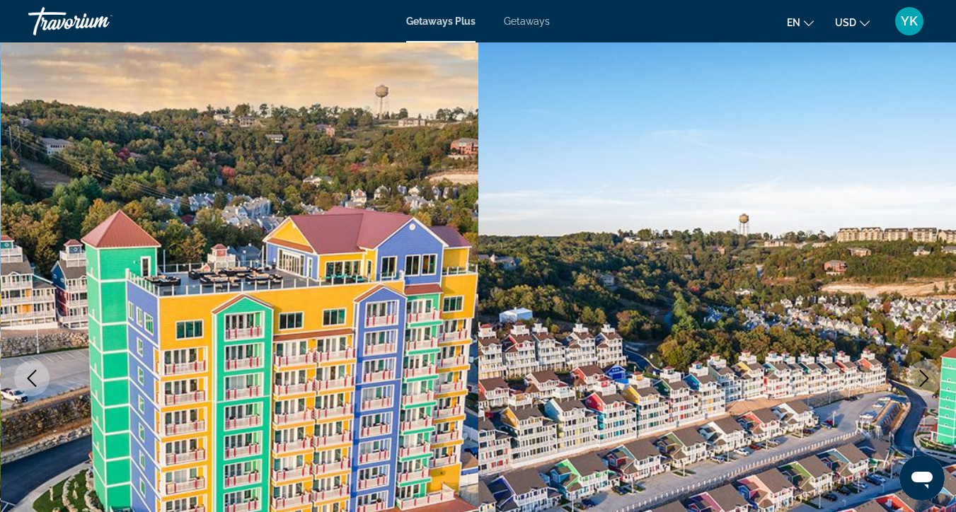
click at [924, 375] on icon "Next image" at bounding box center [924, 378] width 17 height 17
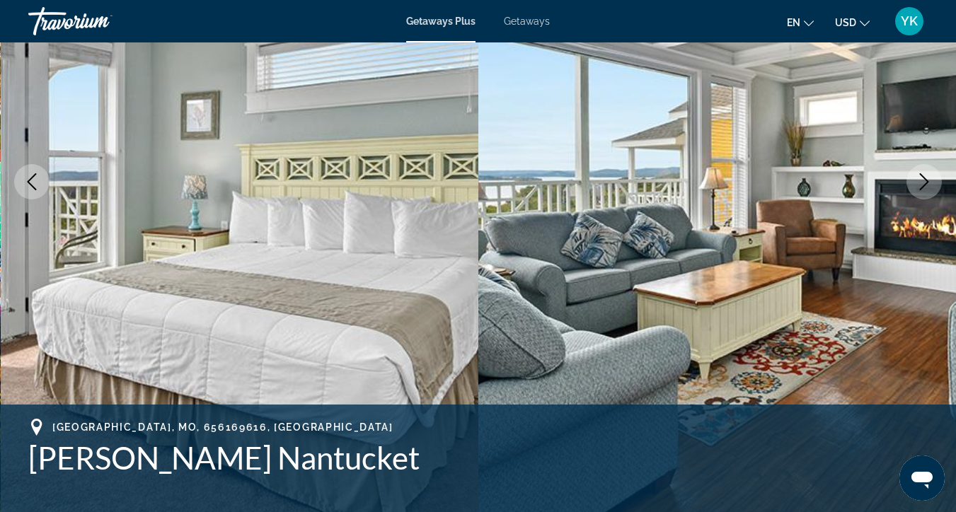
scroll to position [199, 0]
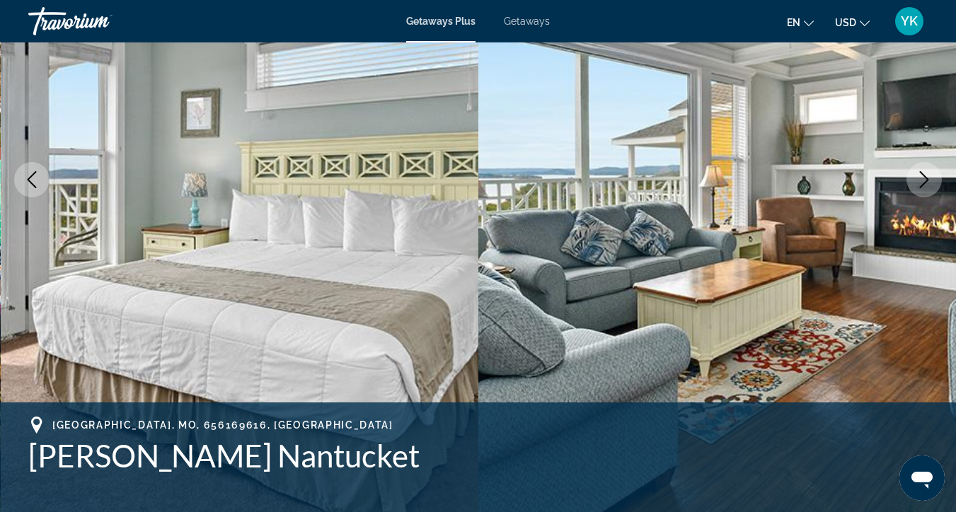
click at [924, 183] on icon "Next image" at bounding box center [924, 179] width 9 height 17
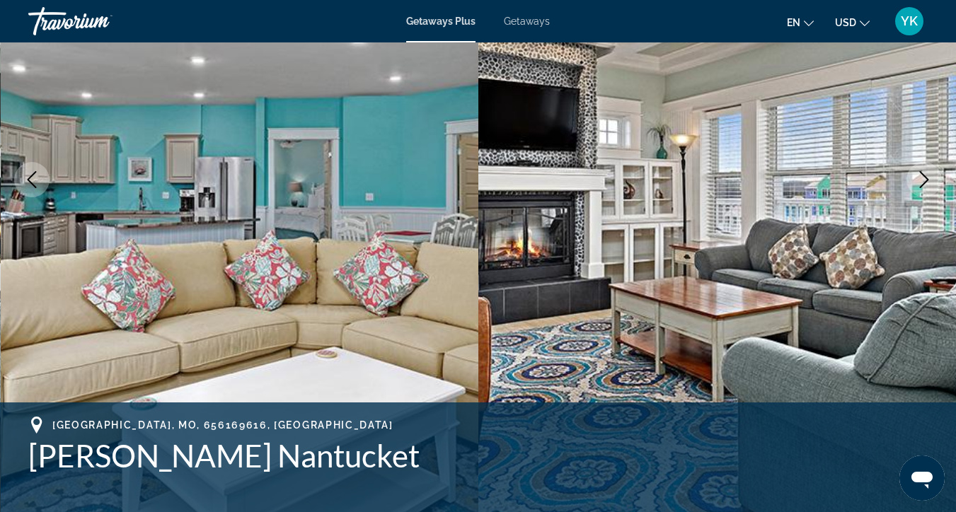
click at [924, 183] on icon "Next image" at bounding box center [924, 179] width 9 height 17
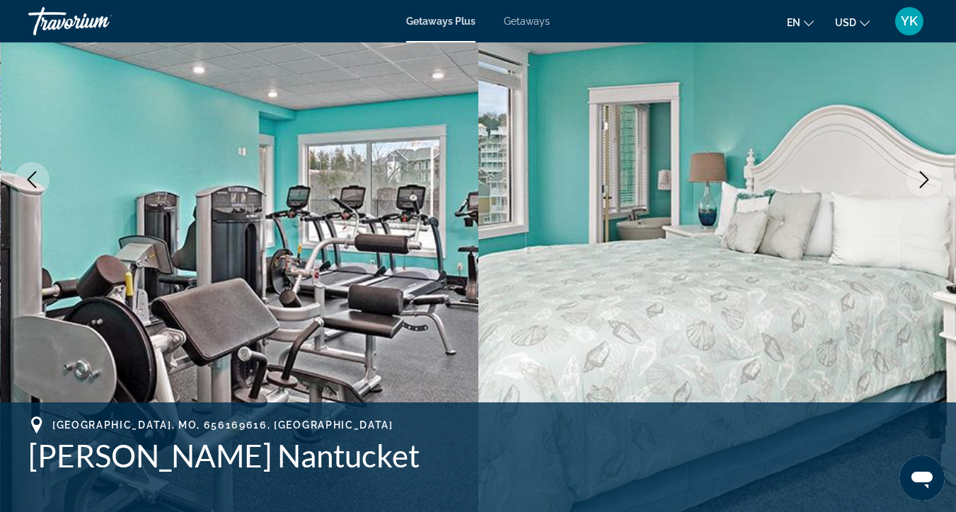
click at [924, 183] on icon "Next image" at bounding box center [924, 179] width 9 height 17
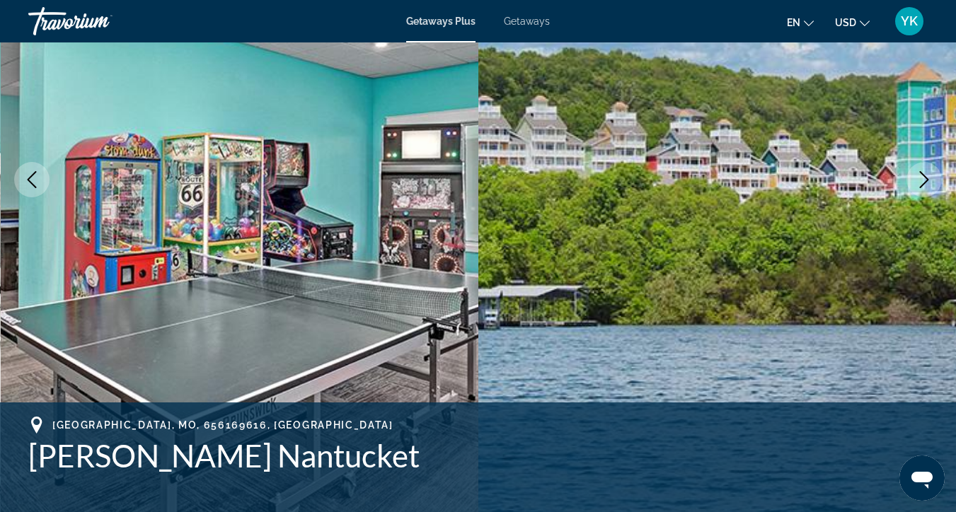
click at [926, 183] on icon "Next image" at bounding box center [924, 179] width 17 height 17
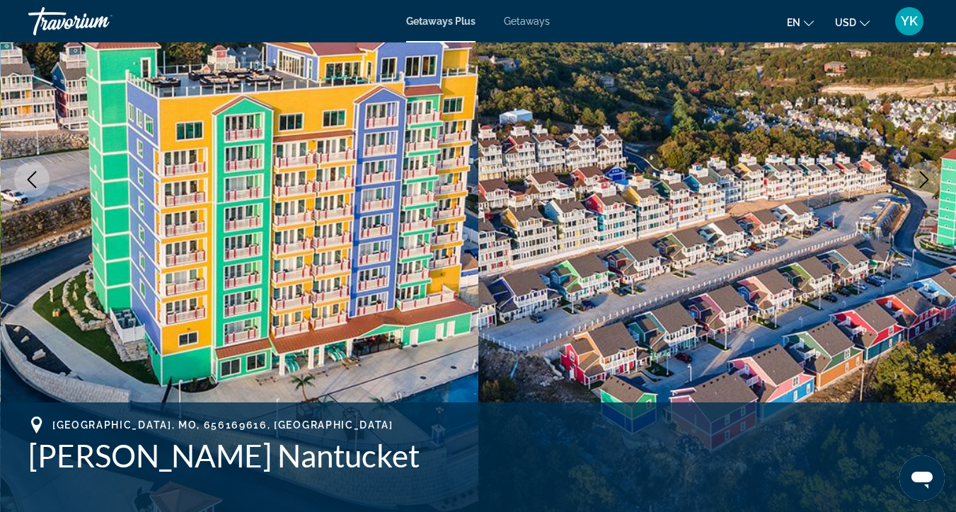
click at [927, 185] on icon "Next image" at bounding box center [924, 179] width 17 height 17
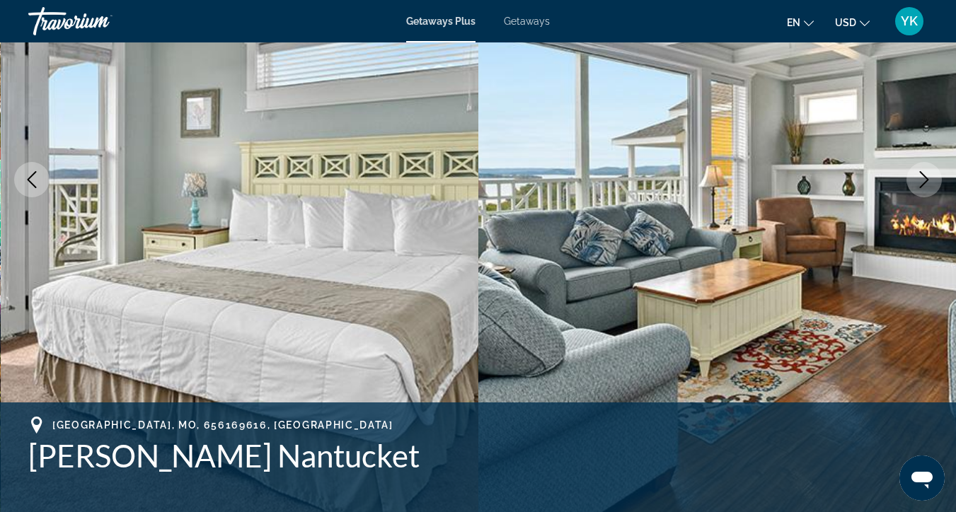
click at [928, 185] on icon "Next image" at bounding box center [924, 179] width 17 height 17
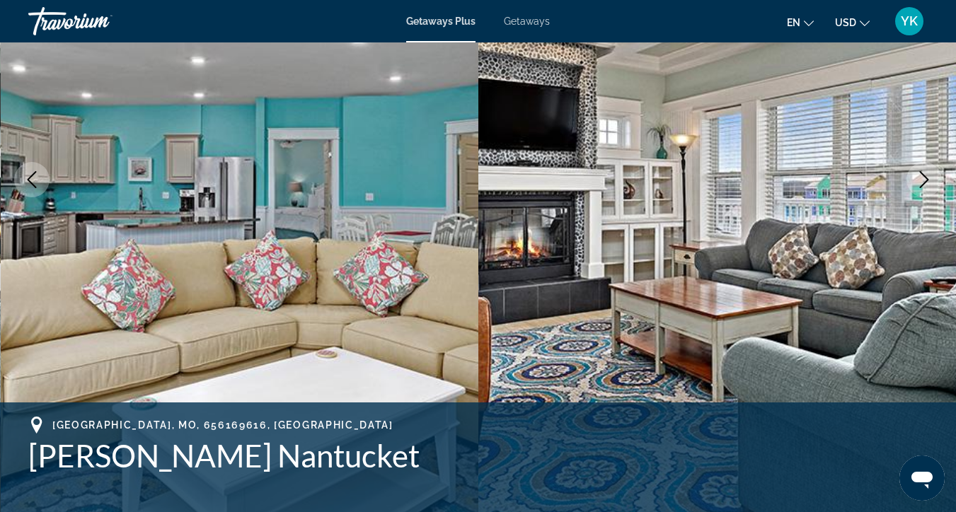
click at [929, 185] on icon "Next image" at bounding box center [924, 179] width 17 height 17
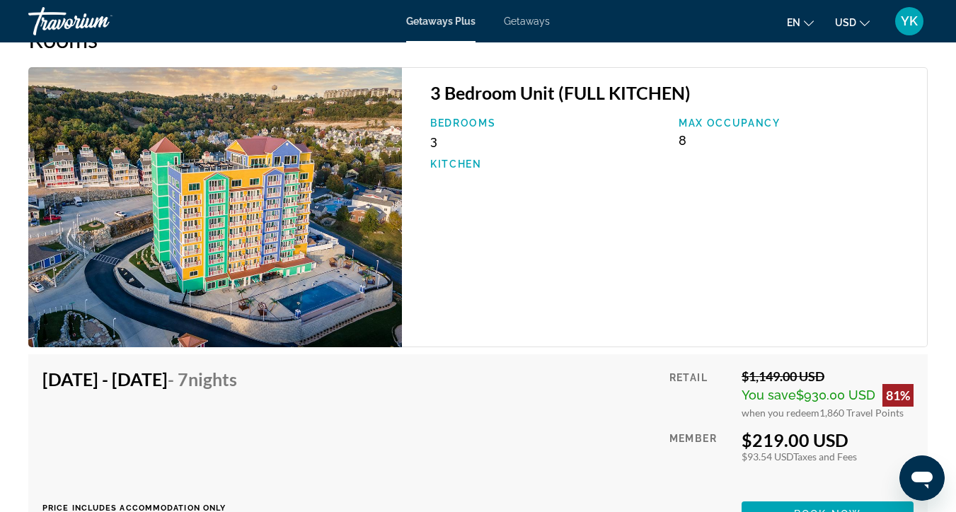
scroll to position [2319, 0]
click at [390, 287] on img "Main content" at bounding box center [215, 207] width 374 height 280
click at [299, 244] on img "Main content" at bounding box center [215, 207] width 374 height 280
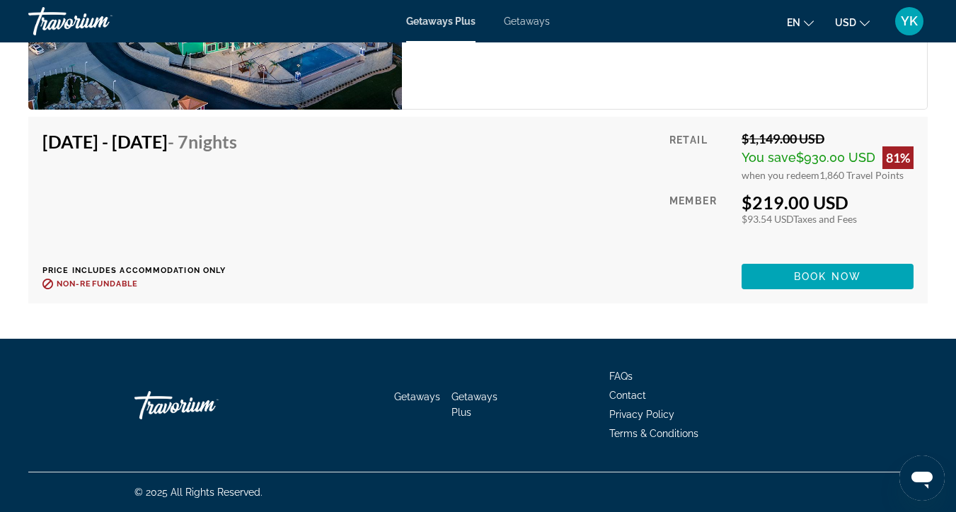
scroll to position [2556, 0]
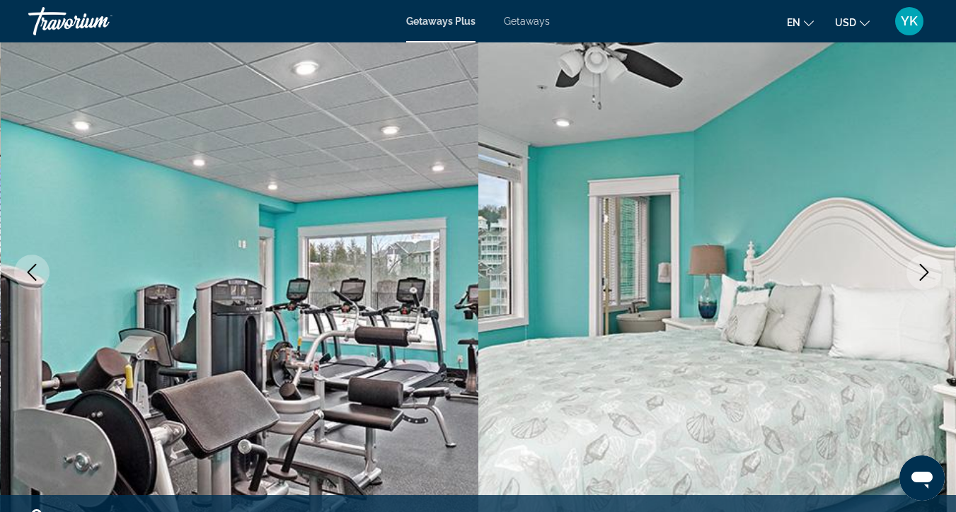
scroll to position [110, 0]
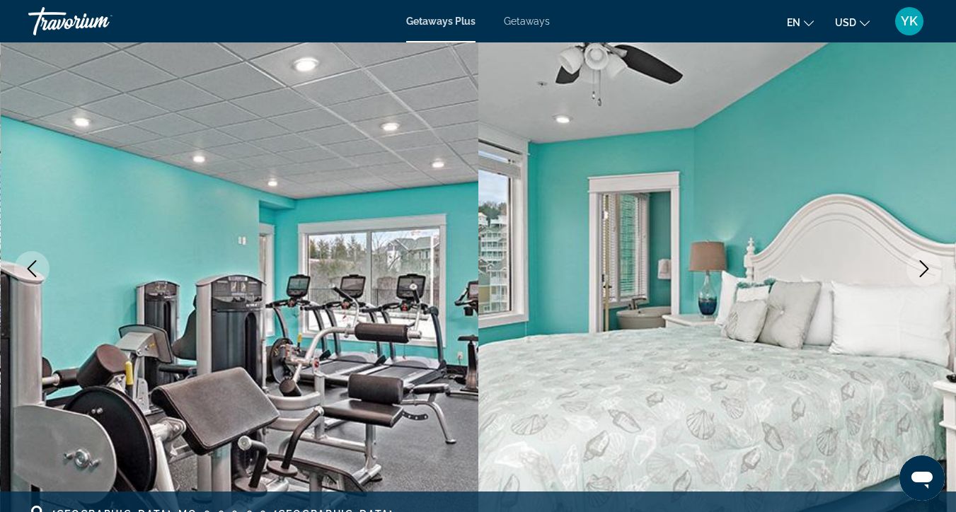
click at [919, 268] on icon "Next image" at bounding box center [924, 268] width 17 height 17
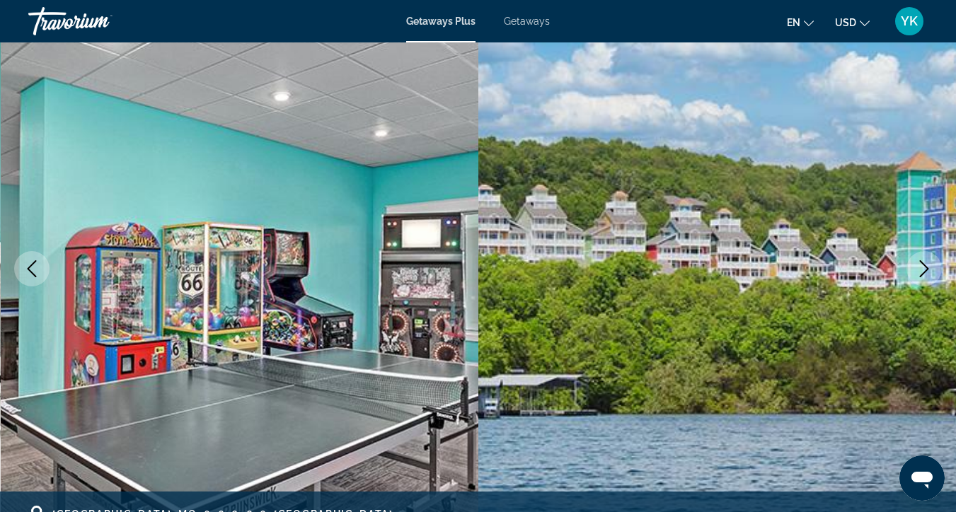
click at [919, 268] on icon "Next image" at bounding box center [924, 268] width 17 height 17
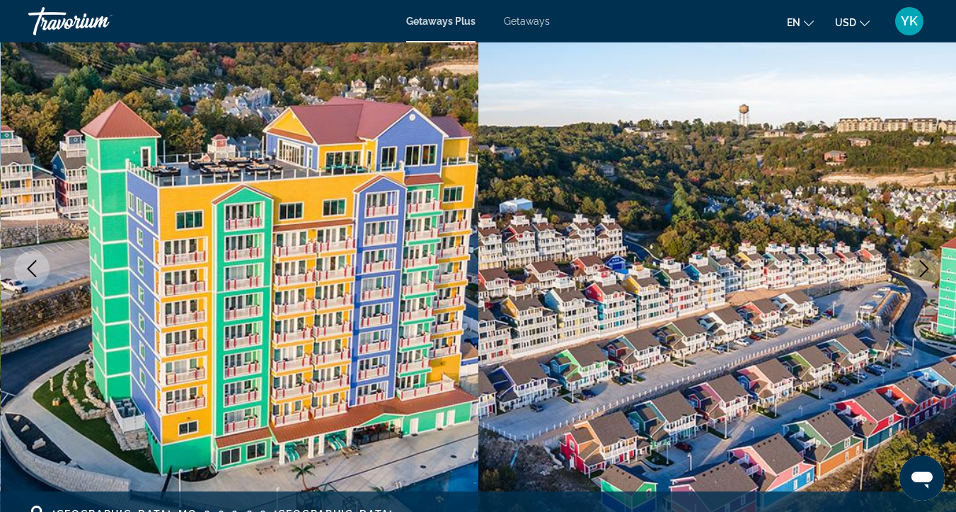
click at [919, 268] on icon "Next image" at bounding box center [924, 268] width 17 height 17
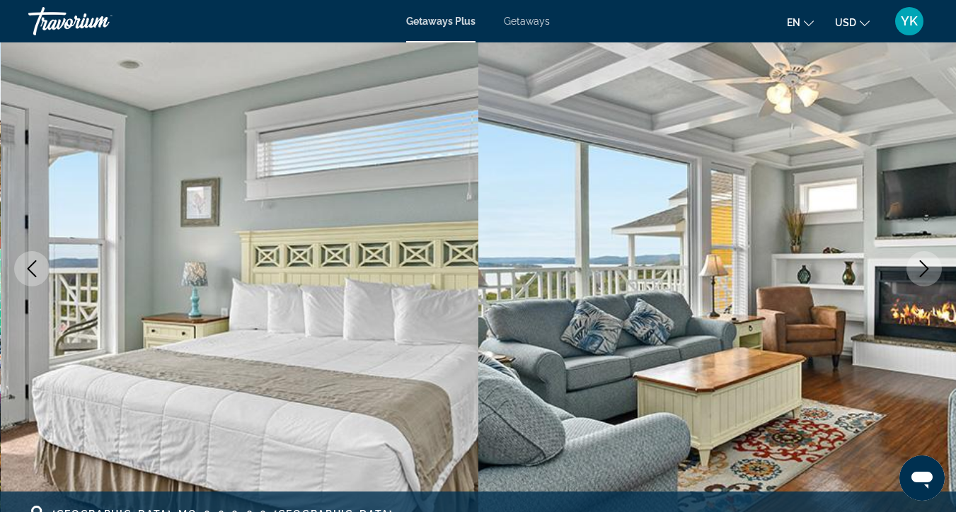
click at [919, 268] on icon "Next image" at bounding box center [924, 268] width 17 height 17
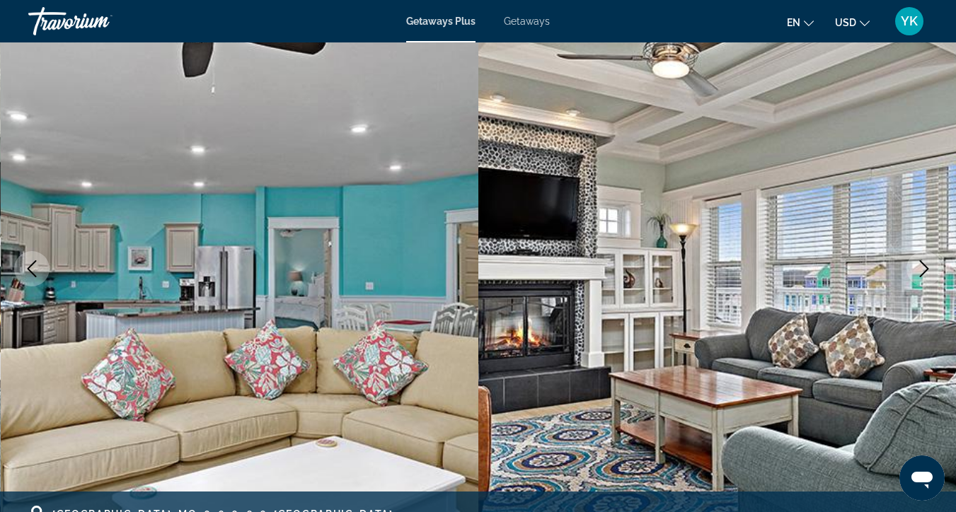
click at [919, 268] on icon "Next image" at bounding box center [924, 268] width 17 height 17
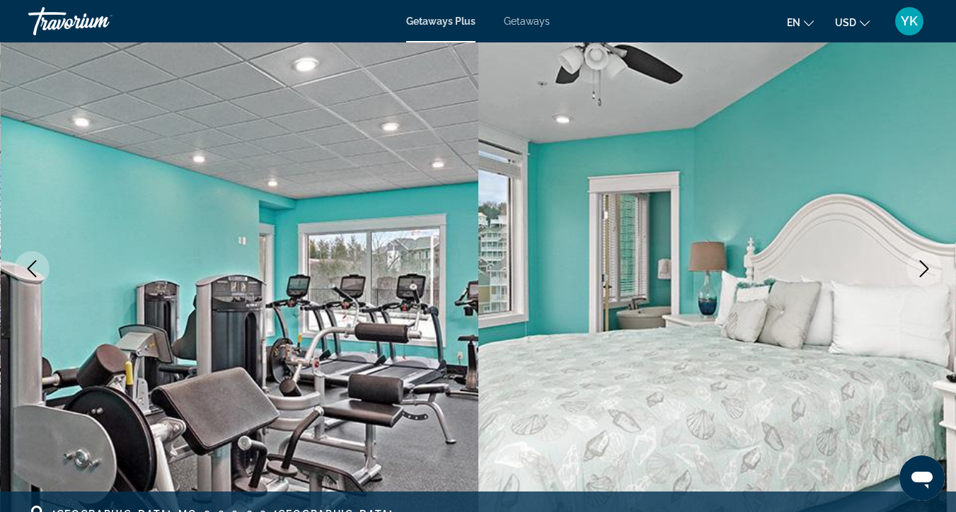
click at [919, 268] on icon "Next image" at bounding box center [924, 268] width 17 height 17
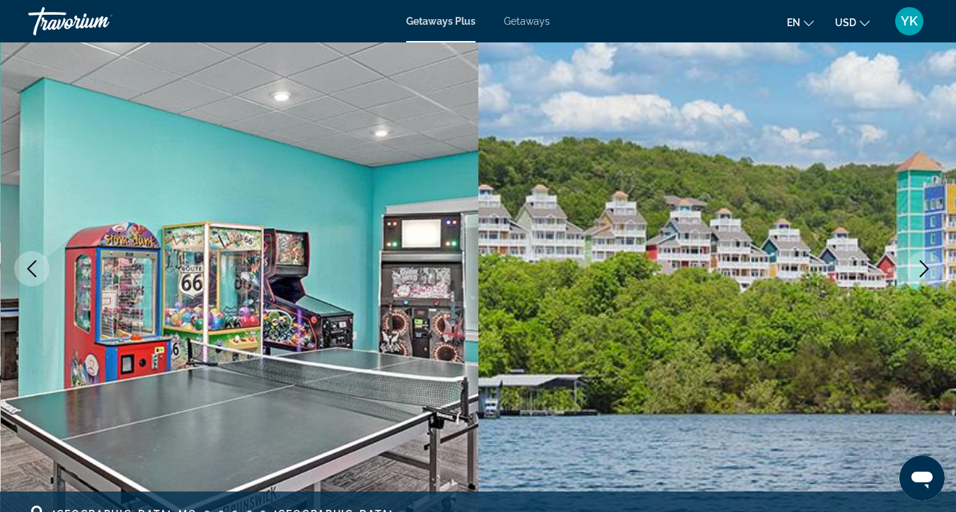
click at [919, 268] on icon "Next image" at bounding box center [924, 268] width 17 height 17
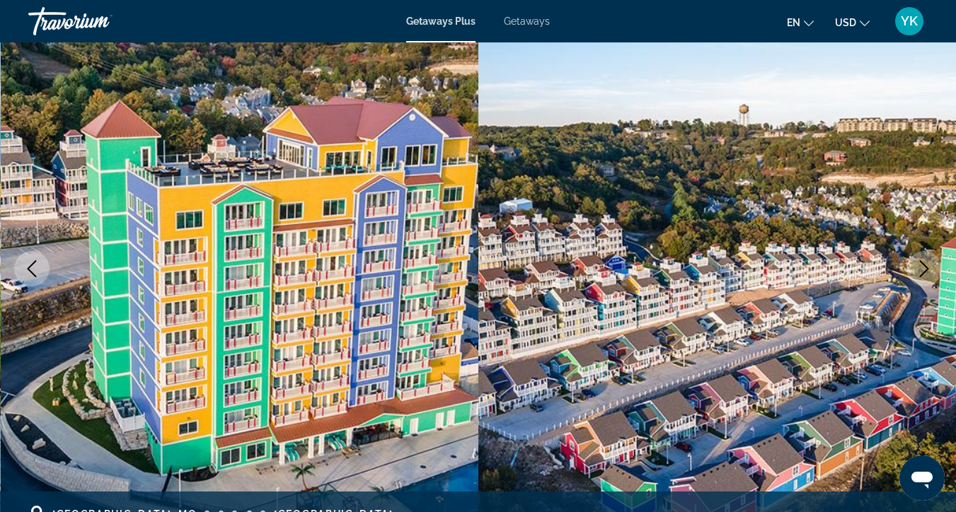
click at [919, 268] on icon "Next image" at bounding box center [924, 268] width 17 height 17
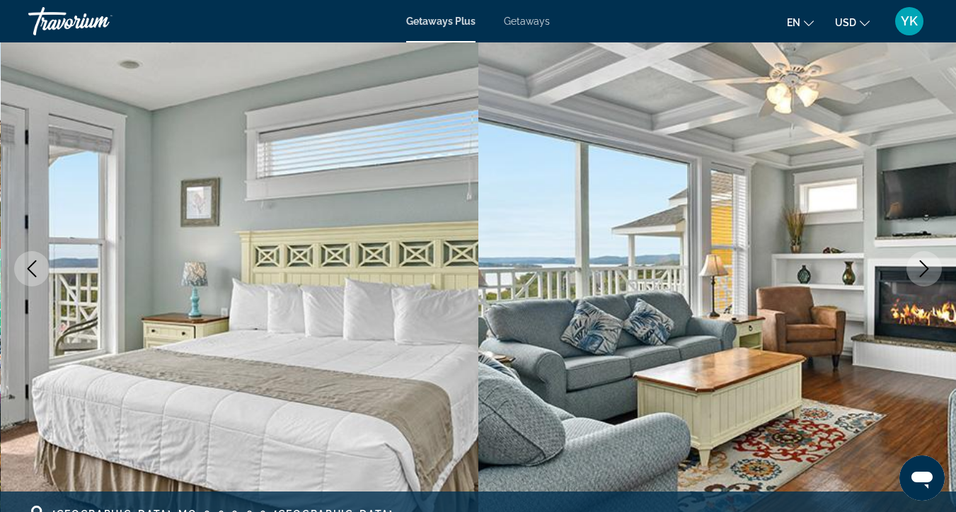
click at [919, 268] on icon "Next image" at bounding box center [924, 268] width 17 height 17
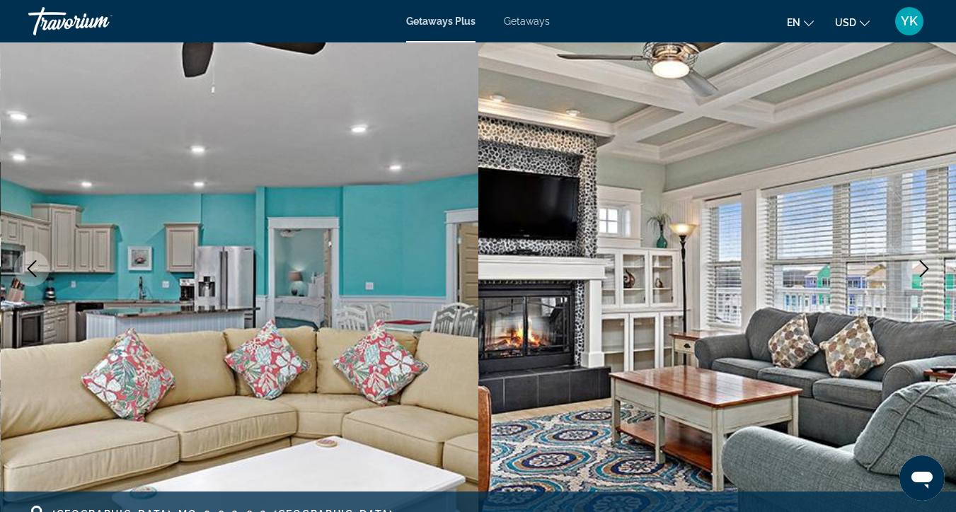
click at [919, 268] on icon "Next image" at bounding box center [924, 268] width 17 height 17
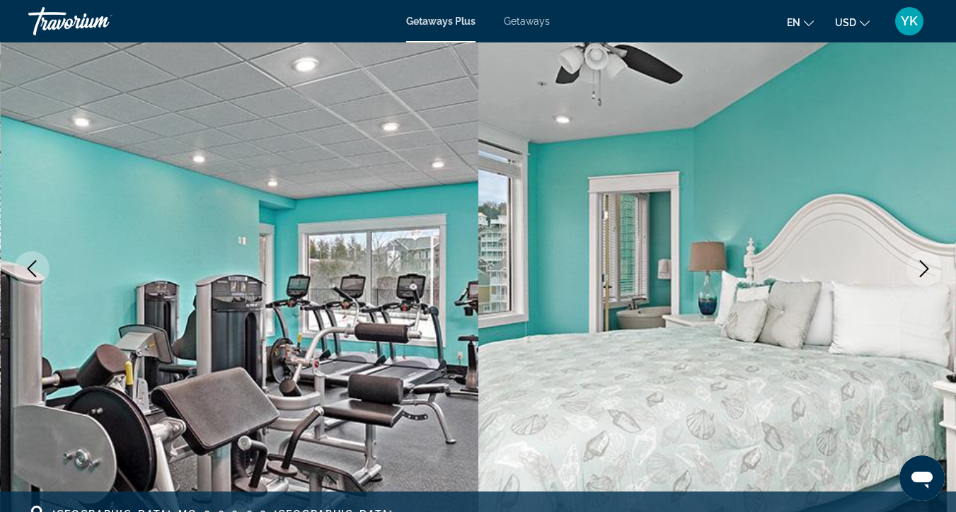
click at [931, 268] on icon "Next image" at bounding box center [924, 268] width 17 height 17
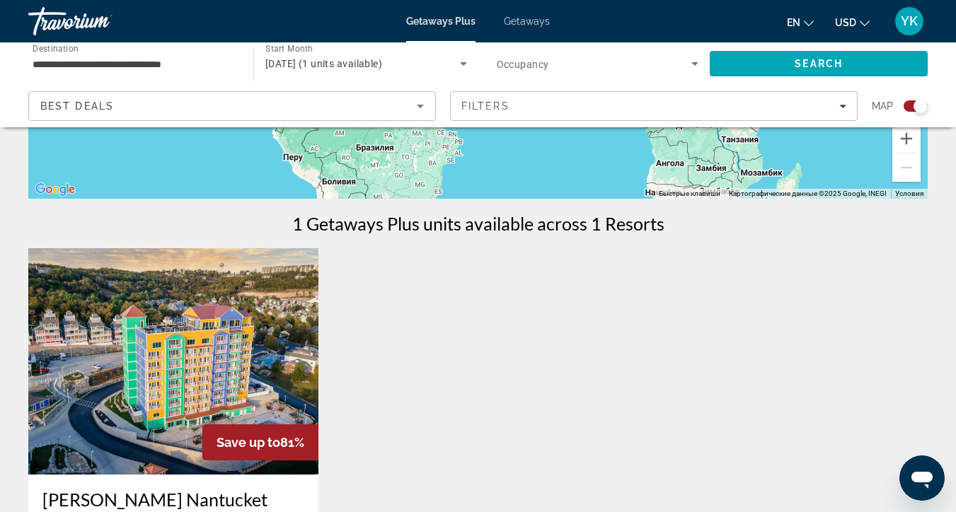
scroll to position [370, 0]
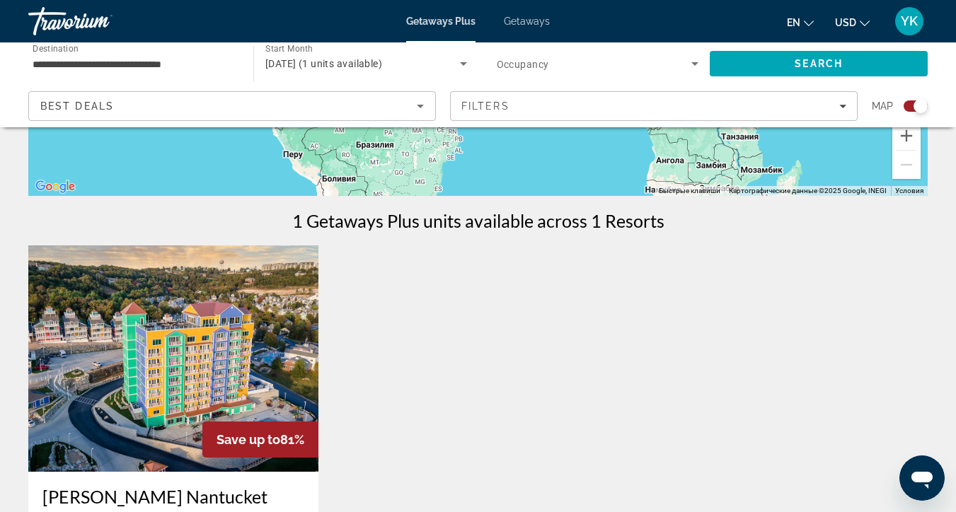
click at [263, 391] on img "Main content" at bounding box center [173, 359] width 290 height 226
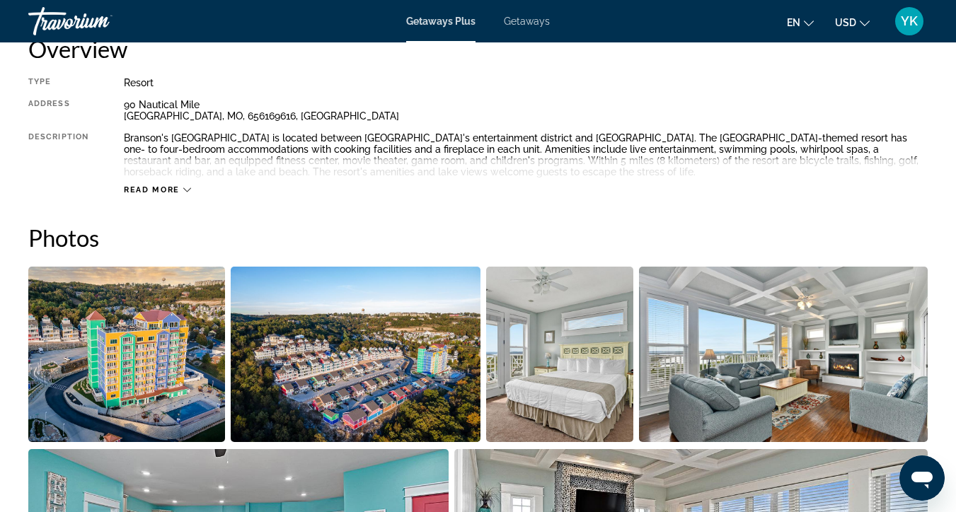
scroll to position [733, 0]
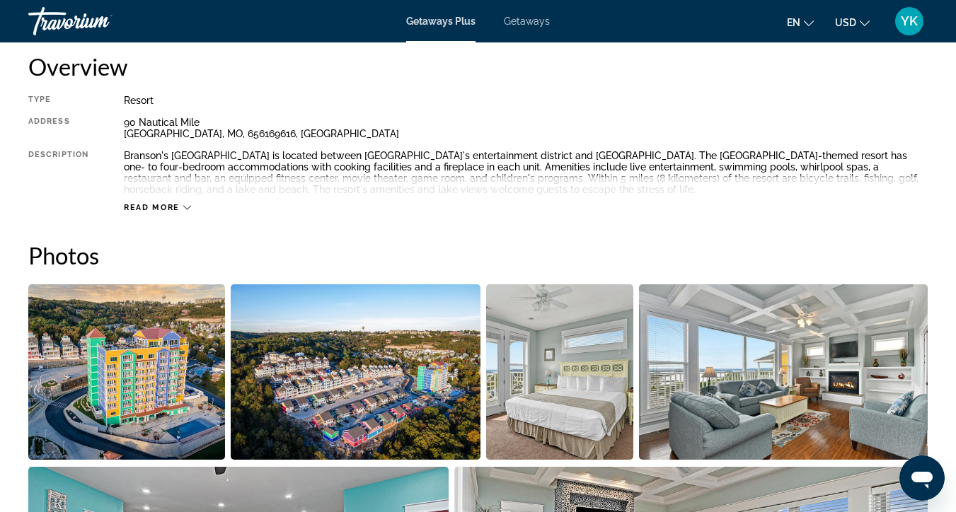
click at [181, 207] on div "Read more" at bounding box center [157, 207] width 67 height 9
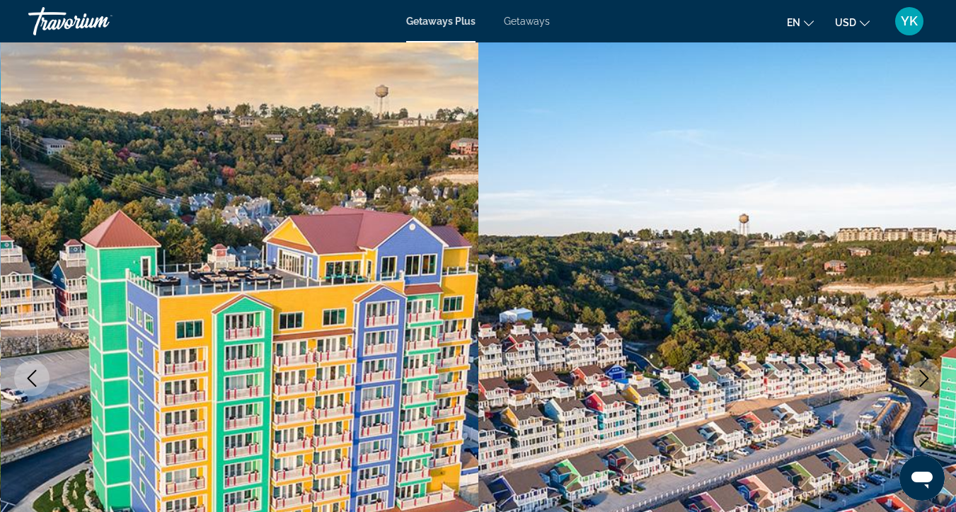
scroll to position [0, 0]
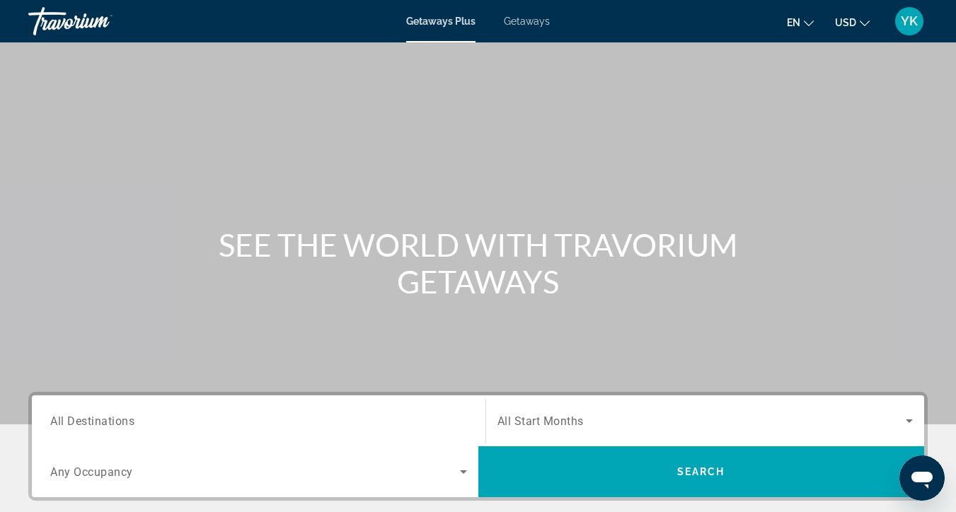
click at [125, 421] on span "All Destinations" at bounding box center [92, 420] width 84 height 13
click at [125, 421] on input "Destination All Destinations" at bounding box center [258, 421] width 417 height 17
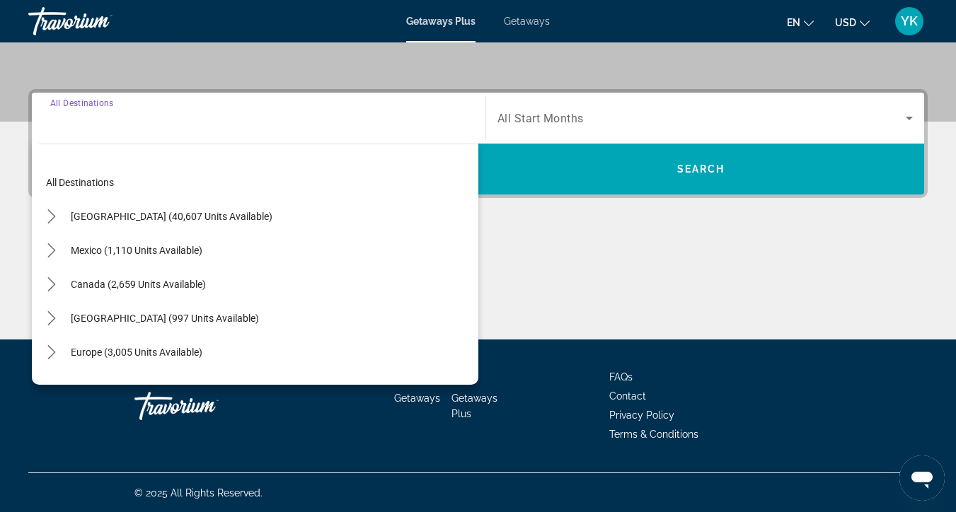
scroll to position [304, 0]
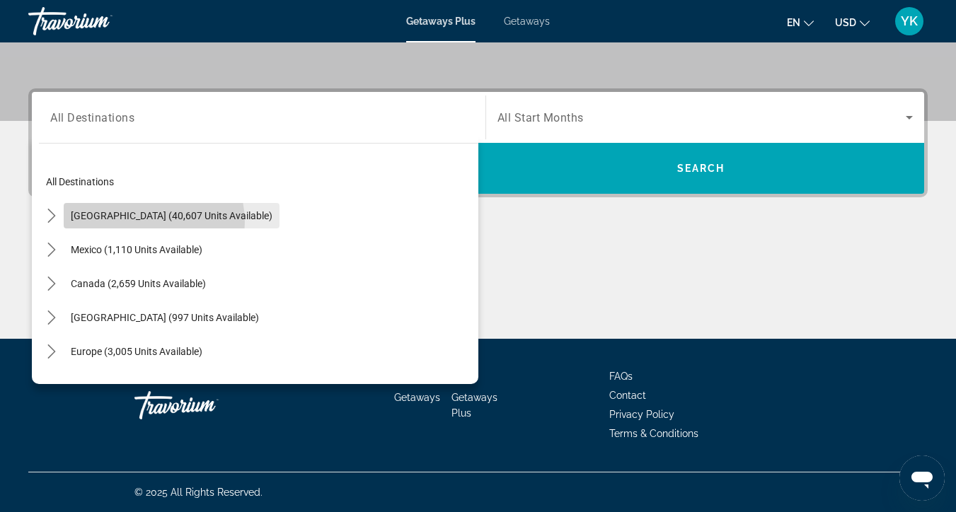
click at [142, 222] on span "Select destination: United States (40,607 units available)" at bounding box center [172, 216] width 216 height 34
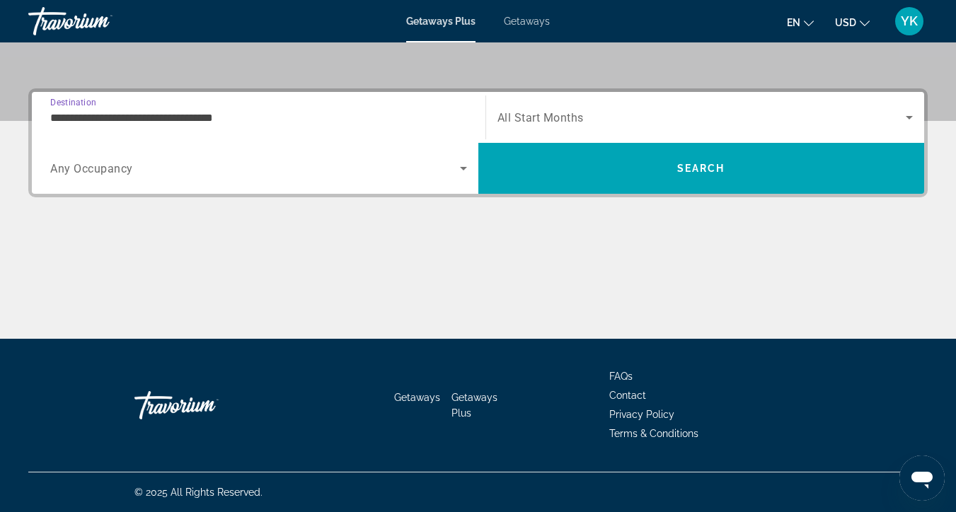
click at [168, 113] on input "**********" at bounding box center [258, 118] width 417 height 17
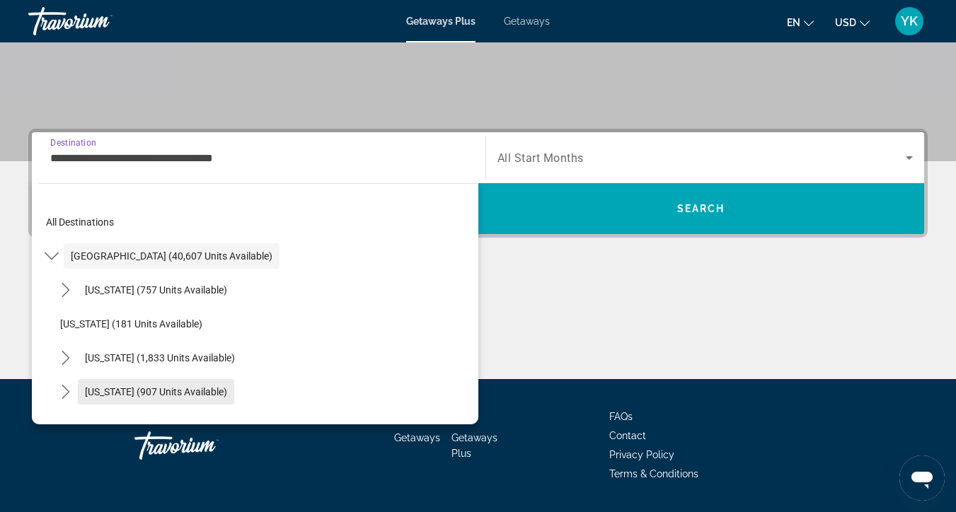
click at [153, 394] on span "[US_STATE] (907 units available)" at bounding box center [156, 391] width 142 height 11
type input "**********"
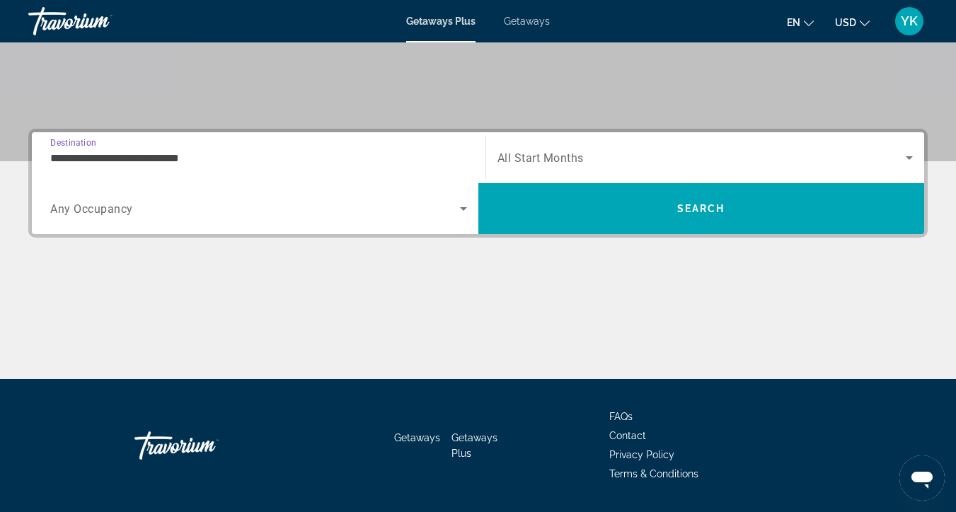
scroll to position [304, 0]
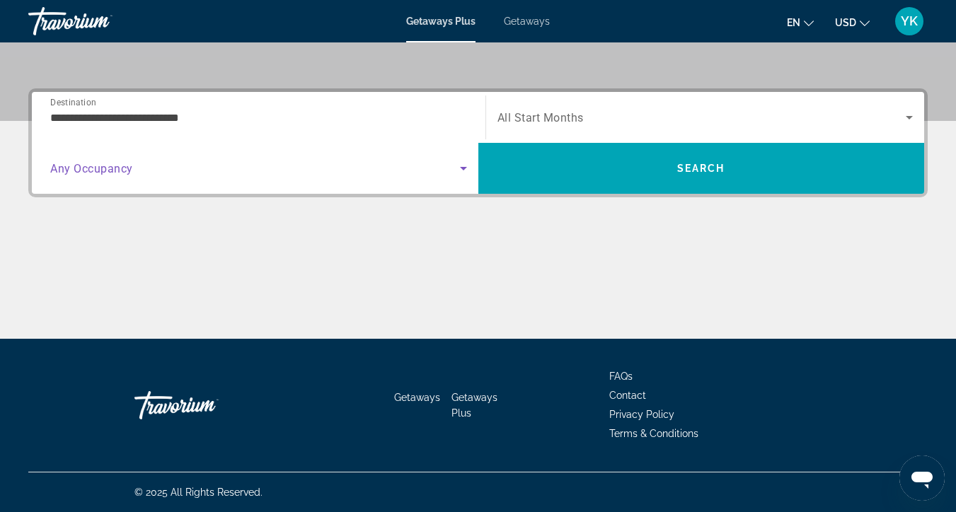
click at [156, 168] on span "Search widget" at bounding box center [255, 168] width 410 height 17
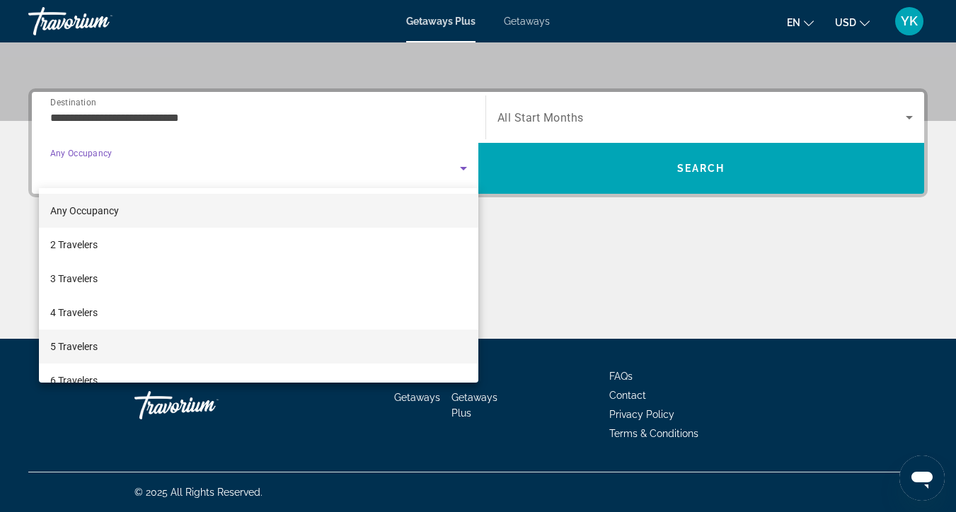
click at [97, 347] on span "5 Travelers" at bounding box center [73, 346] width 47 height 17
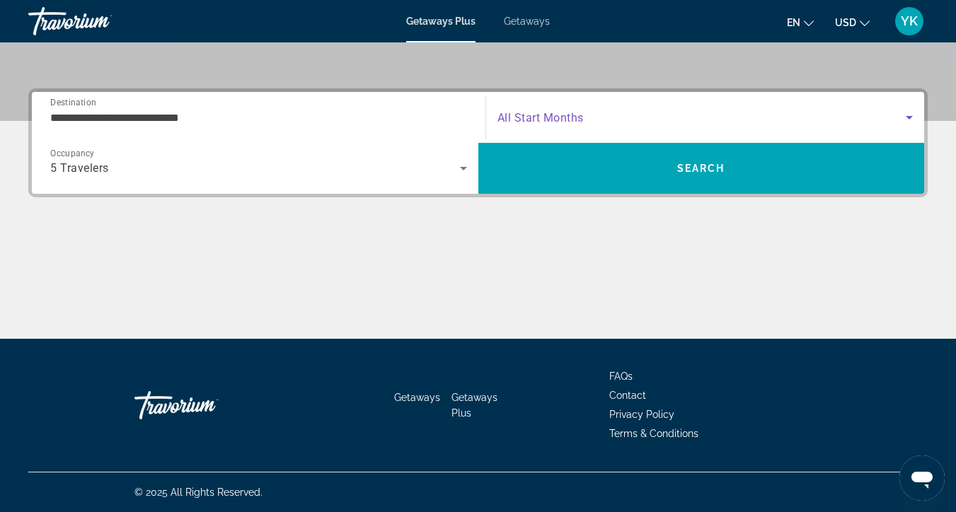
click at [618, 125] on span "Search widget" at bounding box center [702, 117] width 409 height 17
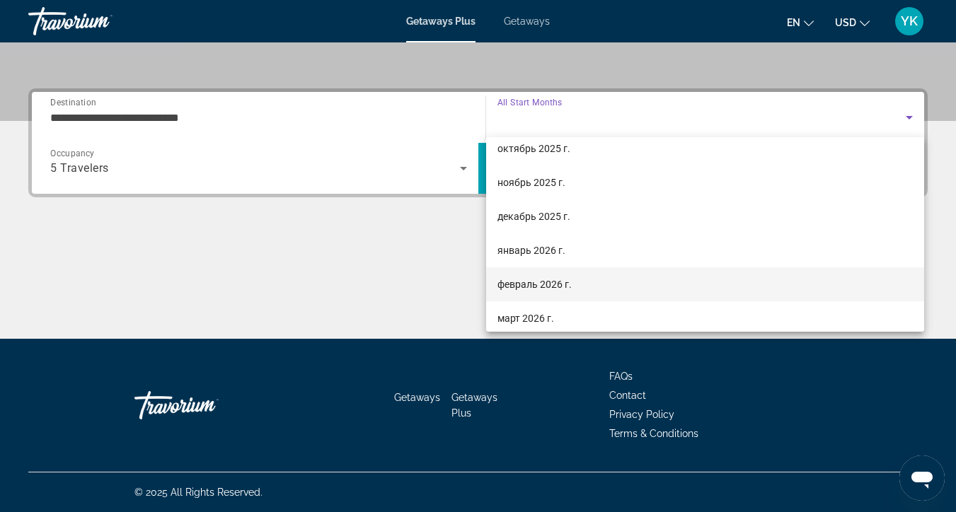
scroll to position [53, 0]
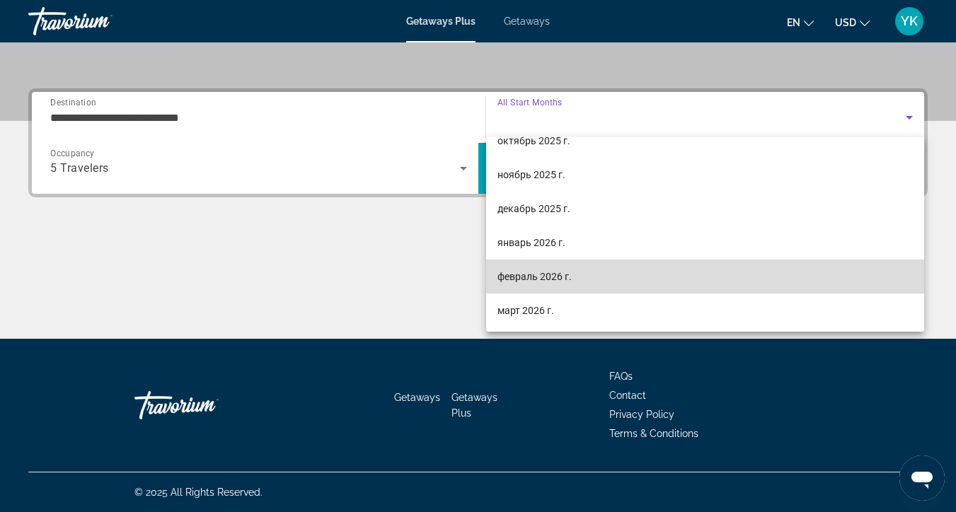
click at [558, 278] on span "февраль 2026 г." at bounding box center [535, 276] width 74 height 17
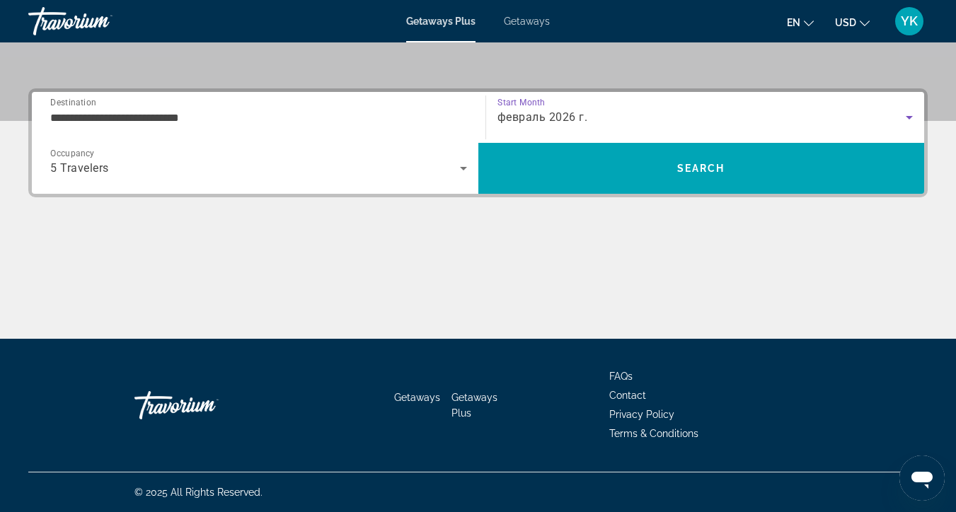
click at [289, 110] on input "**********" at bounding box center [258, 118] width 417 height 17
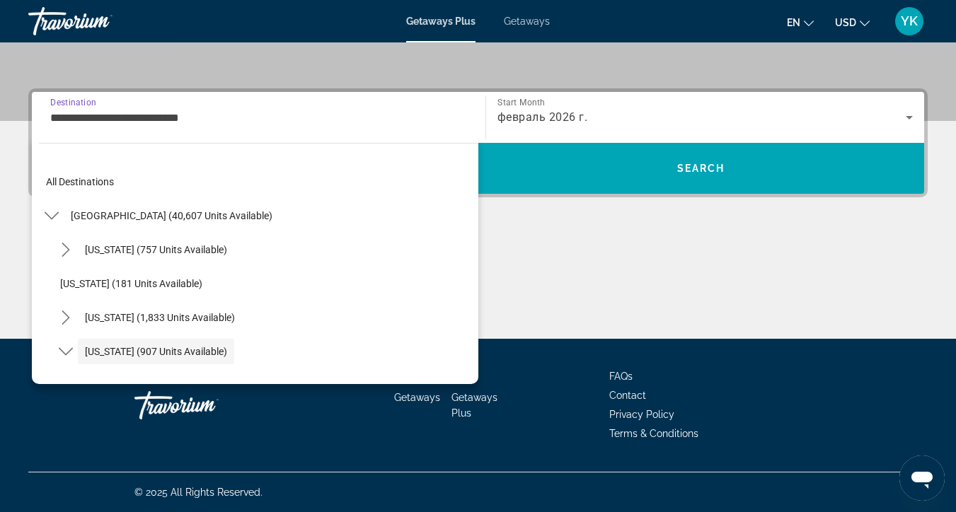
scroll to position [84, 0]
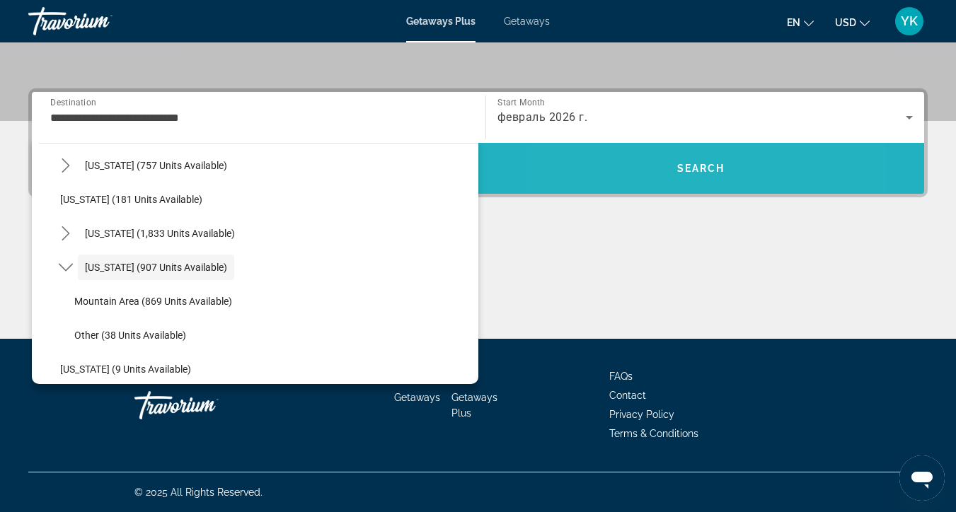
click at [637, 163] on span "Search" at bounding box center [701, 168] width 447 height 34
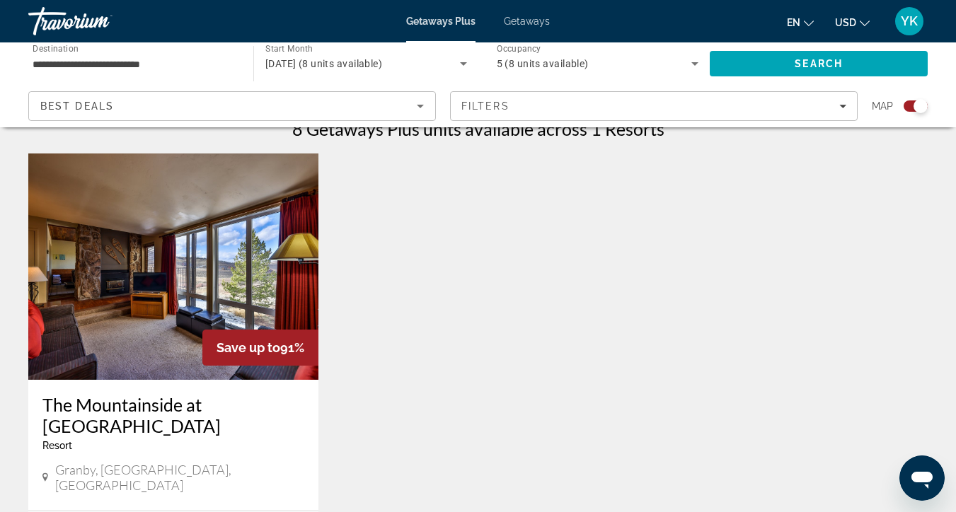
scroll to position [460, 0]
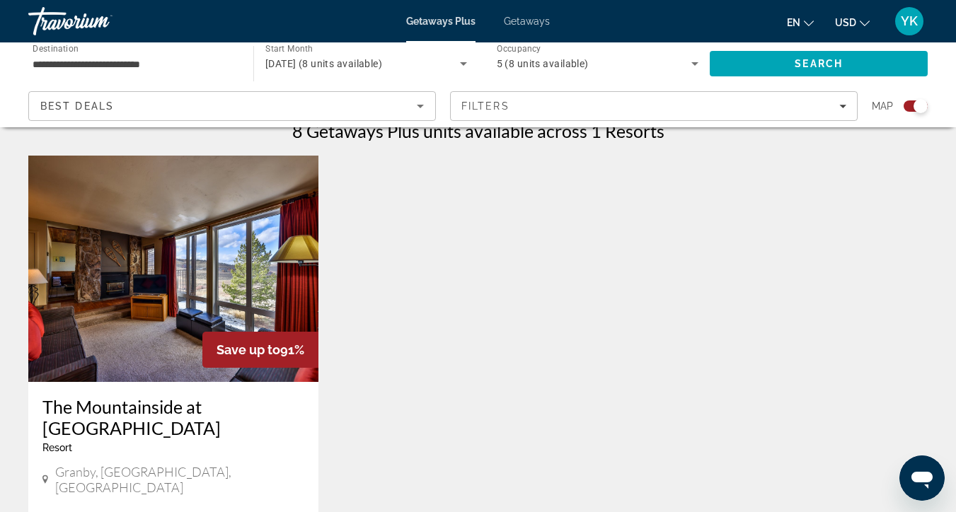
click at [207, 310] on img "Main content" at bounding box center [173, 269] width 290 height 226
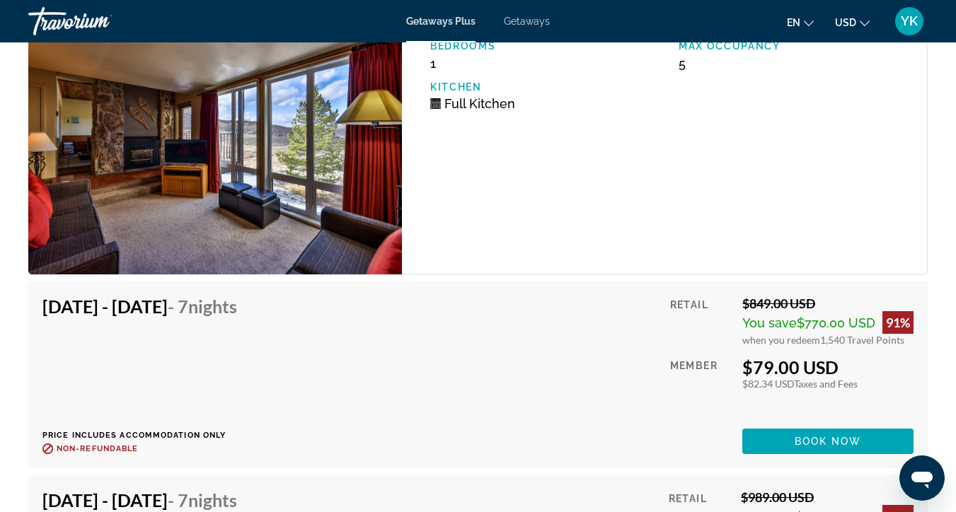
scroll to position [3260, 0]
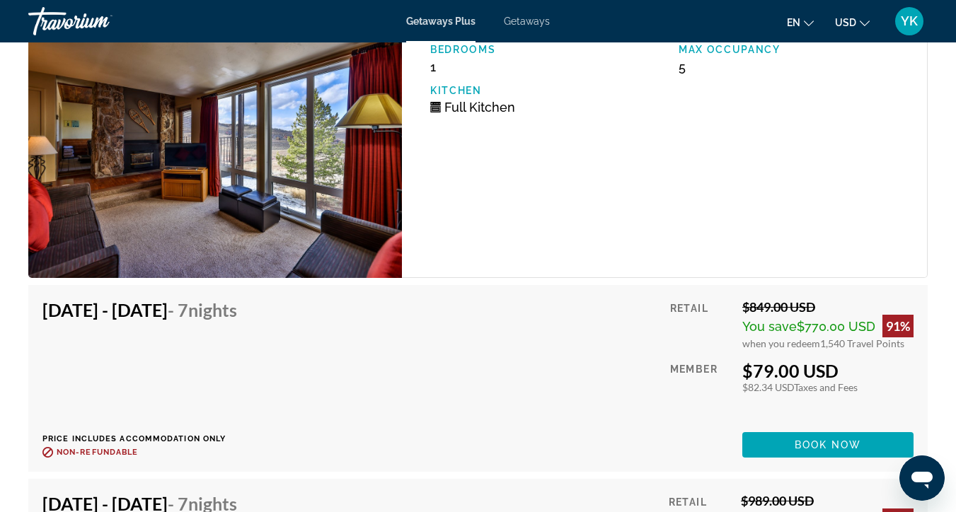
click at [252, 193] on img "Main content" at bounding box center [215, 136] width 374 height 285
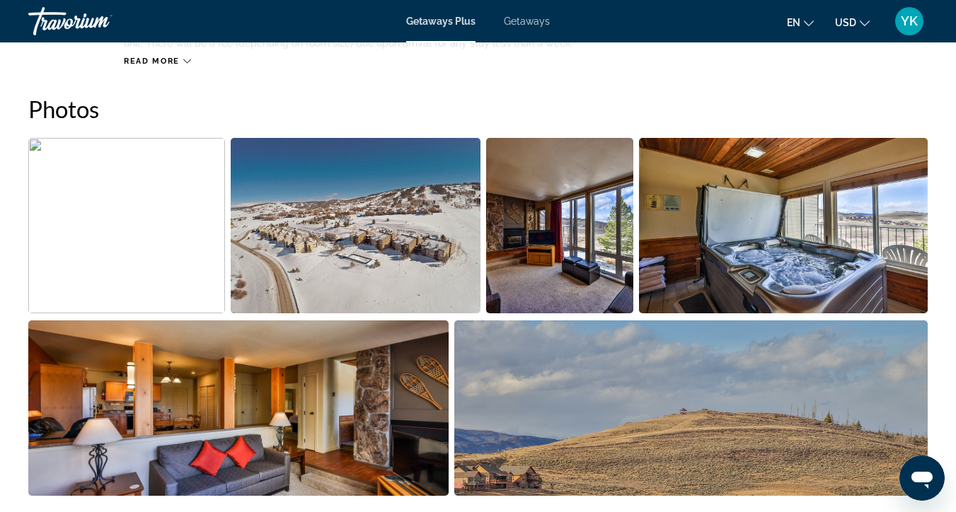
scroll to position [894, 0]
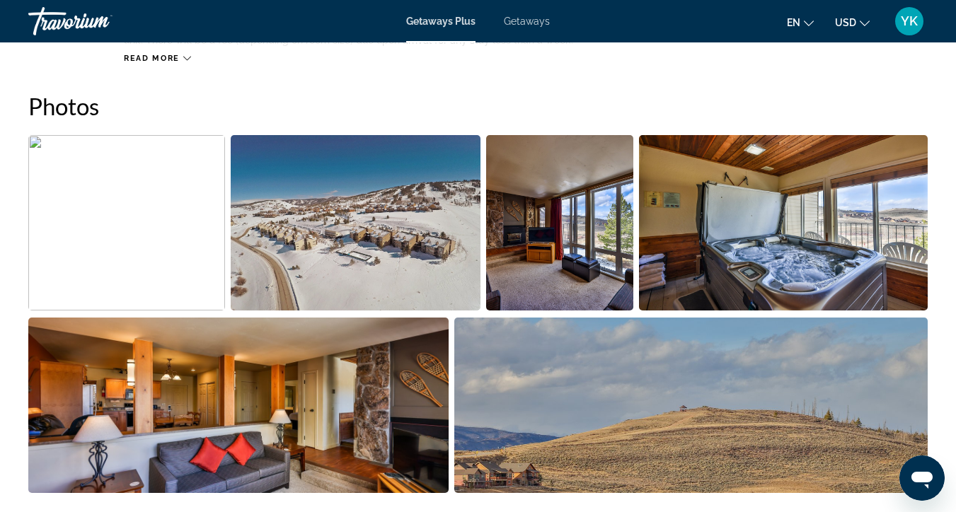
click at [321, 262] on img "Open full-screen image slider" at bounding box center [356, 223] width 250 height 176
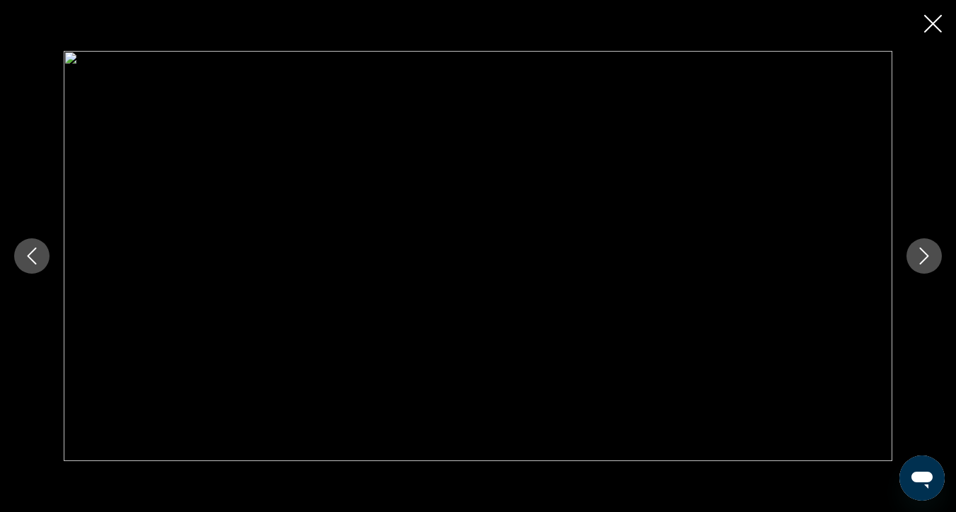
click at [927, 261] on icon "Next image" at bounding box center [924, 256] width 17 height 17
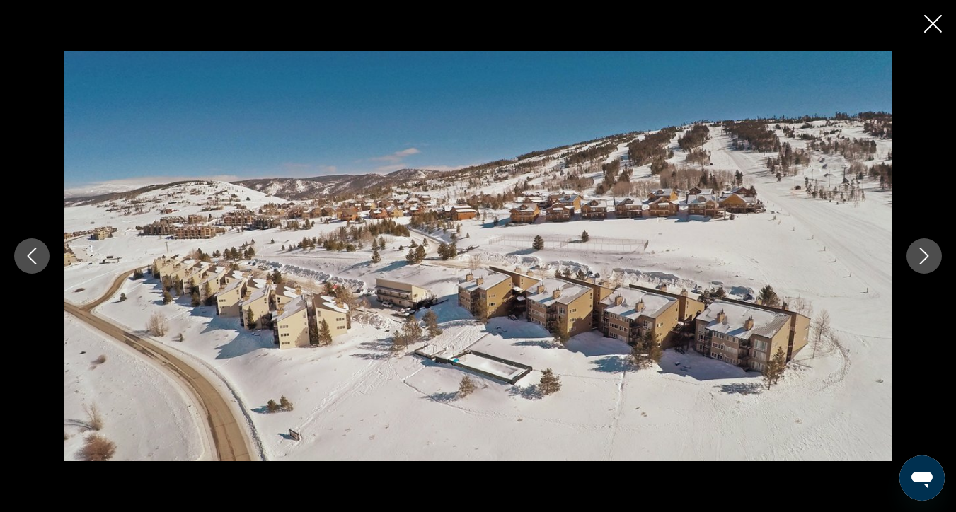
click at [927, 261] on icon "Next image" at bounding box center [924, 256] width 17 height 17
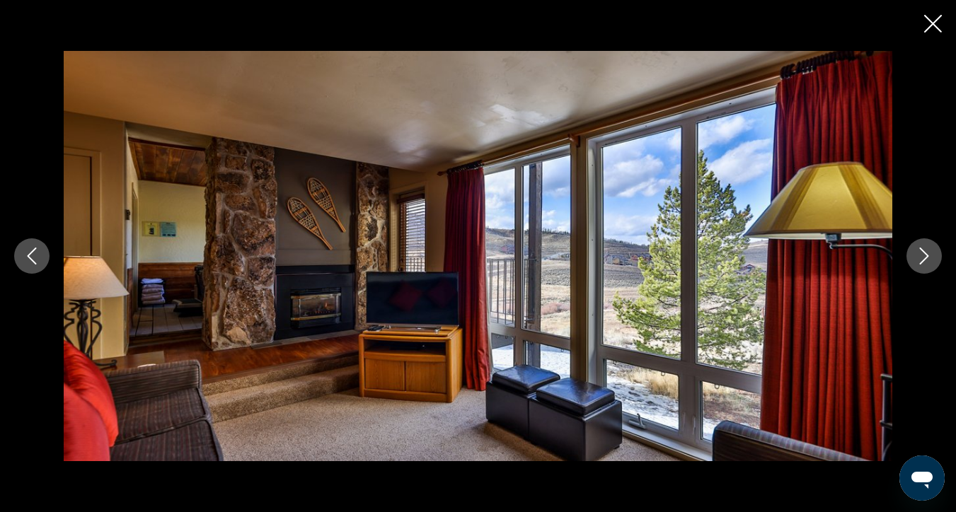
click at [927, 261] on icon "Next image" at bounding box center [924, 256] width 17 height 17
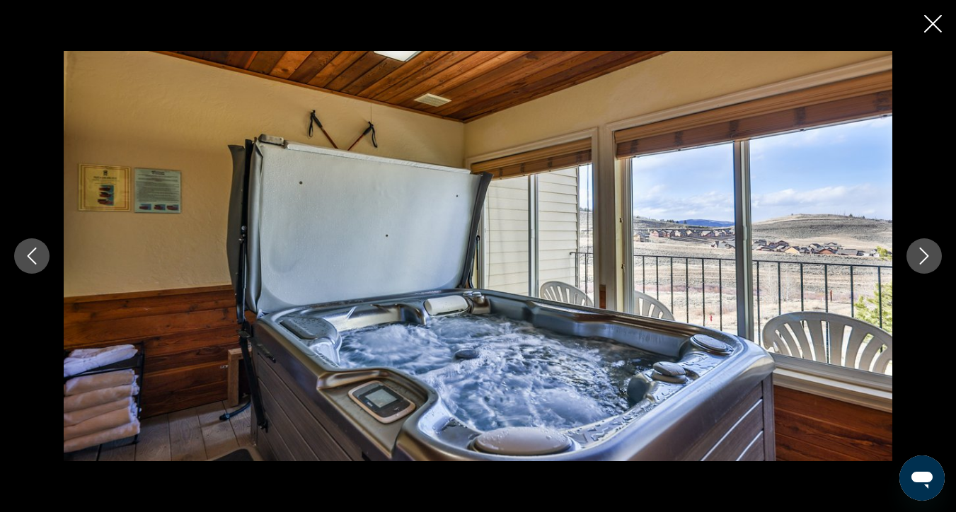
click at [927, 261] on icon "Next image" at bounding box center [924, 256] width 17 height 17
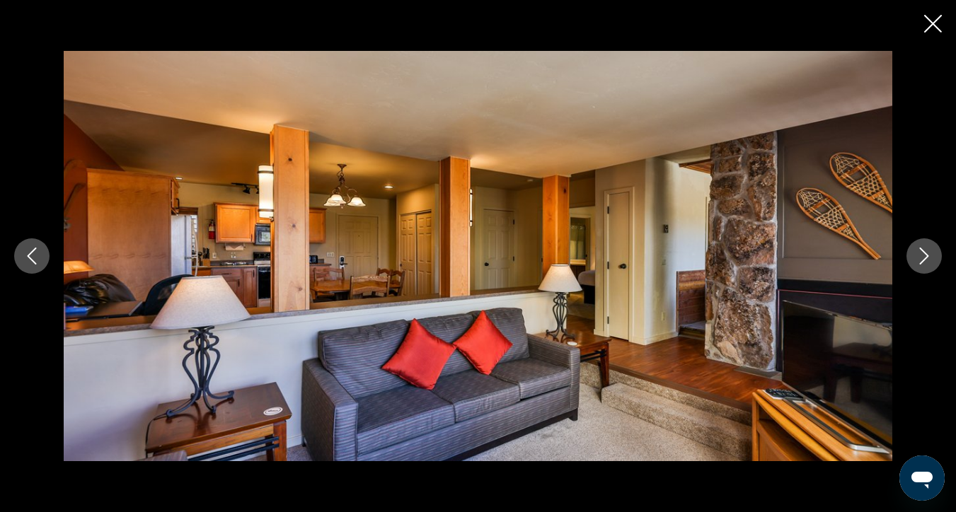
click at [927, 261] on icon "Next image" at bounding box center [924, 256] width 17 height 17
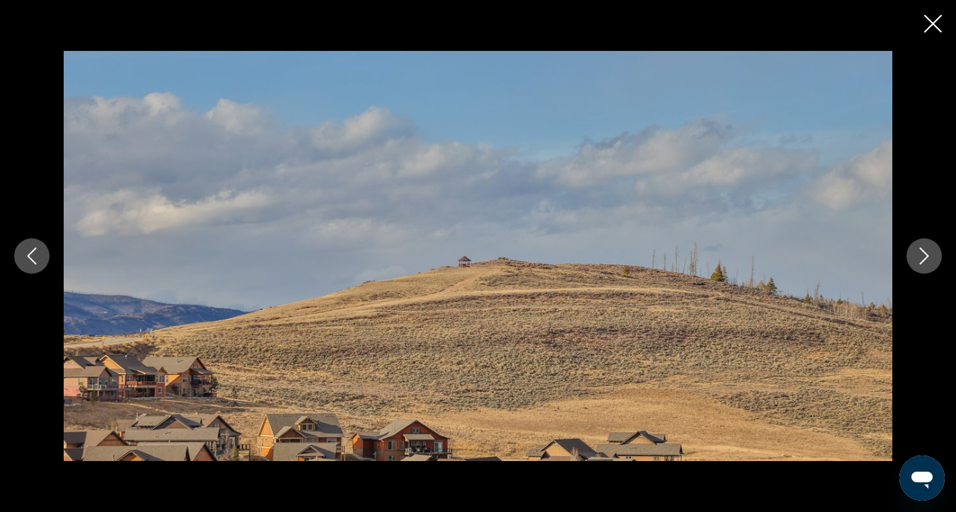
click at [927, 261] on icon "Next image" at bounding box center [924, 256] width 17 height 17
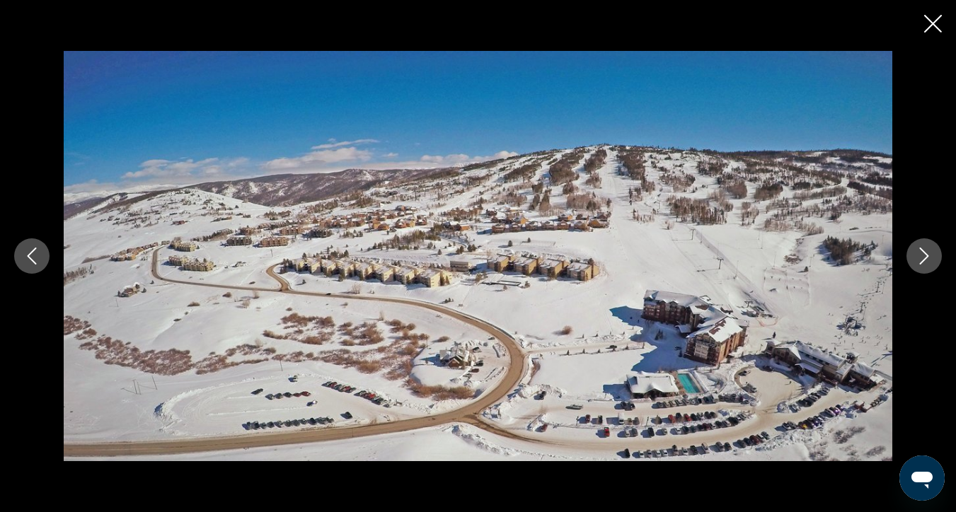
click at [927, 261] on icon "Next image" at bounding box center [924, 256] width 17 height 17
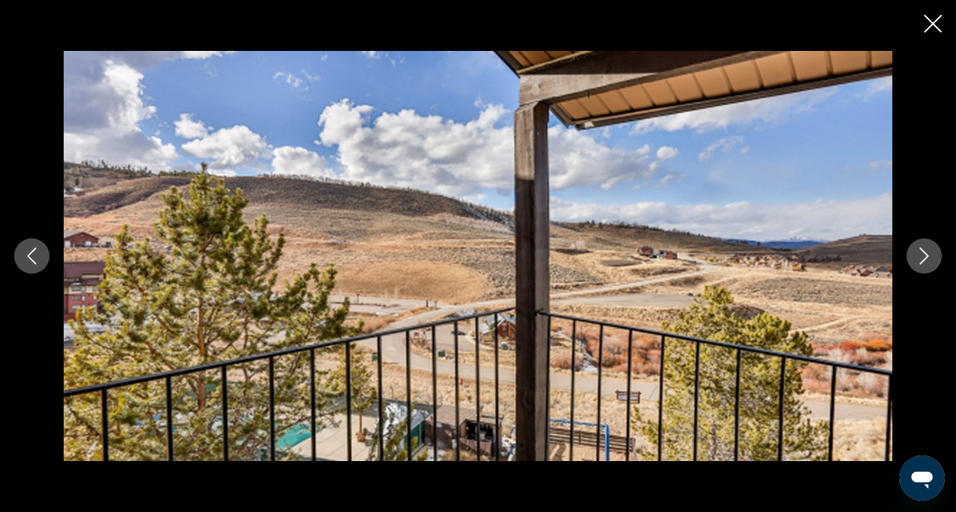
click at [927, 261] on icon "Next image" at bounding box center [924, 256] width 17 height 17
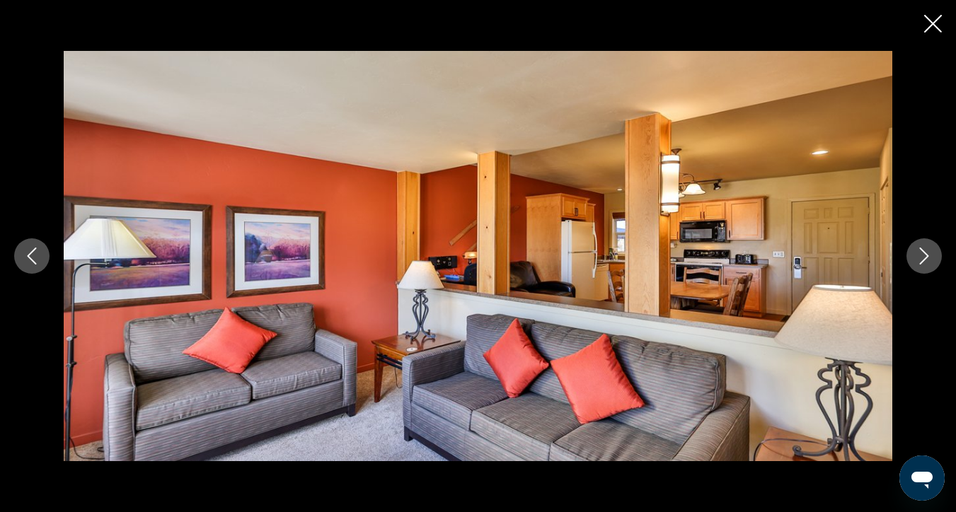
click at [927, 261] on icon "Next image" at bounding box center [924, 256] width 17 height 17
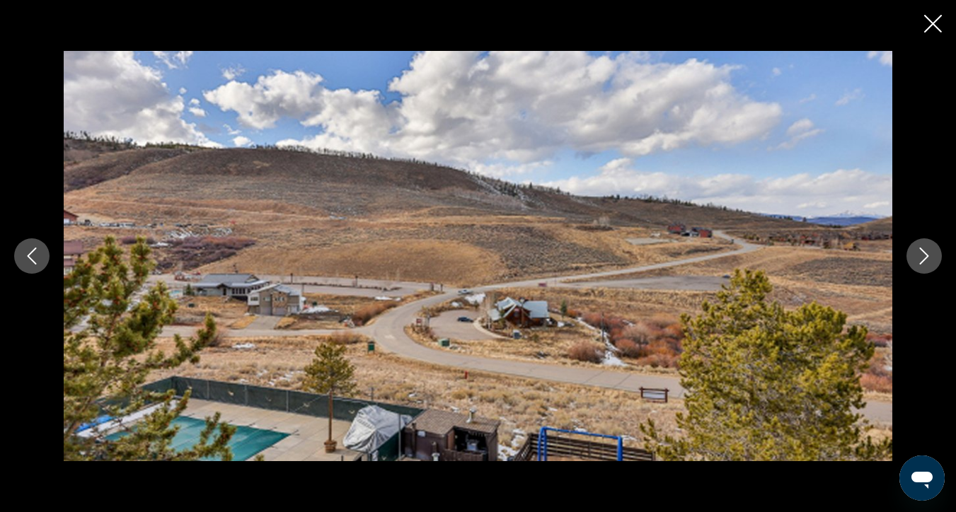
click at [927, 261] on icon "Next image" at bounding box center [924, 256] width 17 height 17
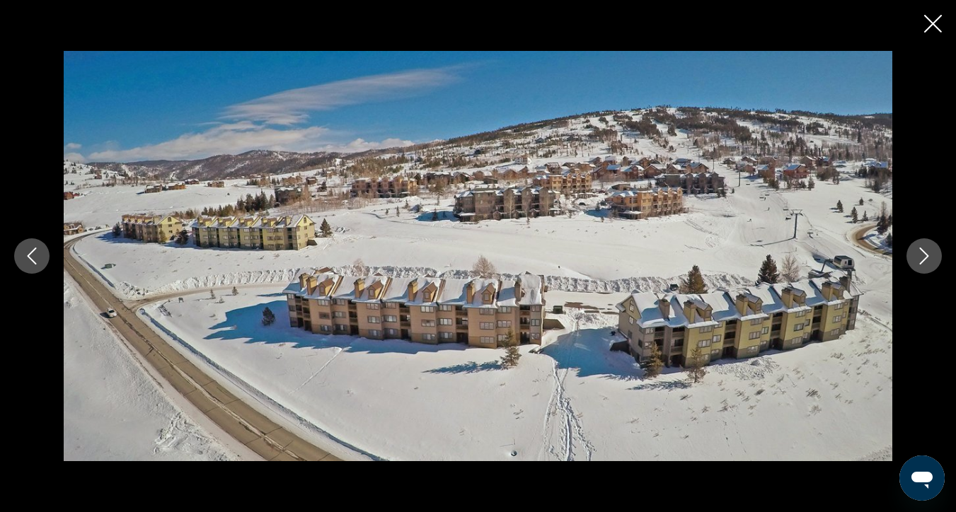
click at [927, 261] on icon "Next image" at bounding box center [924, 256] width 17 height 17
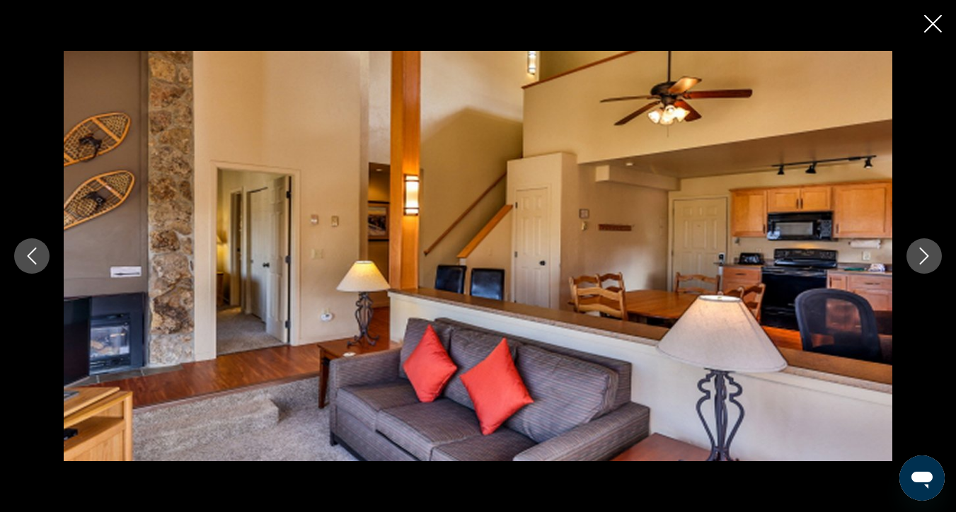
click at [936, 27] on icon "Close slideshow" at bounding box center [933, 24] width 18 height 18
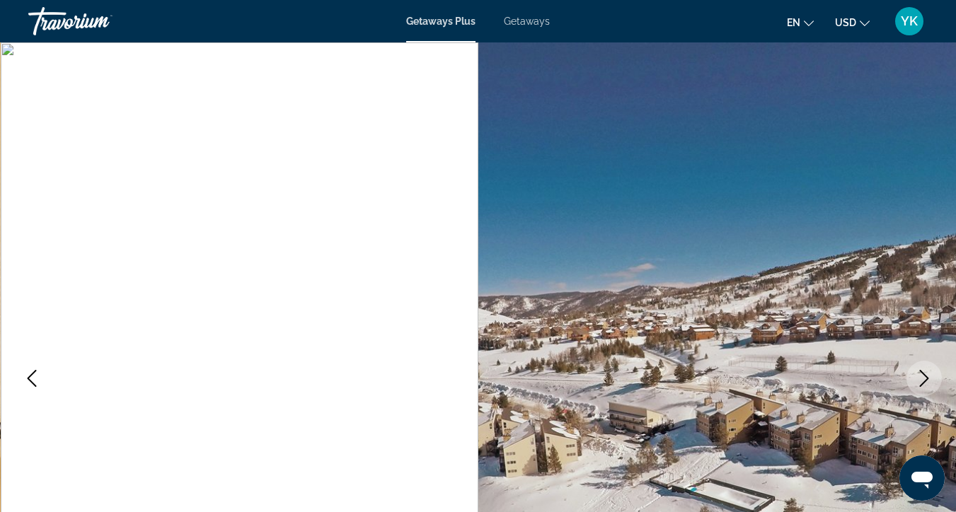
scroll to position [0, 0]
